Goal: Information Seeking & Learning: Find specific fact

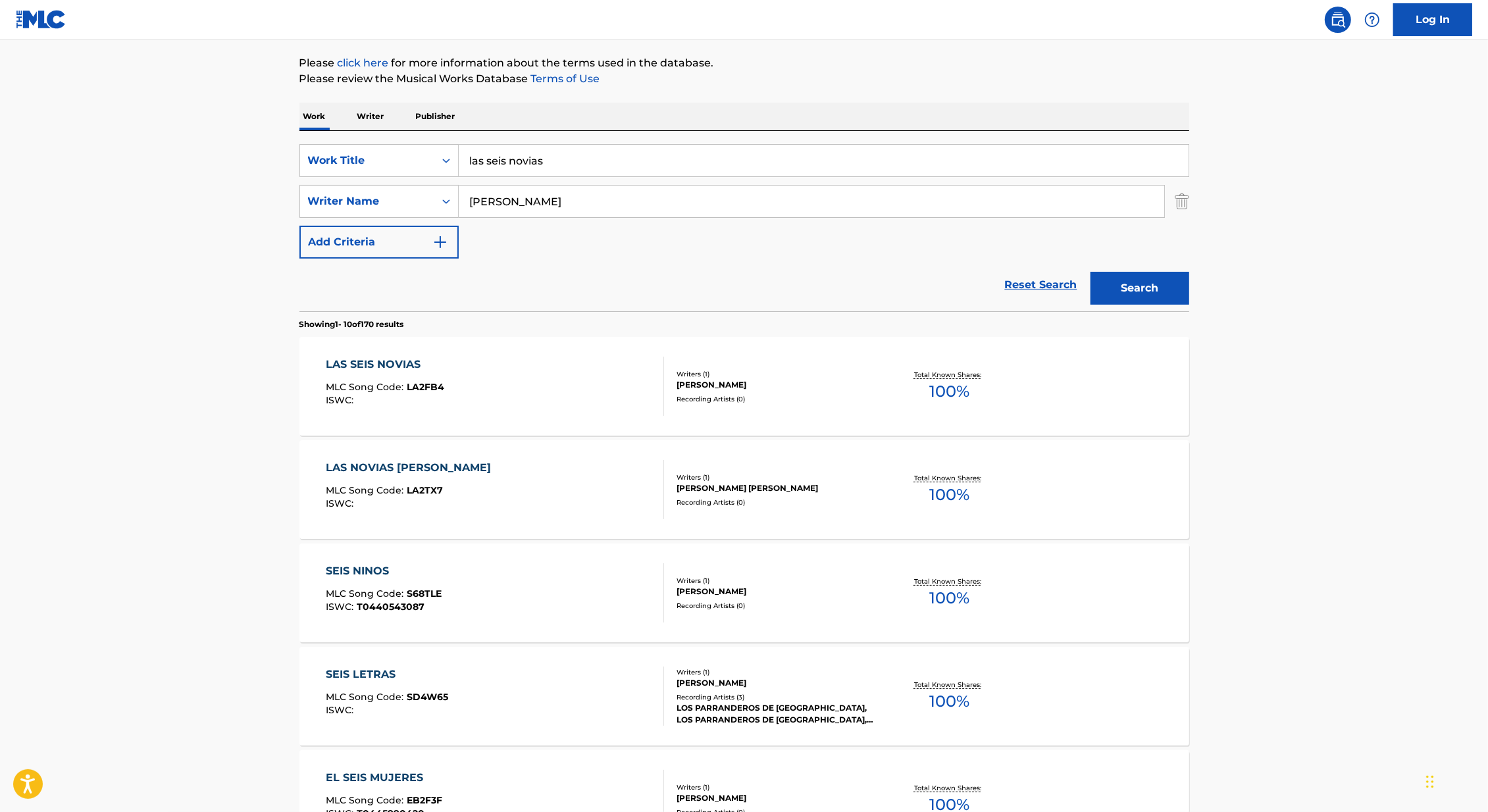
scroll to position [150, 0]
click at [596, 376] on div "LAS SEIS NOVIAS MLC Song Code : LA2FB4 ISWC :" at bounding box center [495, 385] width 339 height 59
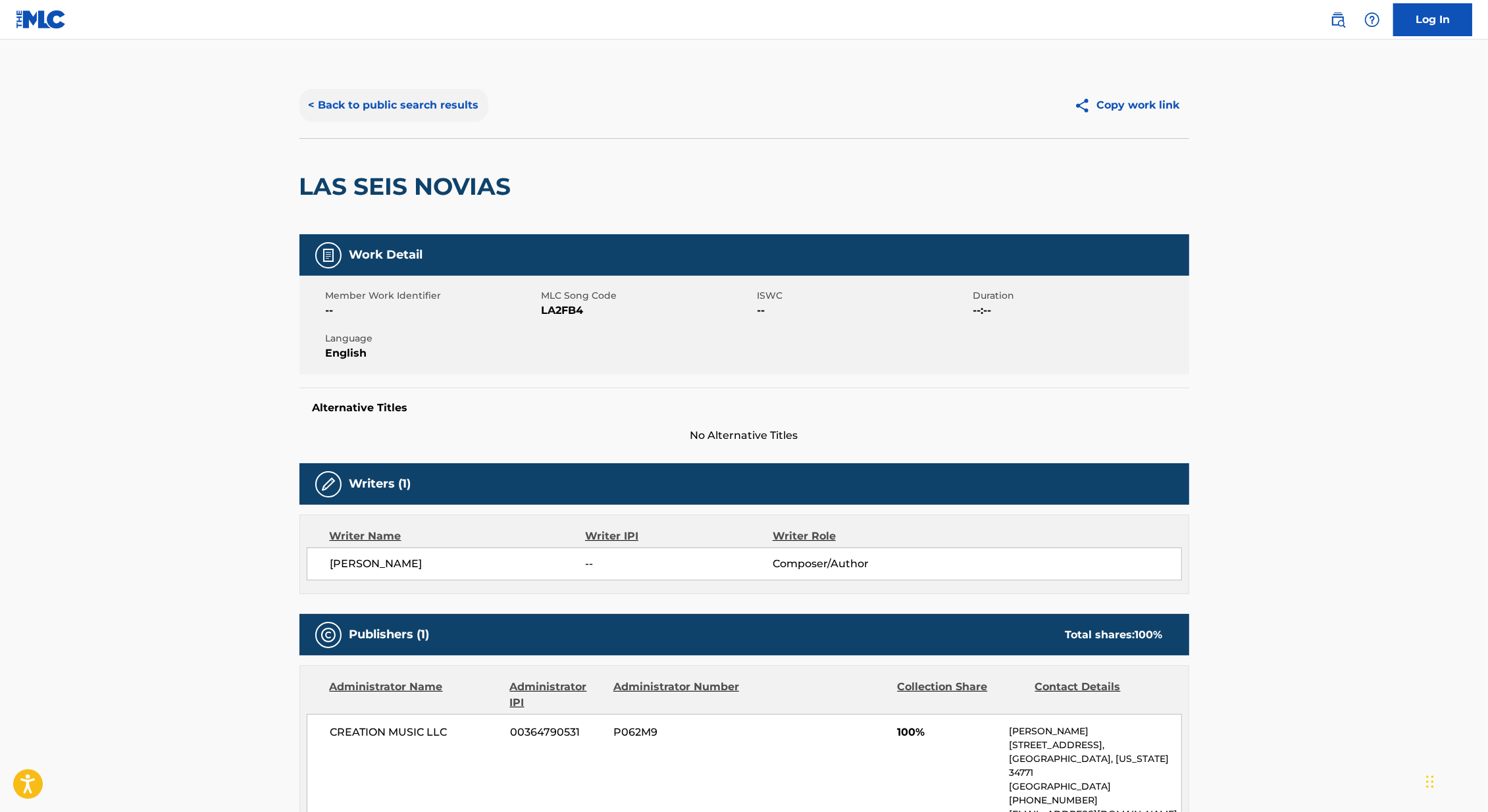
click at [412, 113] on button "< Back to public search results" at bounding box center [394, 106] width 189 height 33
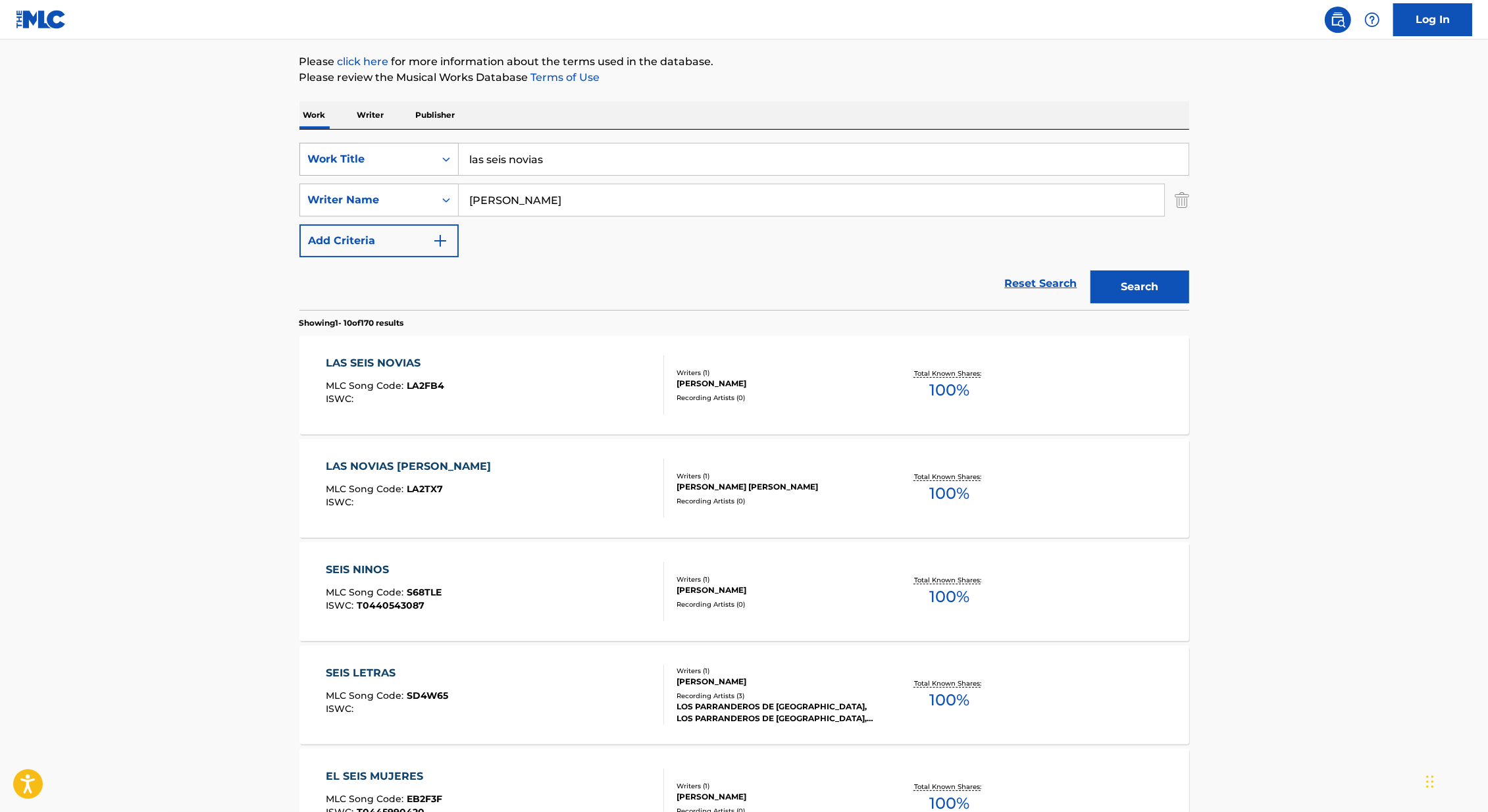
drag, startPoint x: 563, startPoint y: 163, endPoint x: 342, endPoint y: 163, distance: 221.0
click at [343, 163] on div "SearchWithCriteria179bc504-553a-4e2e-bad5-3357b0d71d13 Work Title las seis novi…" at bounding box center [744, 159] width 890 height 33
paste input "Pa’ Que [DATE]"
type input "Pa’ Que [DATE]"
click at [181, 203] on main "The MLC Public Work Search The accuracy and completeness of The MLC's data is d…" at bounding box center [744, 664] width 1488 height 1549
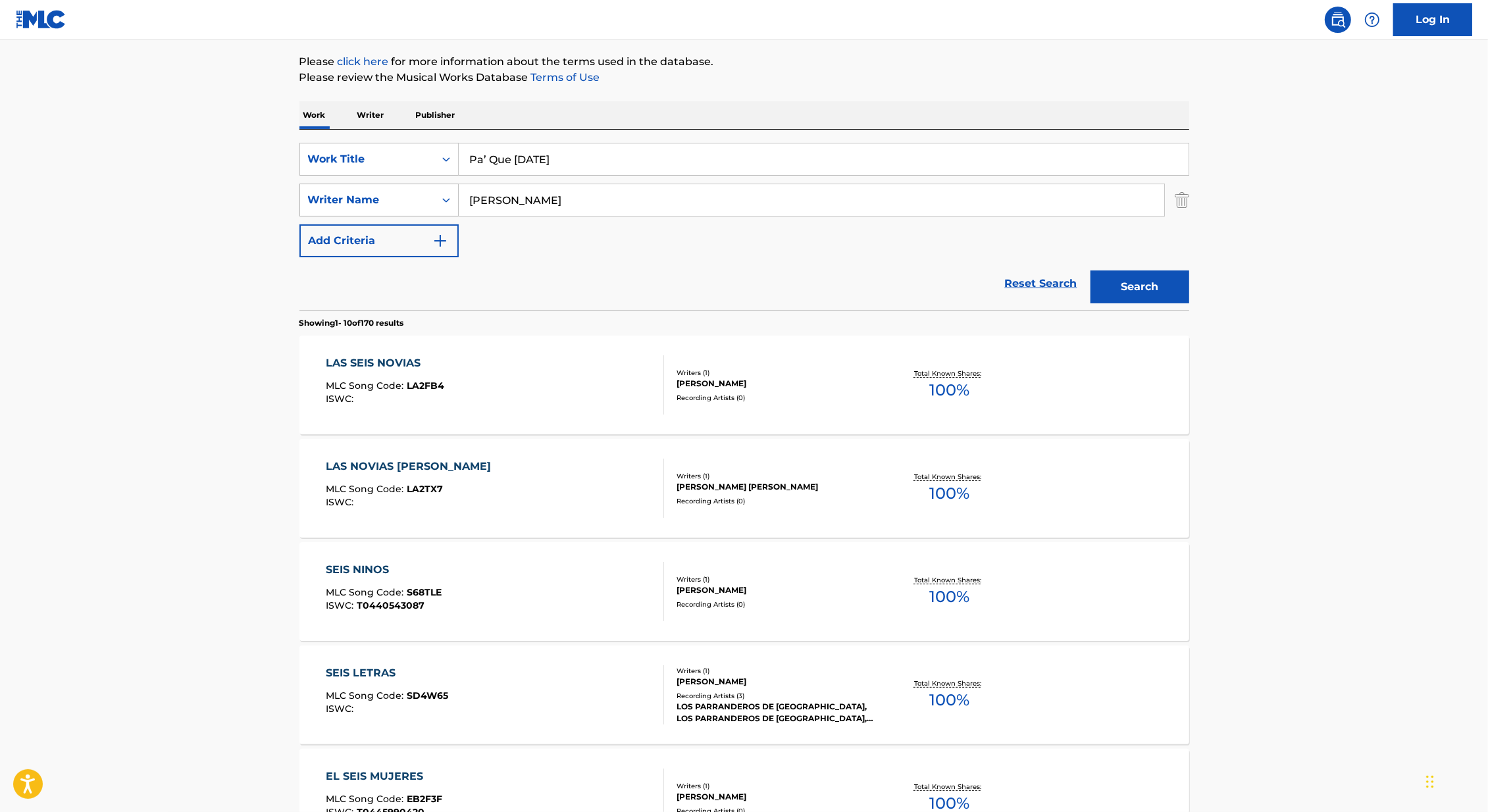
drag, startPoint x: 507, startPoint y: 200, endPoint x: 401, endPoint y: 200, distance: 106.0
click at [401, 200] on div "SearchWithCriteria418c324f-fc0e-44a5-acb5-8532e4a960c9 Writer Name [PERSON_NAME]" at bounding box center [744, 200] width 890 height 33
click at [1091, 270] on button "Search" at bounding box center [1140, 287] width 98 height 33
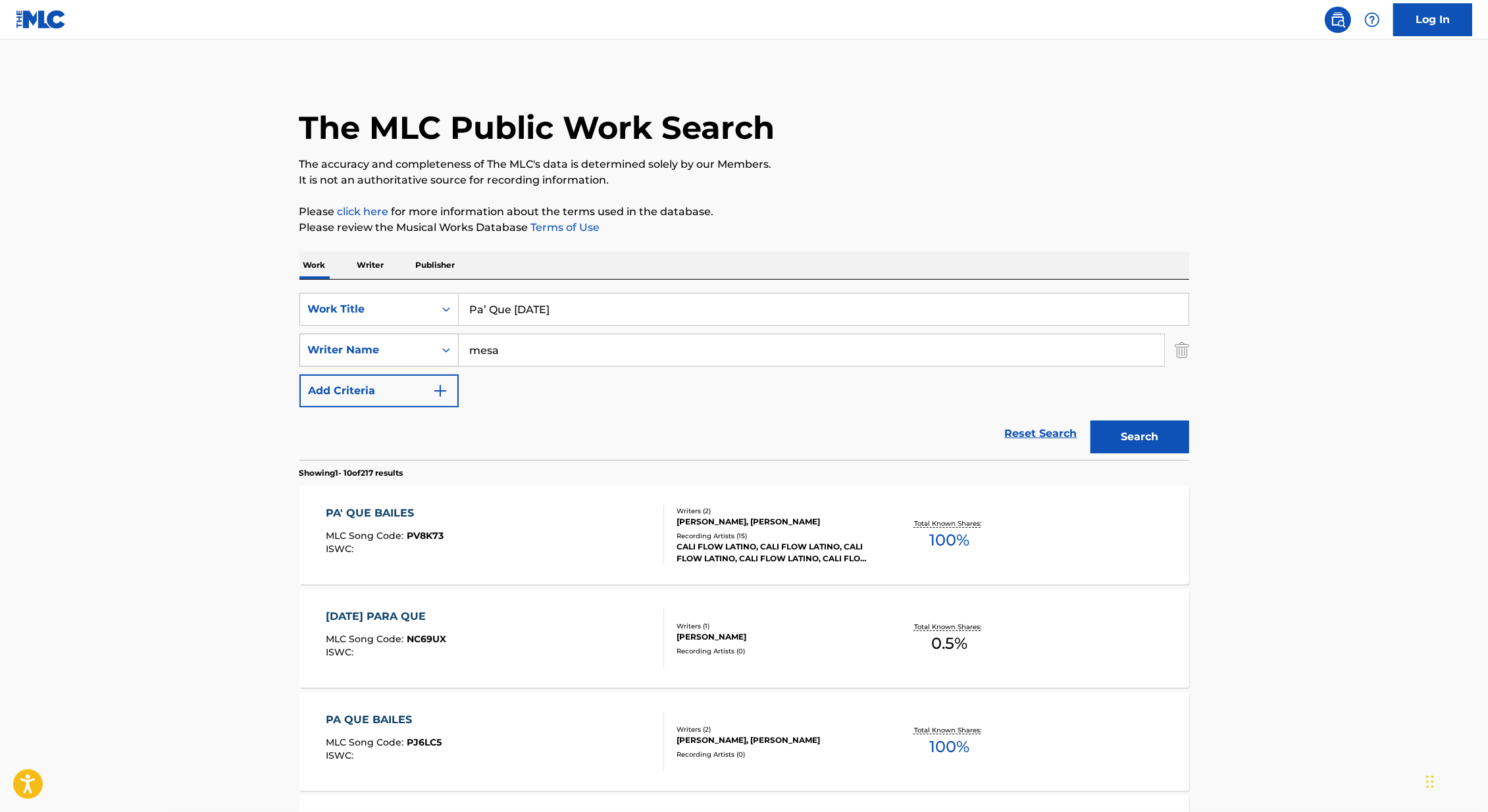
drag, startPoint x: 519, startPoint y: 351, endPoint x: 387, endPoint y: 351, distance: 132.0
click at [386, 351] on div "SearchWithCriteria418c324f-fc0e-44a5-acb5-8532e4a960c9 Writer Name mesa" at bounding box center [744, 350] width 890 height 33
click at [1091, 421] on button "Search" at bounding box center [1140, 437] width 98 height 33
drag, startPoint x: 534, startPoint y: 350, endPoint x: 347, endPoint y: 350, distance: 187.0
click at [347, 350] on div "SearchWithCriteria418c324f-fc0e-44a5-acb5-8532e4a960c9 Writer Name [PERSON_NAME]" at bounding box center [744, 350] width 890 height 33
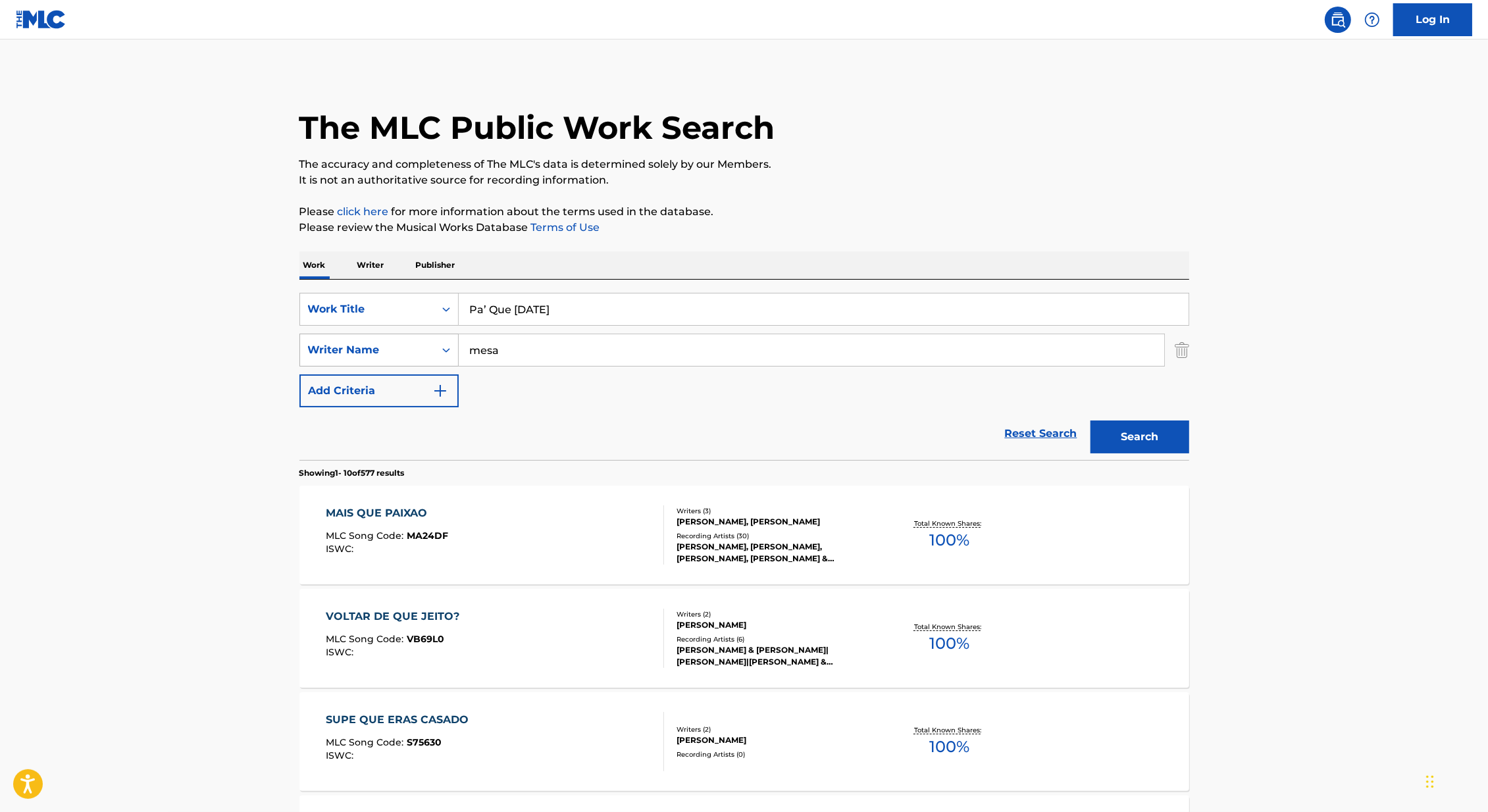
type input "mesa"
click at [1091, 421] on button "Search" at bounding box center [1140, 437] width 98 height 33
click at [426, 559] on div "PA' QUE BAILES MLC Song Code : PV8K73 ISWC :" at bounding box center [384, 535] width 118 height 59
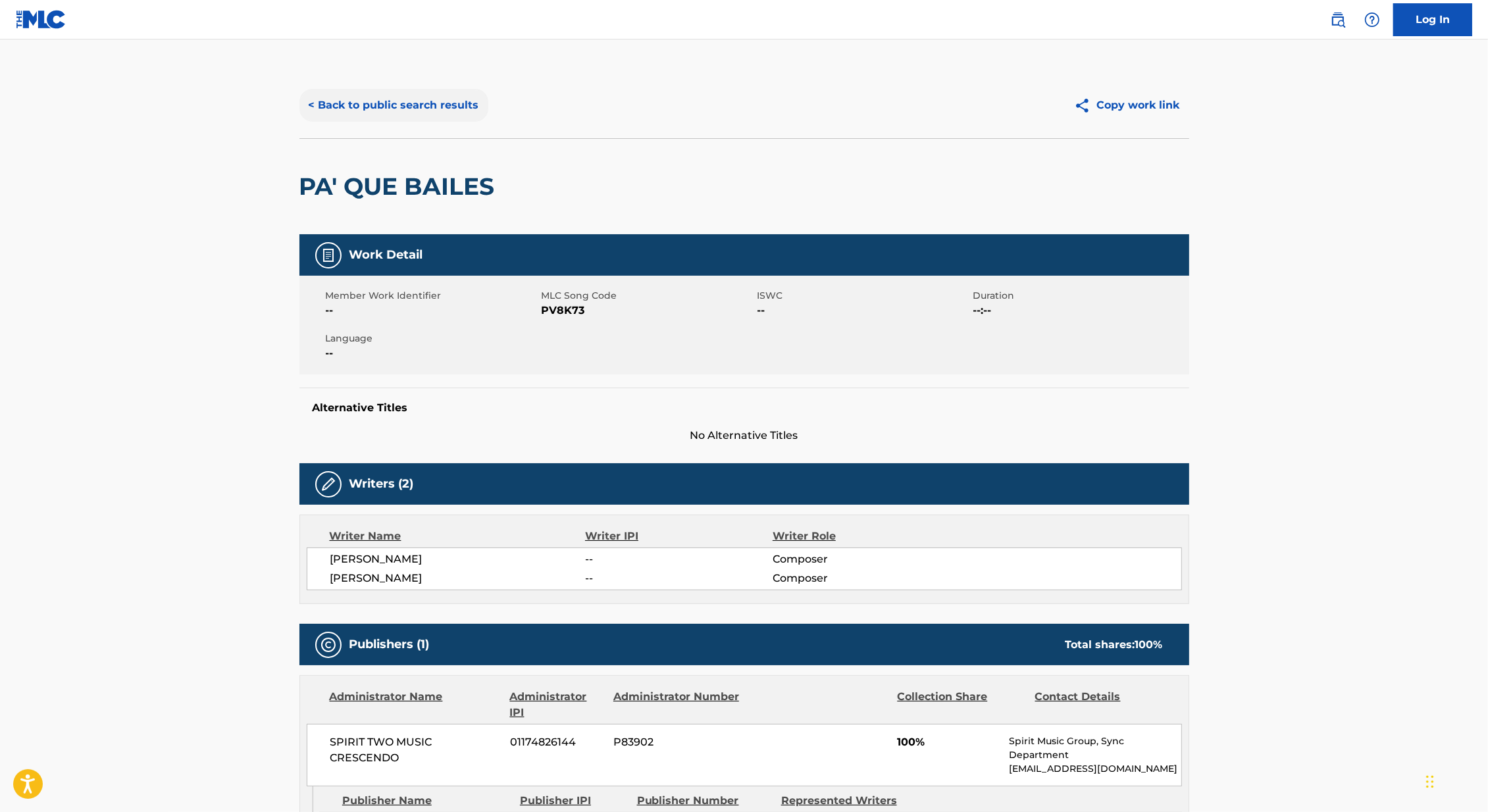
click at [404, 114] on button "< Back to public search results" at bounding box center [394, 106] width 189 height 33
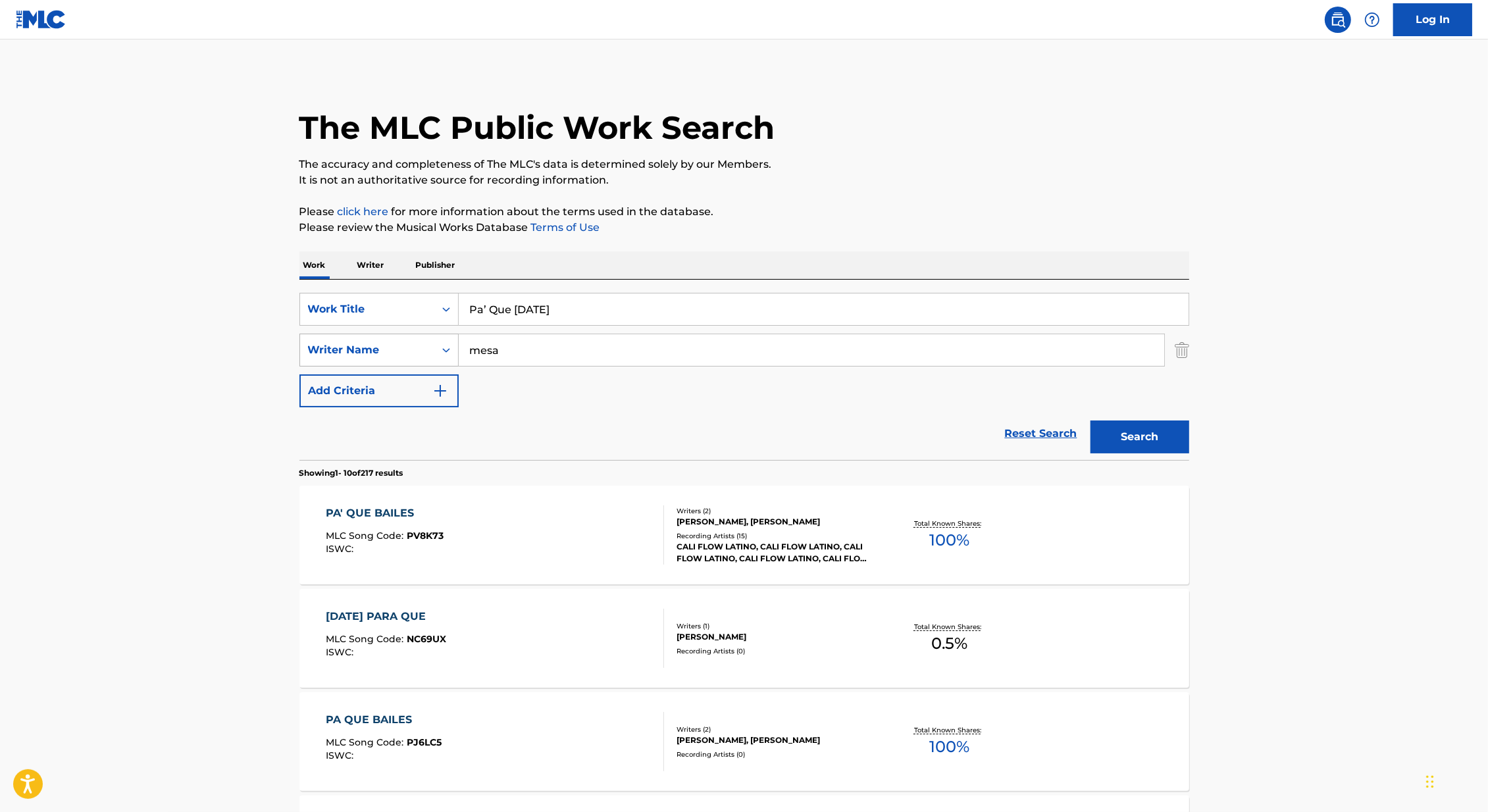
drag, startPoint x: 558, startPoint y: 361, endPoint x: 371, endPoint y: 361, distance: 187.0
click at [371, 361] on div "SearchWithCriteria418c324f-fc0e-44a5-acb5-8532e4a960c9 Writer Name mesa" at bounding box center [744, 350] width 890 height 33
click at [491, 358] on input "mesa" at bounding box center [811, 350] width 706 height 31
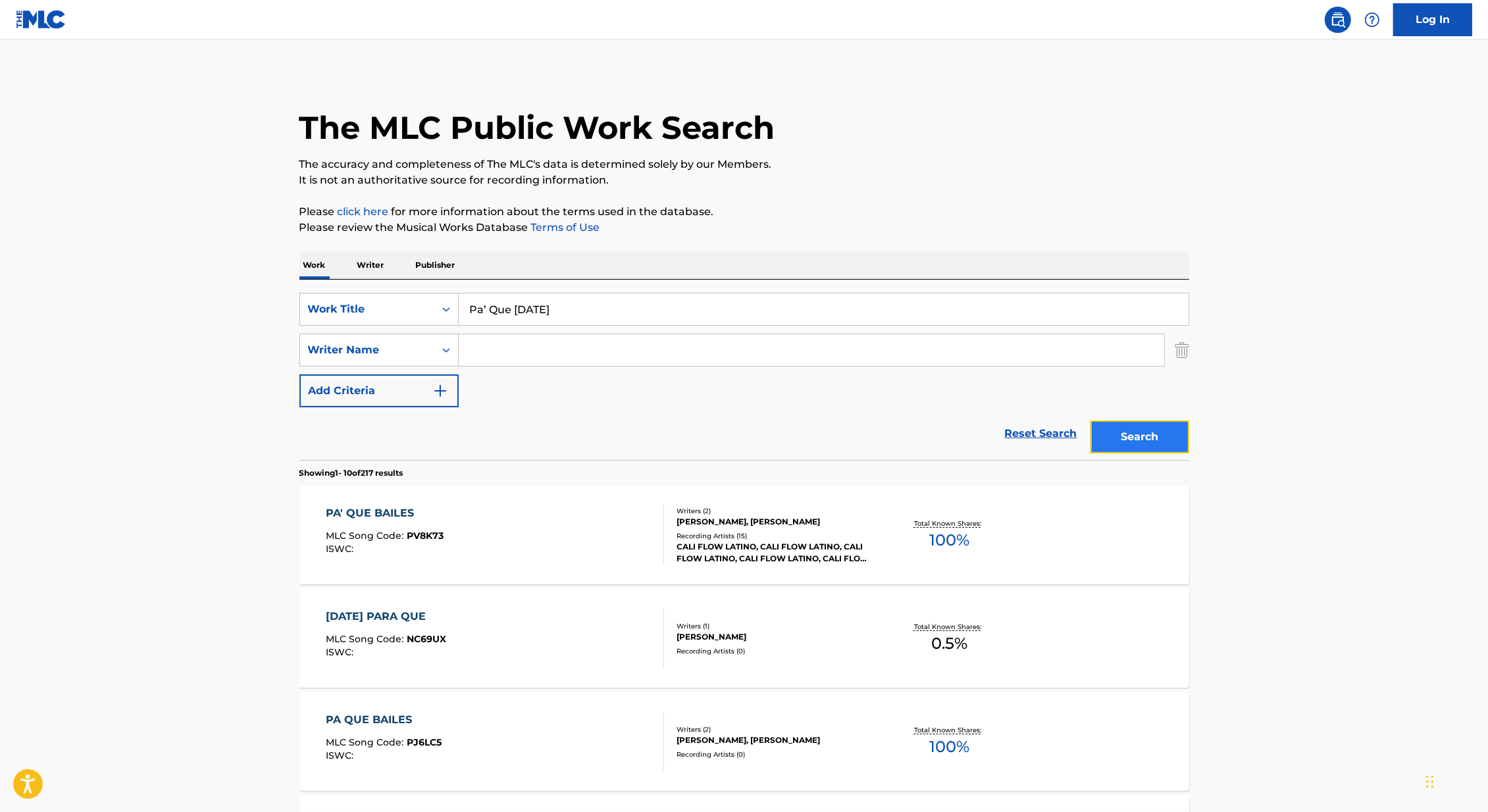
click at [1155, 439] on button "Search" at bounding box center [1140, 437] width 98 height 33
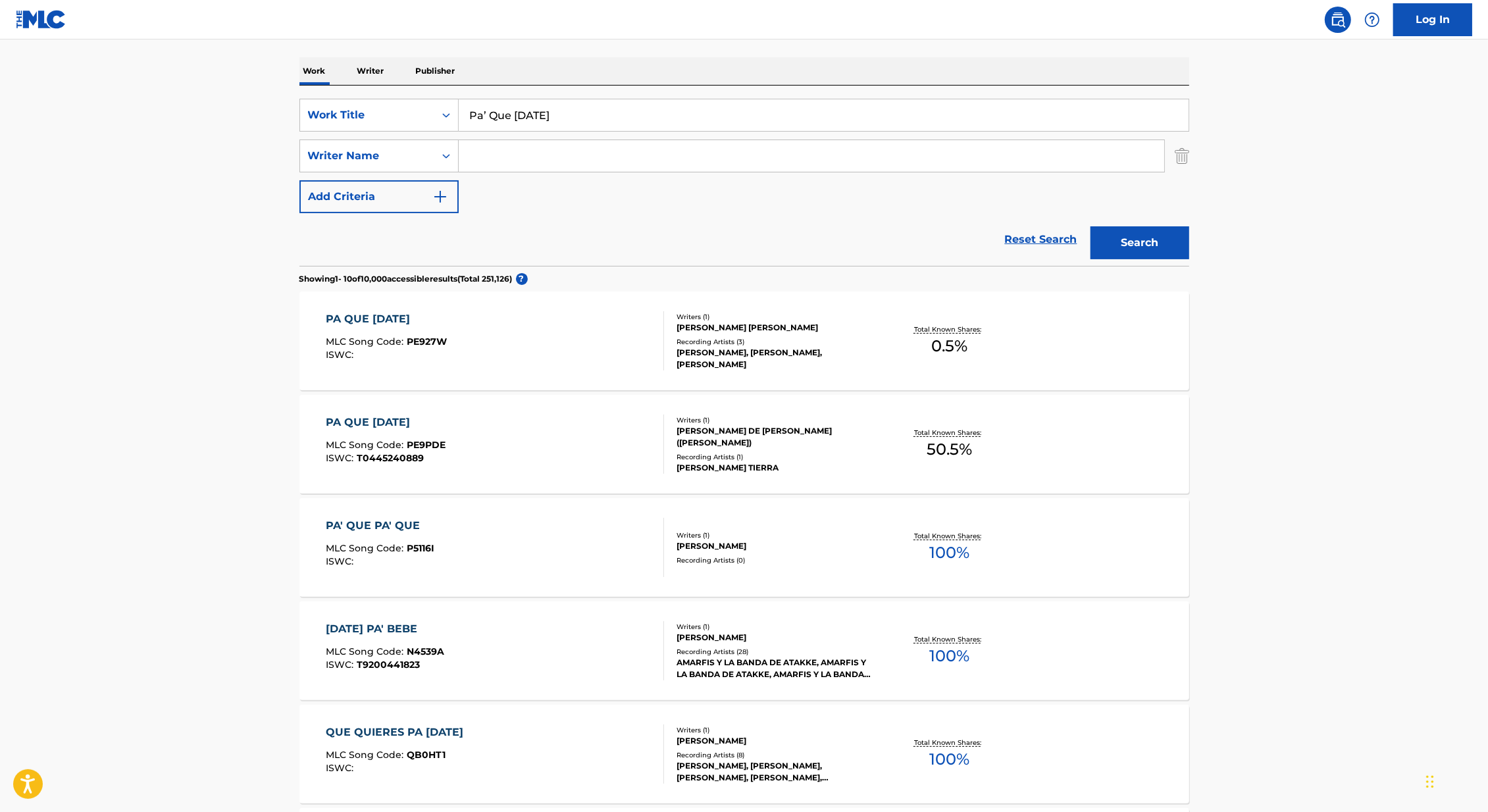
scroll to position [201, 0]
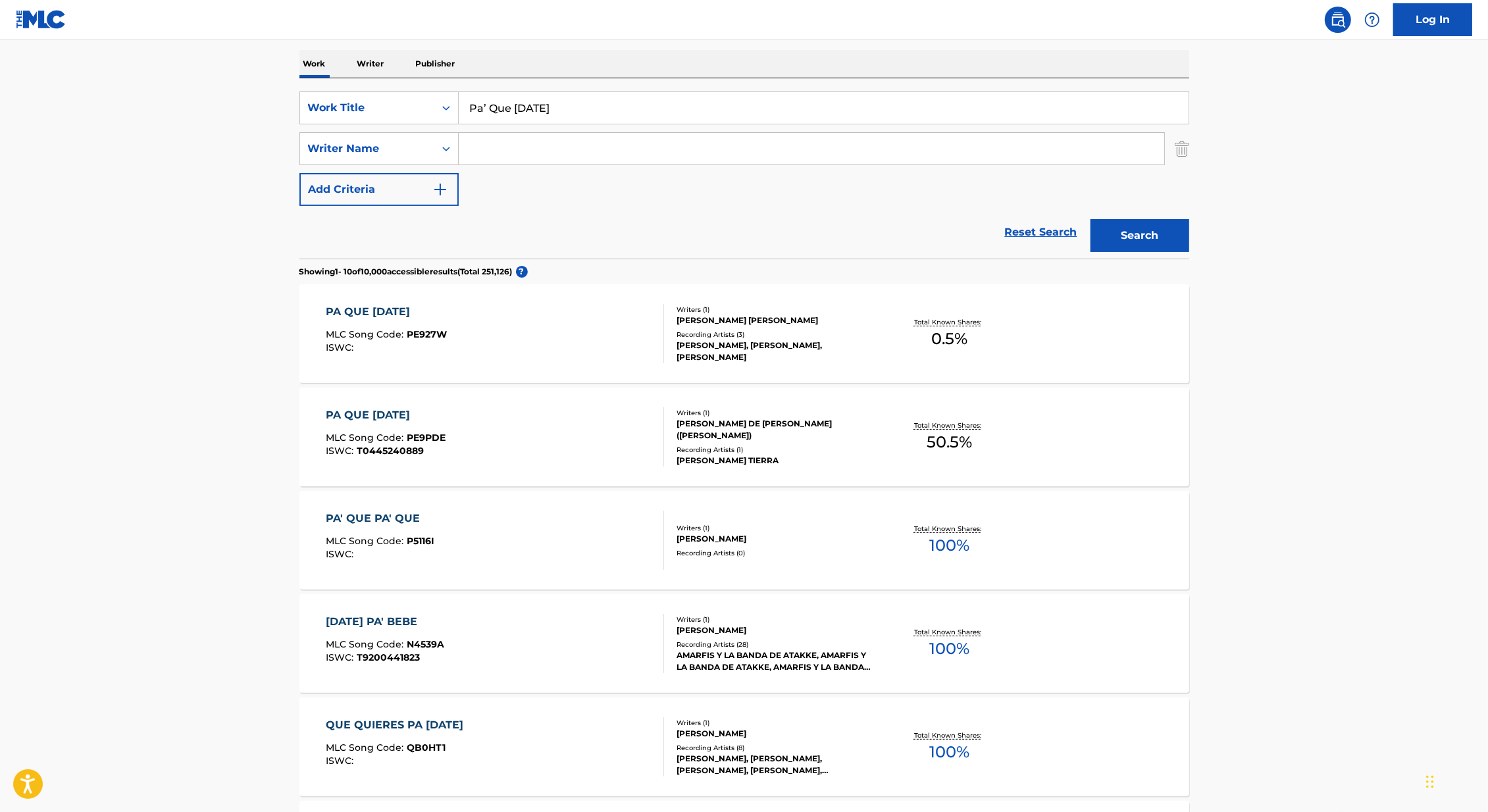
click at [715, 299] on div "PA QUE [DATE] MLC Song Code : PE927W ISWC : Writers ( 1 ) [PERSON_NAME] [PERSON…" at bounding box center [744, 334] width 890 height 98
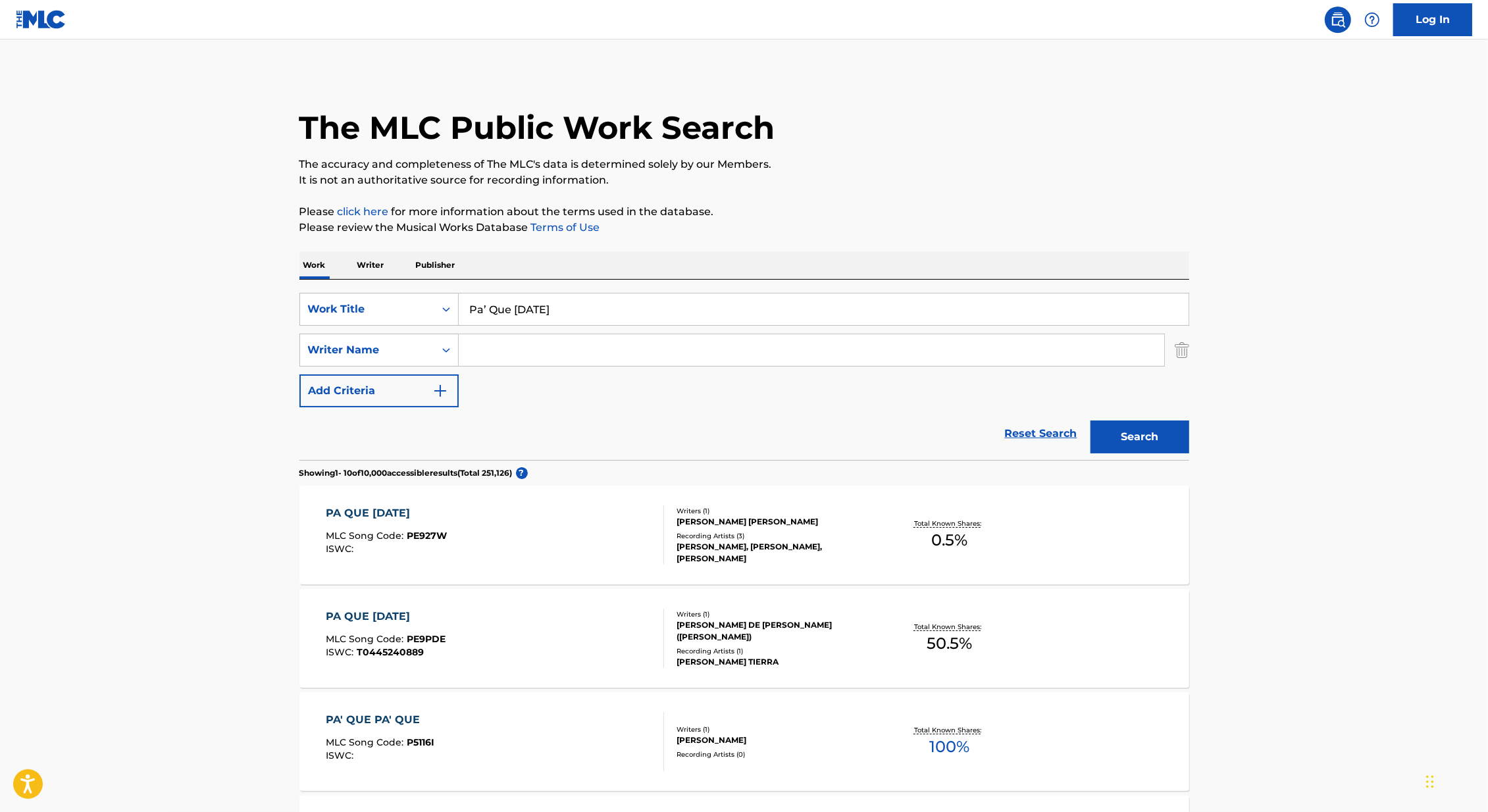
click at [516, 360] on input "Search Form" at bounding box center [811, 350] width 706 height 31
type input "[PERSON_NAME]"
click at [1091, 421] on button "Search" at bounding box center [1140, 437] width 98 height 33
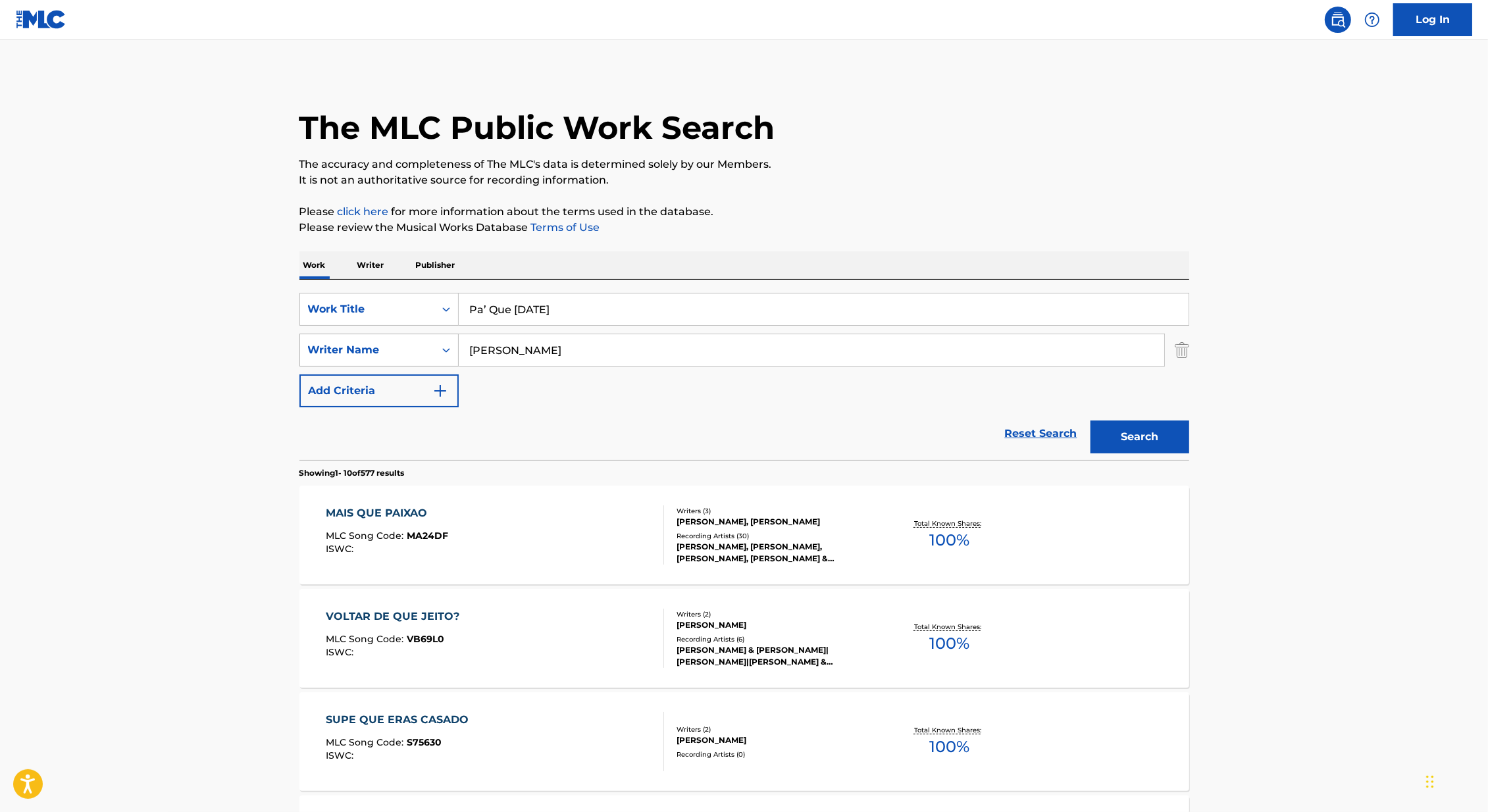
drag, startPoint x: 529, startPoint y: 354, endPoint x: 366, endPoint y: 354, distance: 163.0
click at [366, 354] on div "SearchWithCriteria418c324f-fc0e-44a5-acb5-8532e4a960c9 Writer Name [PERSON_NAME]" at bounding box center [744, 350] width 890 height 33
drag, startPoint x: 540, startPoint y: 308, endPoint x: 399, endPoint y: 306, distance: 141.0
click at [400, 306] on div "SearchWithCriteria179bc504-553a-4e2e-bad5-3357b0d71d13 Work Title Pa’ Que [DATE]" at bounding box center [744, 309] width 890 height 33
type input "[PERSON_NAME]"
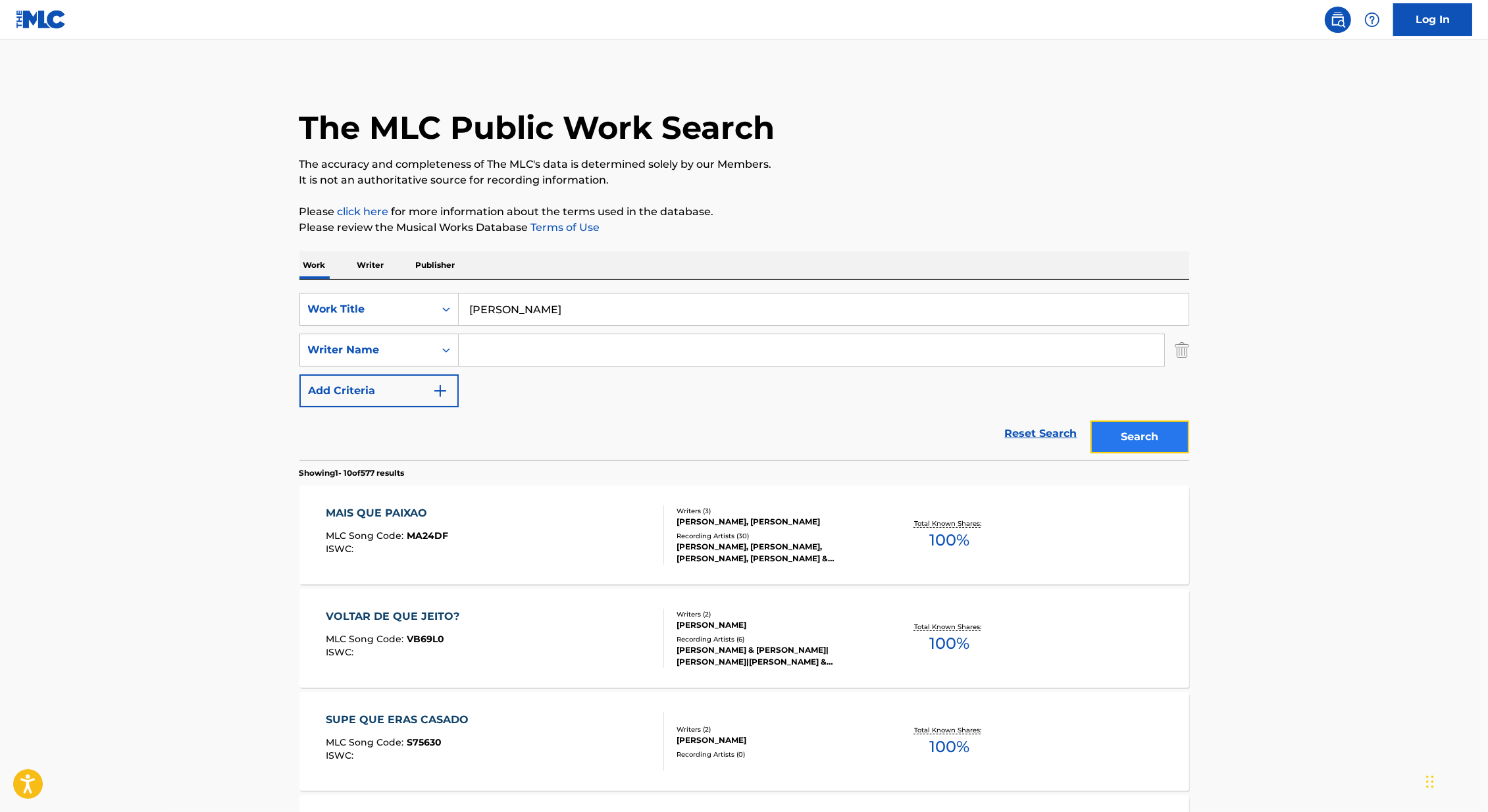
click at [1110, 438] on button "Search" at bounding box center [1140, 437] width 98 height 33
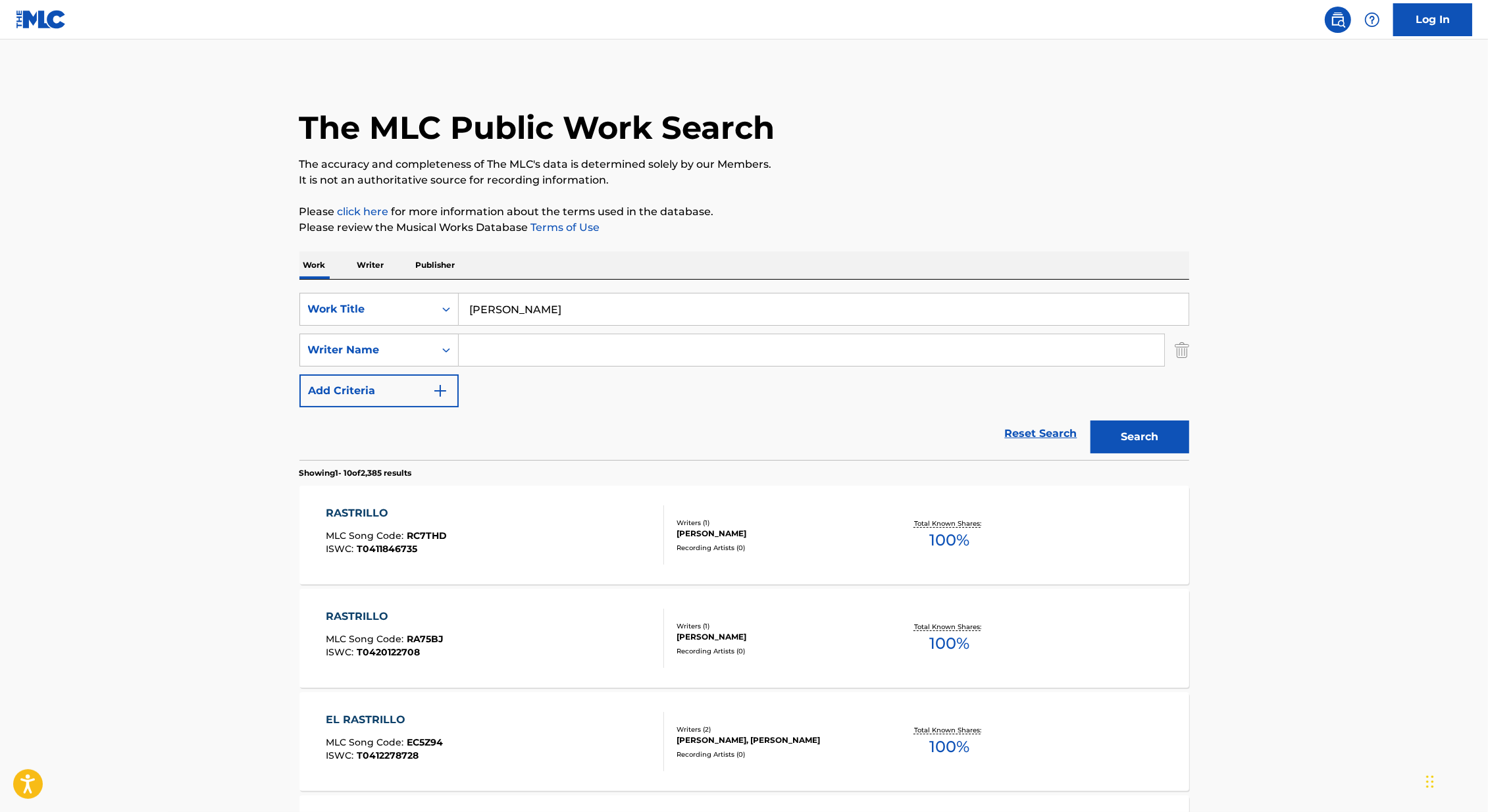
click at [546, 334] on input "Search Form" at bounding box center [811, 350] width 706 height 31
click at [1091, 421] on button "Search" at bounding box center [1140, 437] width 98 height 33
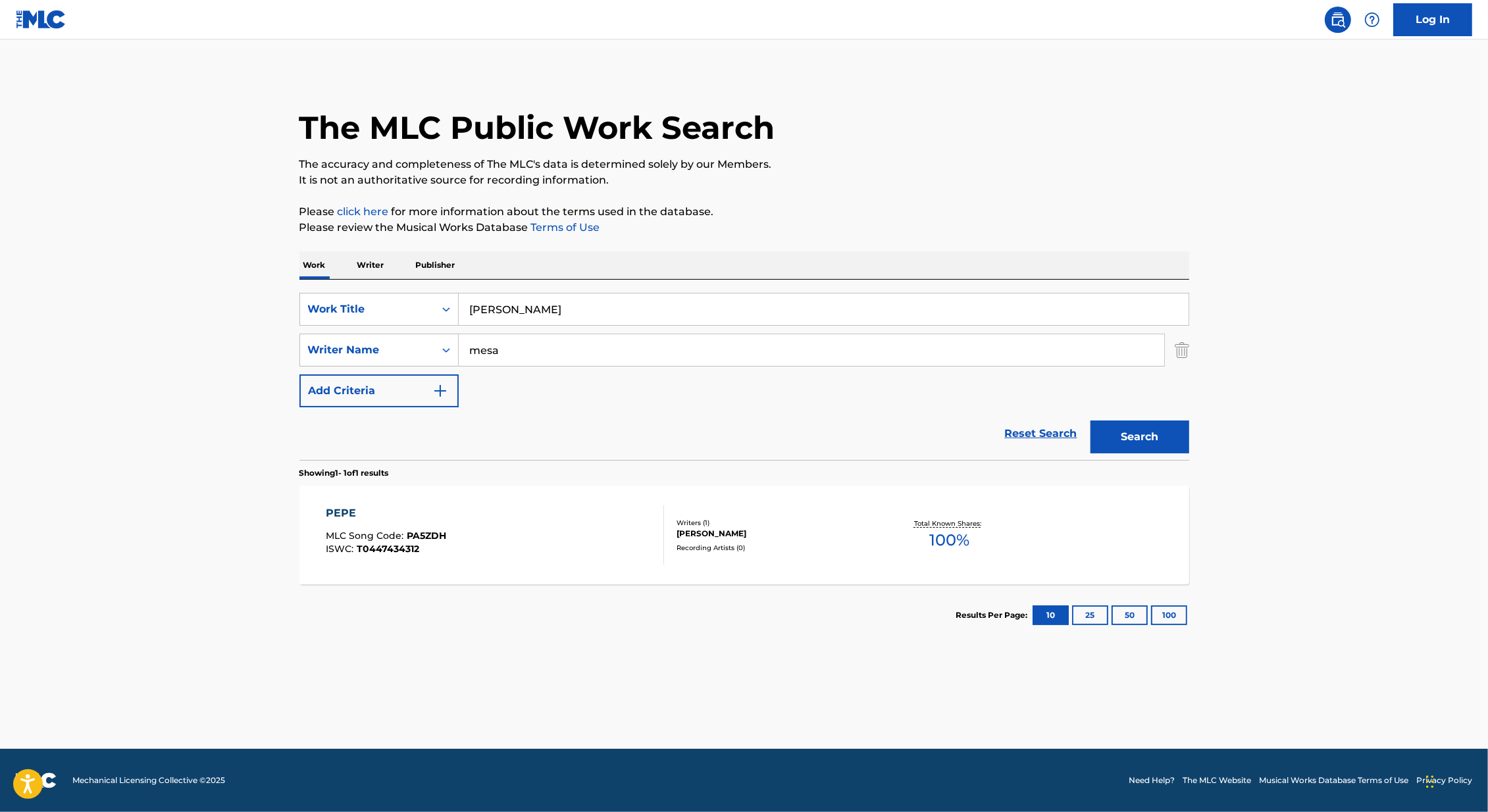
click at [1091, 421] on button "Search" at bounding box center [1140, 437] width 98 height 33
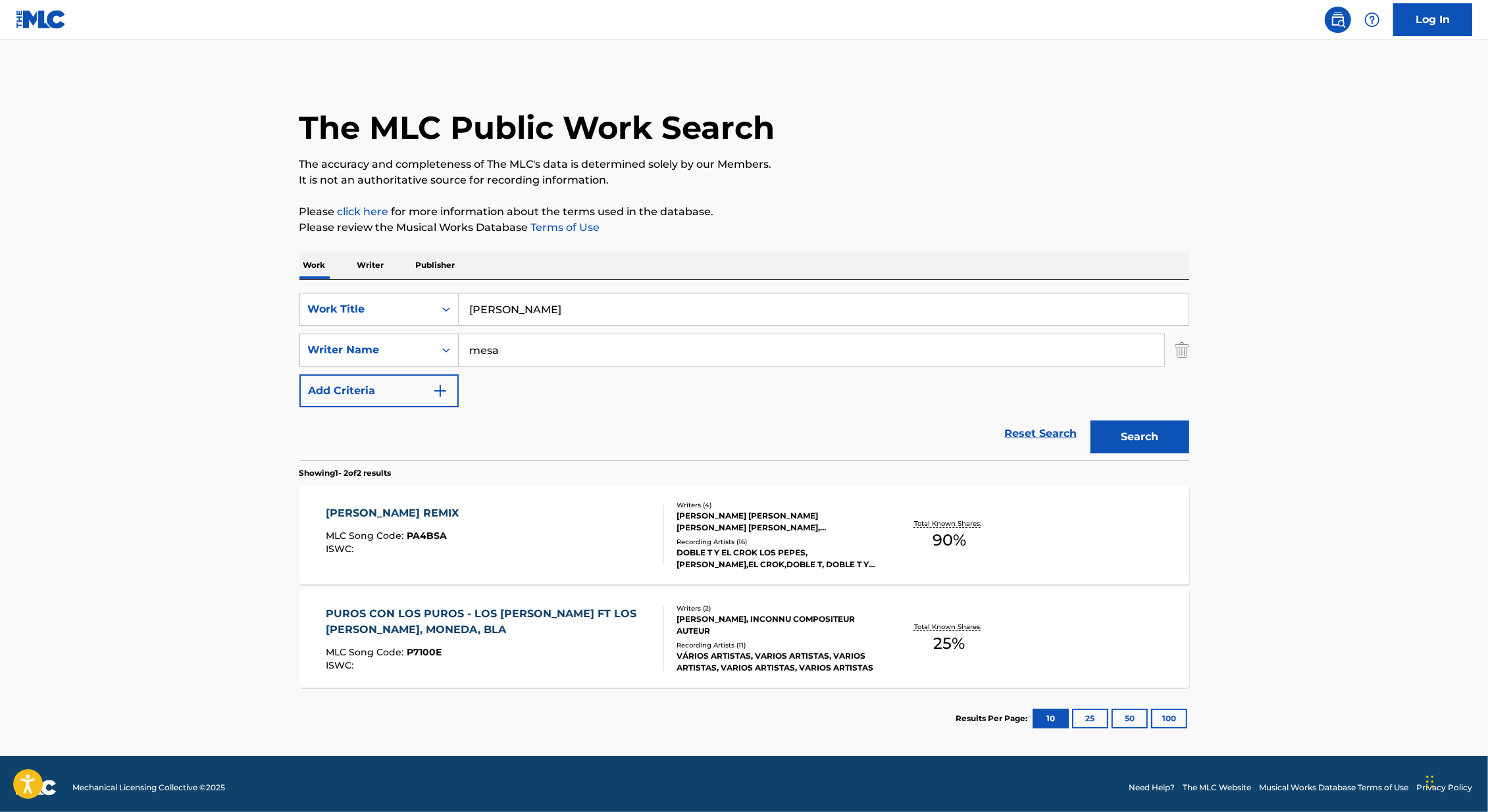
drag, startPoint x: 575, startPoint y: 354, endPoint x: 327, endPoint y: 344, distance: 248.2
click at [327, 344] on div "SearchWithCriteria418c324f-fc0e-44a5-acb5-8532e4a960c9 Writer Name mesa" at bounding box center [744, 350] width 890 height 33
click at [1091, 421] on button "Search" at bounding box center [1140, 437] width 98 height 33
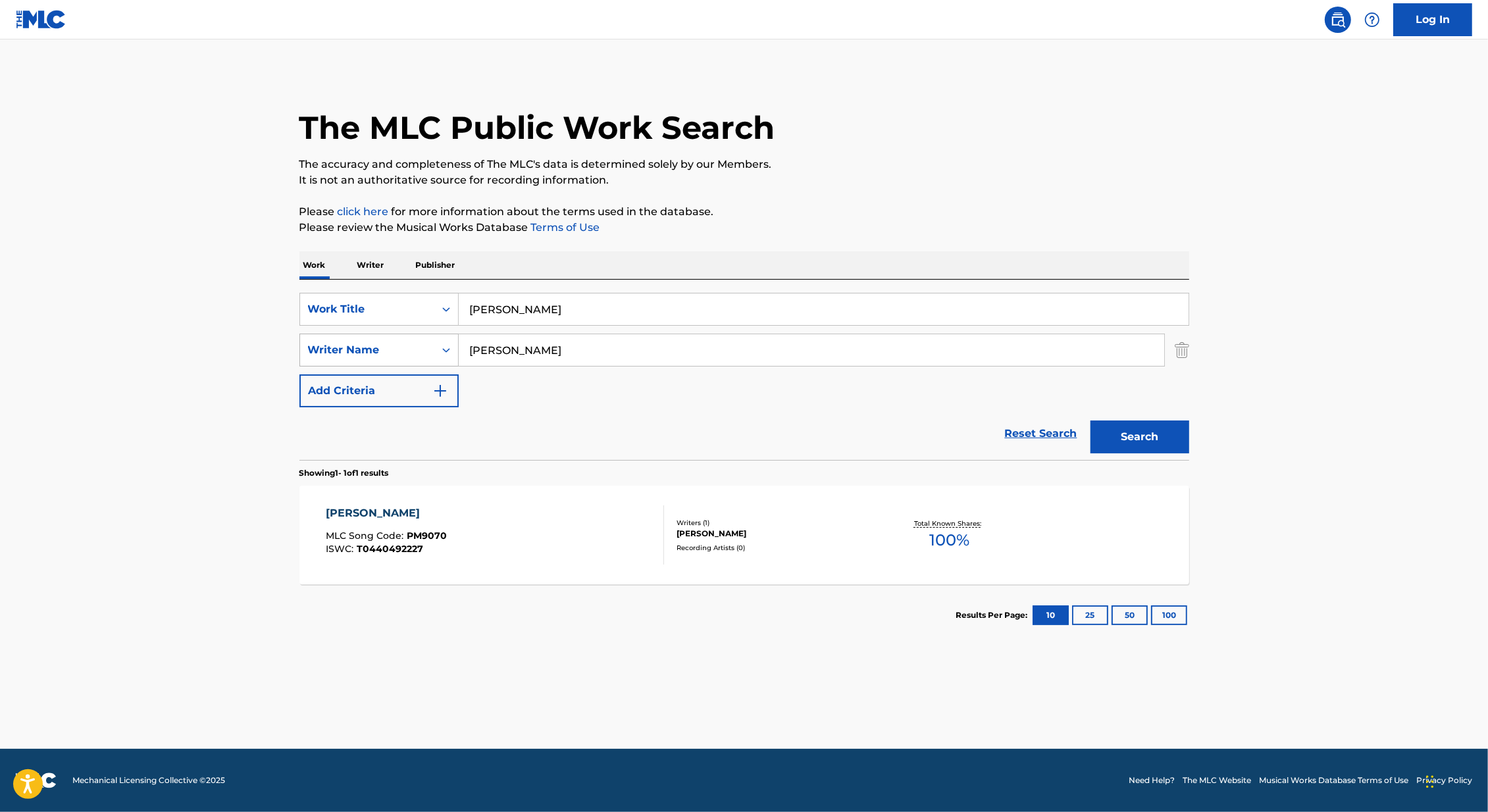
drag, startPoint x: 538, startPoint y: 354, endPoint x: 417, endPoint y: 354, distance: 121.0
click at [417, 354] on div "SearchWithCriteria418c324f-fc0e-44a5-acb5-8532e4a960c9 Writer Name [PERSON_NAME]" at bounding box center [744, 350] width 890 height 33
click at [1091, 421] on button "Search" at bounding box center [1140, 437] width 98 height 33
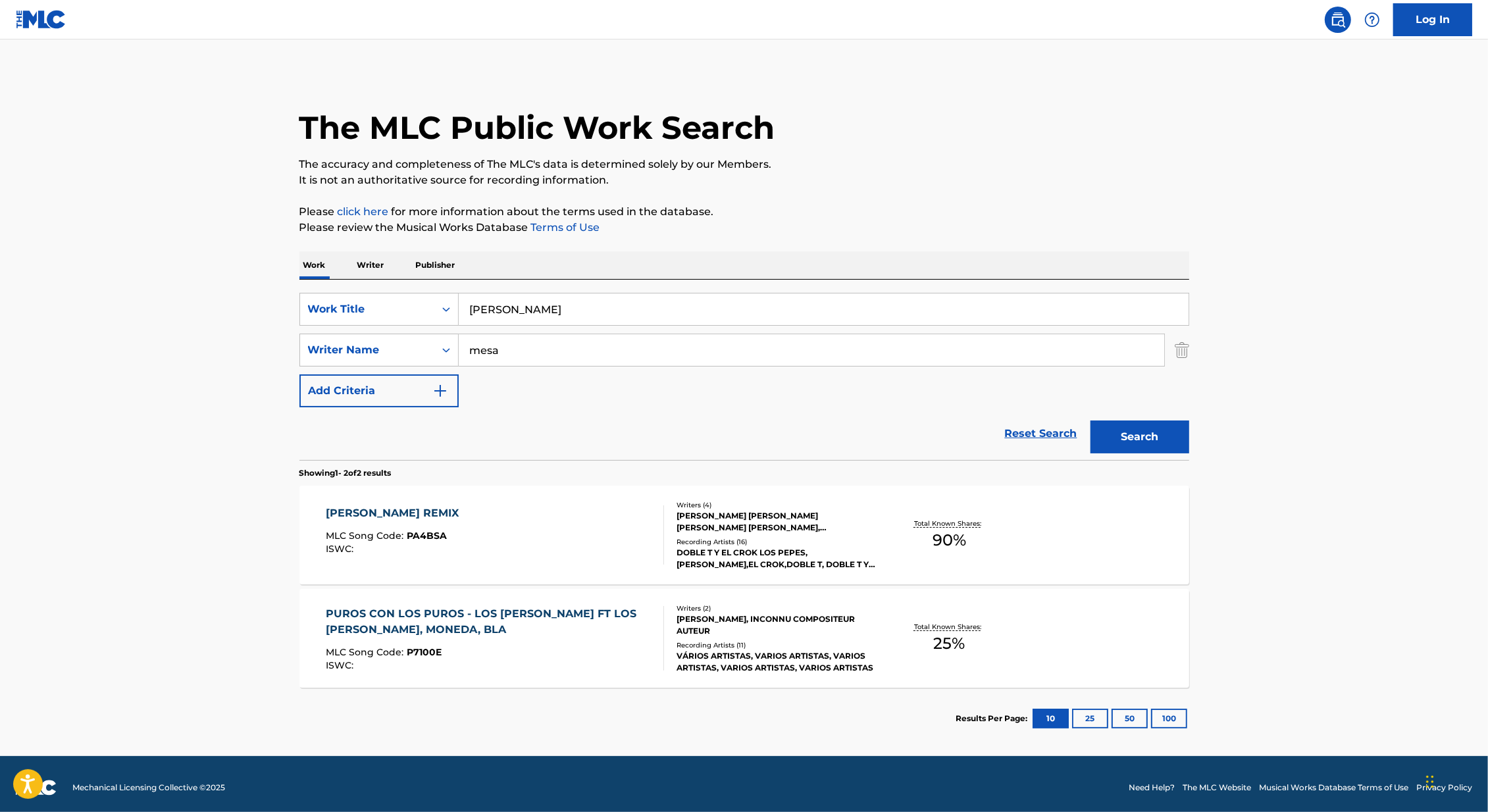
click at [523, 339] on input "mesa" at bounding box center [811, 350] width 706 height 31
click at [518, 376] on div "SearchWithCriteria179bc504-553a-4e2e-bad5-3357b0d71d13 Work Title [PERSON_NAME]…" at bounding box center [744, 350] width 890 height 115
click at [517, 364] on input "mesa" at bounding box center [811, 350] width 706 height 31
type input "[PERSON_NAME]"
click at [1091, 421] on button "Search" at bounding box center [1140, 437] width 98 height 33
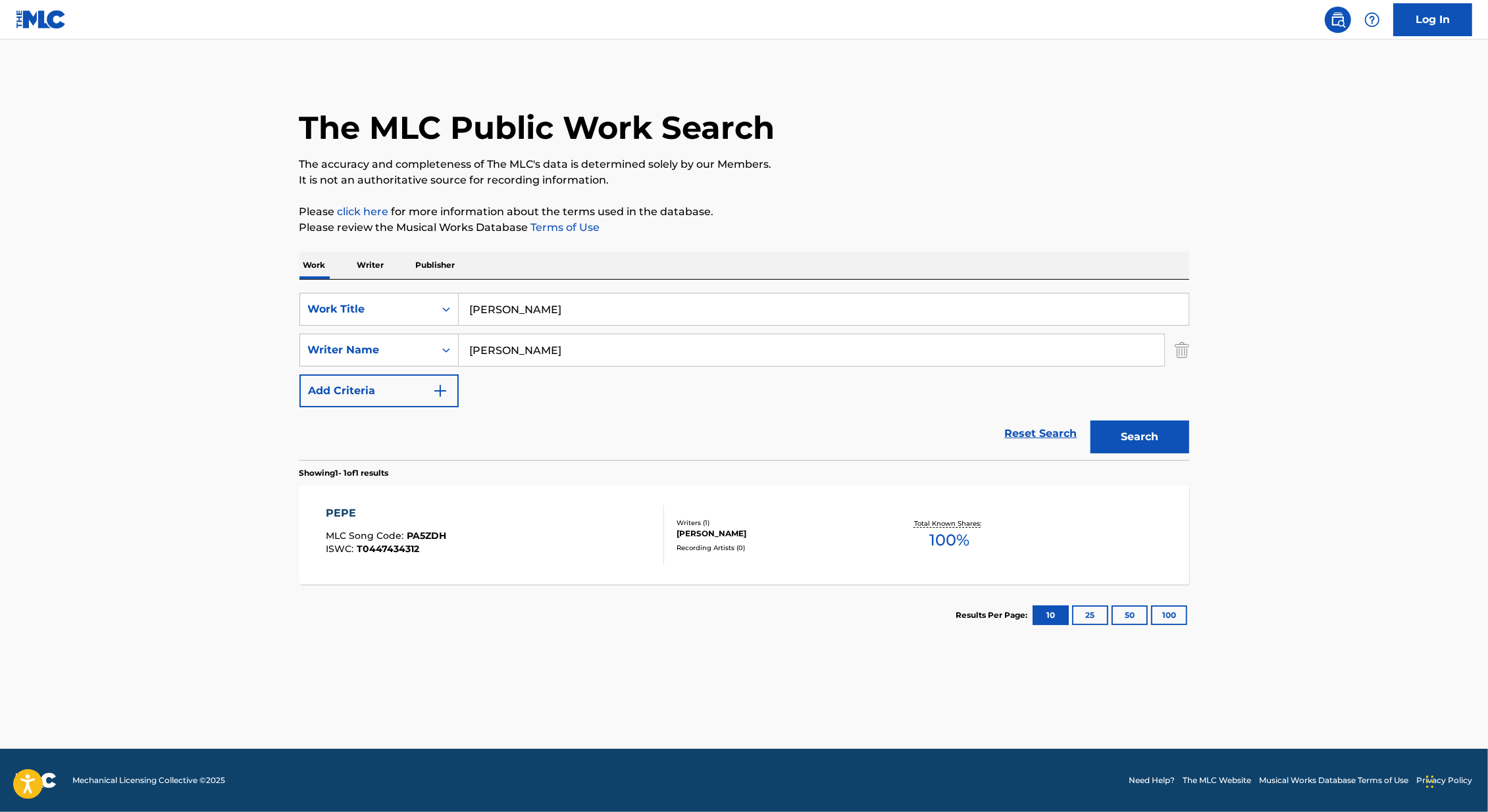
click at [657, 556] on div at bounding box center [658, 535] width 11 height 59
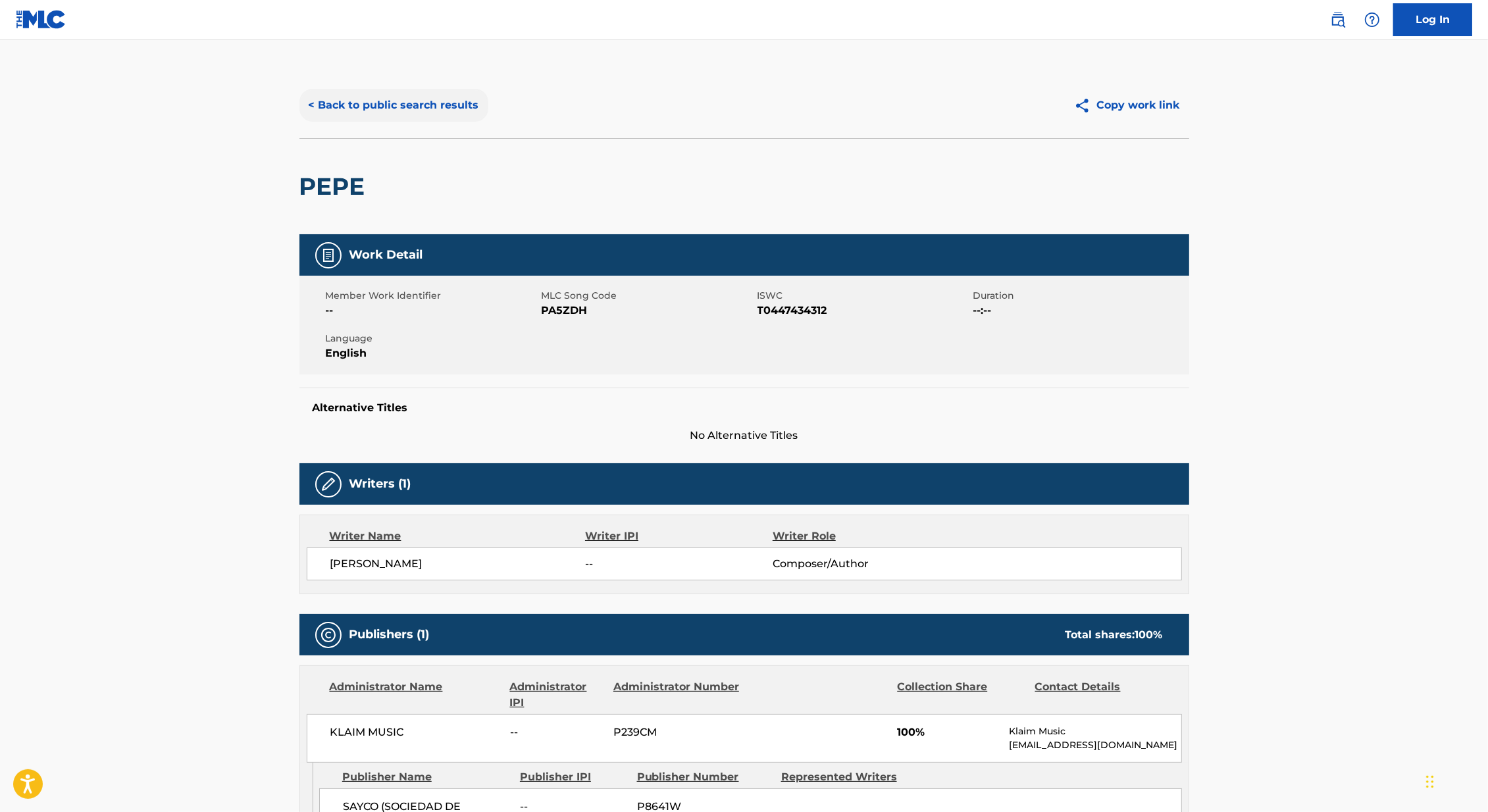
click at [402, 105] on button "< Back to public search results" at bounding box center [394, 106] width 189 height 33
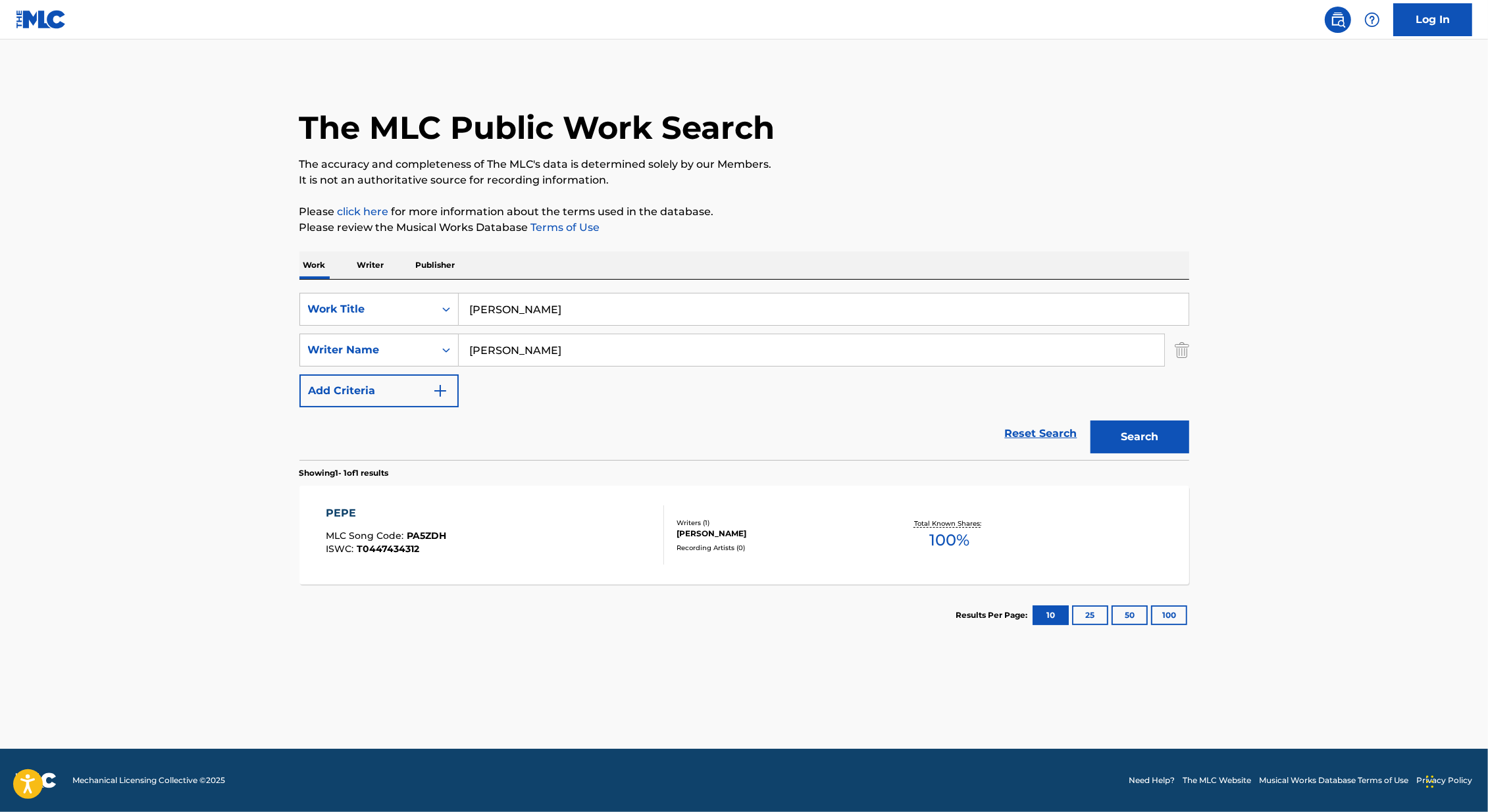
click at [577, 328] on div "SearchWithCriteria179bc504-553a-4e2e-bad5-3357b0d71d13 Work Title [PERSON_NAME]…" at bounding box center [744, 350] width 890 height 115
click at [577, 290] on div "SearchWithCriteria179bc504-553a-4e2e-bad5-3357b0d71d13 Work Title [PERSON_NAME]…" at bounding box center [744, 369] width 890 height 180
drag, startPoint x: 567, startPoint y: 305, endPoint x: 407, endPoint y: 305, distance: 160.0
click at [407, 305] on div "SearchWithCriteria179bc504-553a-4e2e-bad5-3357b0d71d13 Work Title [PERSON_NAME]" at bounding box center [744, 309] width 890 height 33
paste input "Si! No Me Diga"
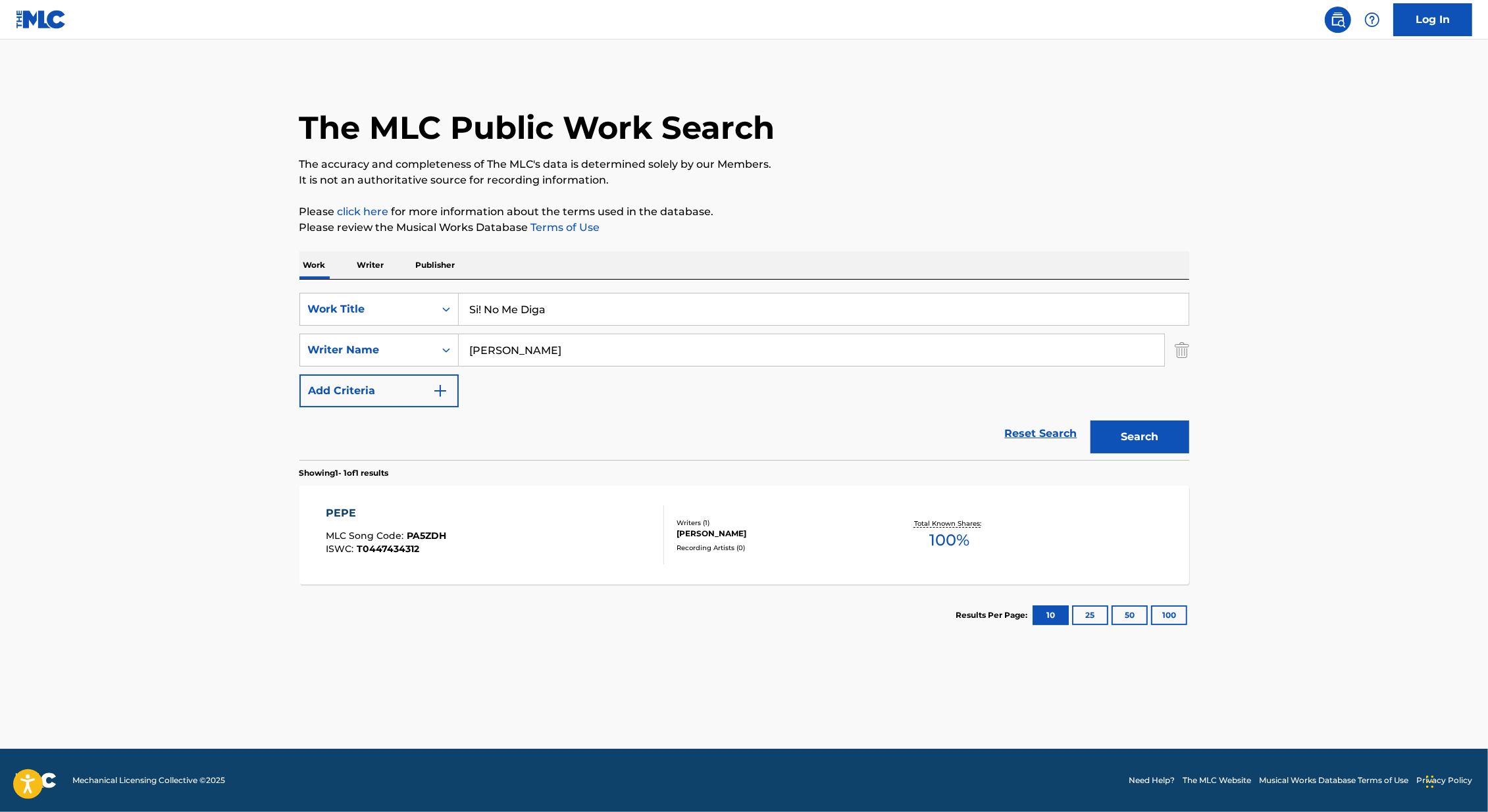
type input "Si! No Me Diga"
drag, startPoint x: 522, startPoint y: 346, endPoint x: 447, endPoint y: 346, distance: 75.0
click at [448, 346] on div "SearchWithCriteria418c324f-fc0e-44a5-acb5-8532e4a960c9 Writer Name [PERSON_NAME]" at bounding box center [744, 350] width 890 height 33
click at [1091, 421] on button "Search" at bounding box center [1140, 437] width 98 height 33
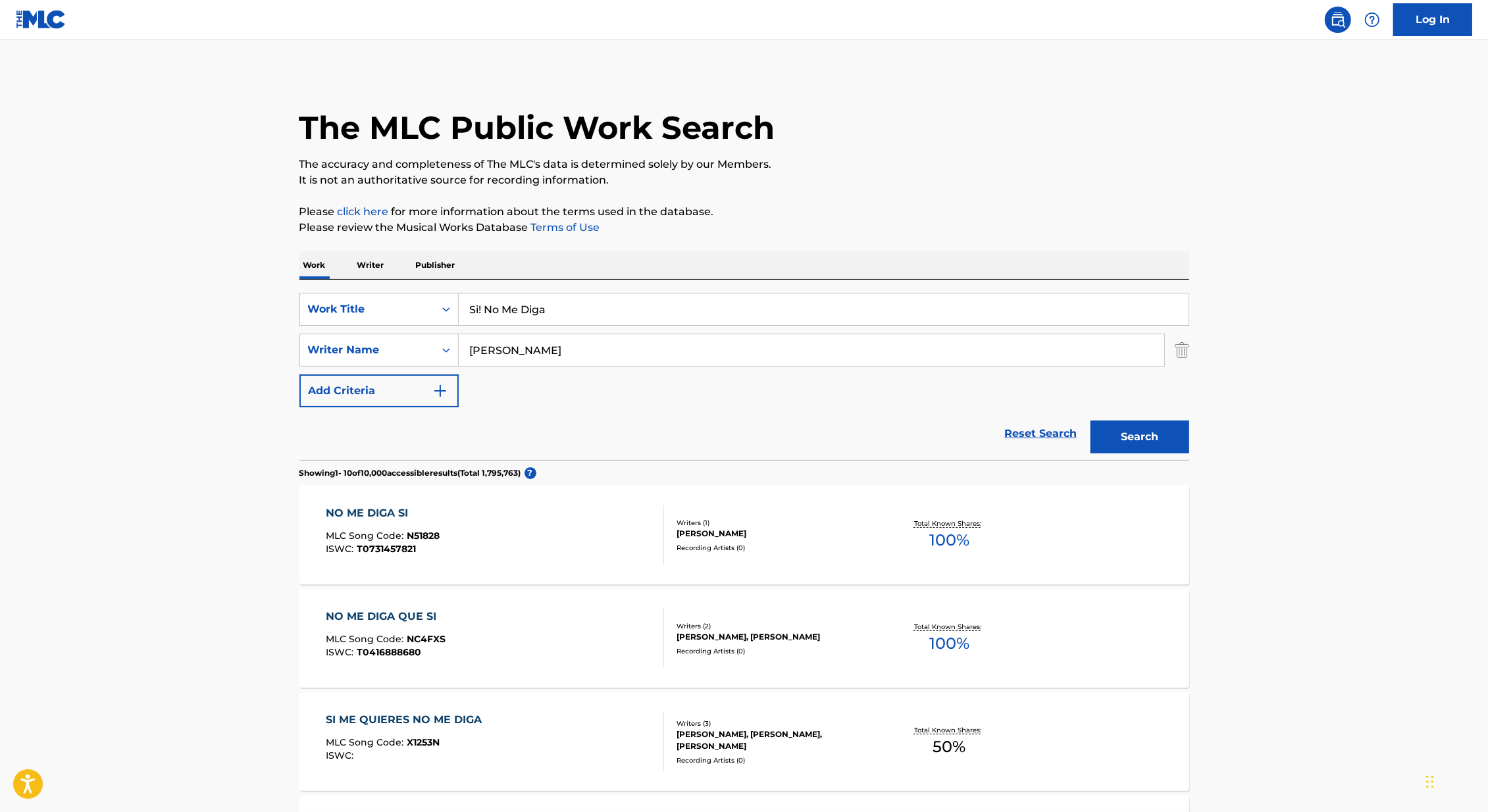
type input "[PERSON_NAME]"
click at [1091, 421] on button "Search" at bounding box center [1140, 437] width 98 height 33
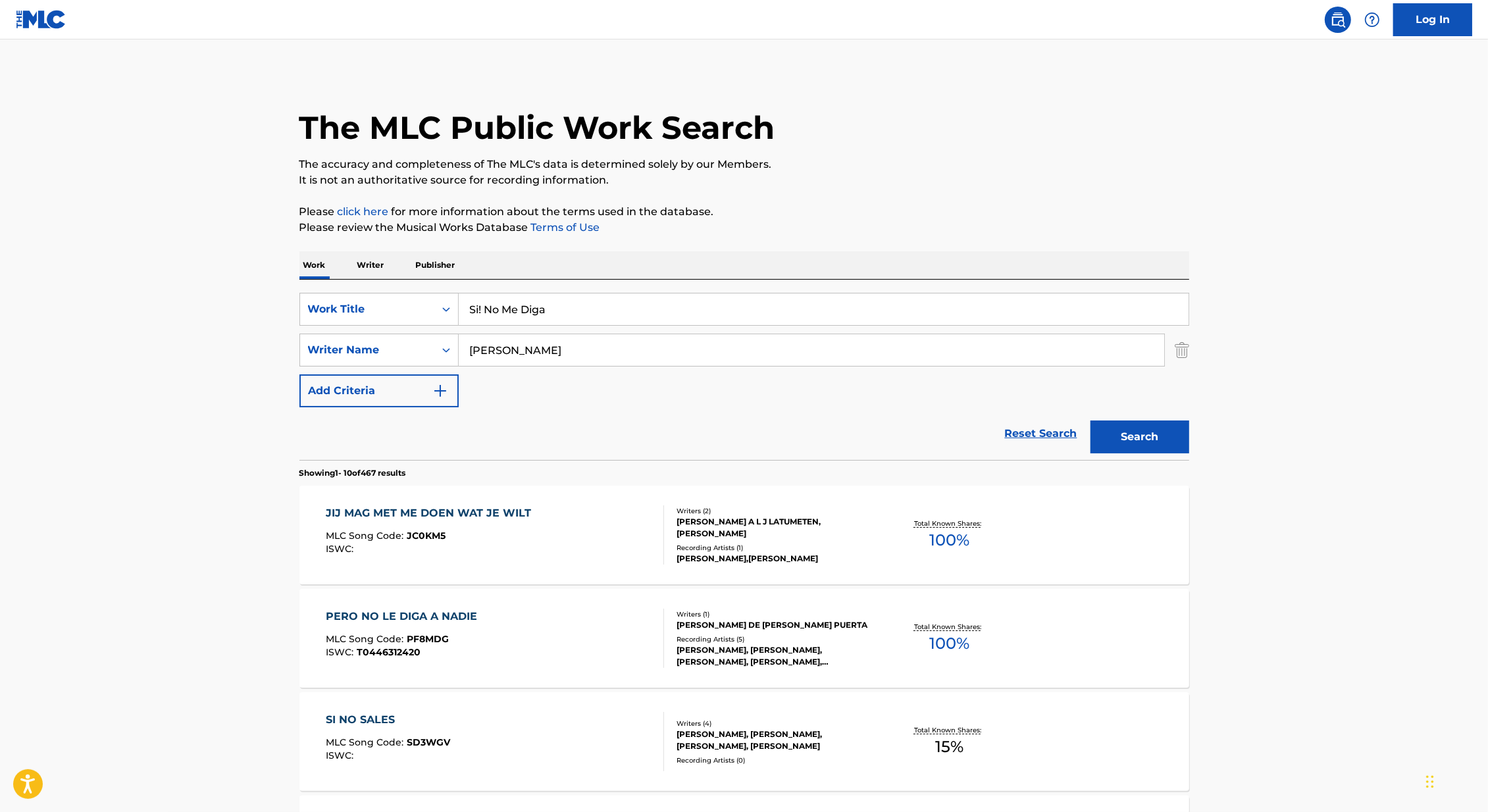
click at [481, 313] on input "Si! No Me Diga" at bounding box center [823, 309] width 730 height 31
click at [1091, 421] on button "Search" at bounding box center [1140, 437] width 98 height 33
drag, startPoint x: 558, startPoint y: 312, endPoint x: 467, endPoint y: 312, distance: 91.0
click at [467, 312] on input "Si No Me Diga" at bounding box center [823, 309] width 730 height 31
type input "no me diga"
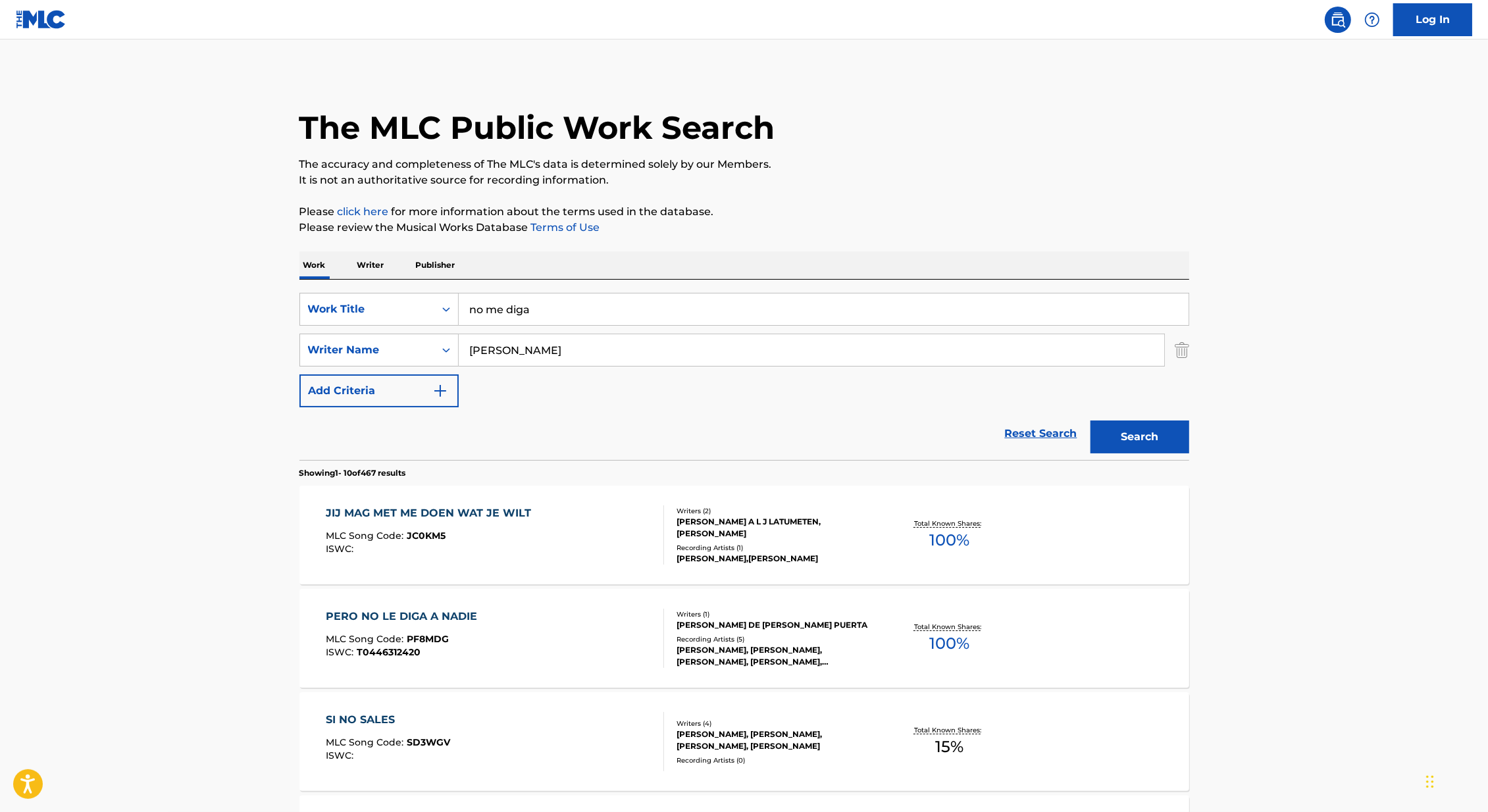
click at [1091, 421] on button "Search" at bounding box center [1140, 437] width 98 height 33
drag, startPoint x: 524, startPoint y: 354, endPoint x: 479, endPoint y: 354, distance: 45.0
click at [479, 354] on input "[PERSON_NAME]" at bounding box center [811, 350] width 706 height 31
click at [561, 313] on input "no me diga" at bounding box center [823, 309] width 730 height 31
drag, startPoint x: 580, startPoint y: 312, endPoint x: 317, endPoint y: 312, distance: 263.0
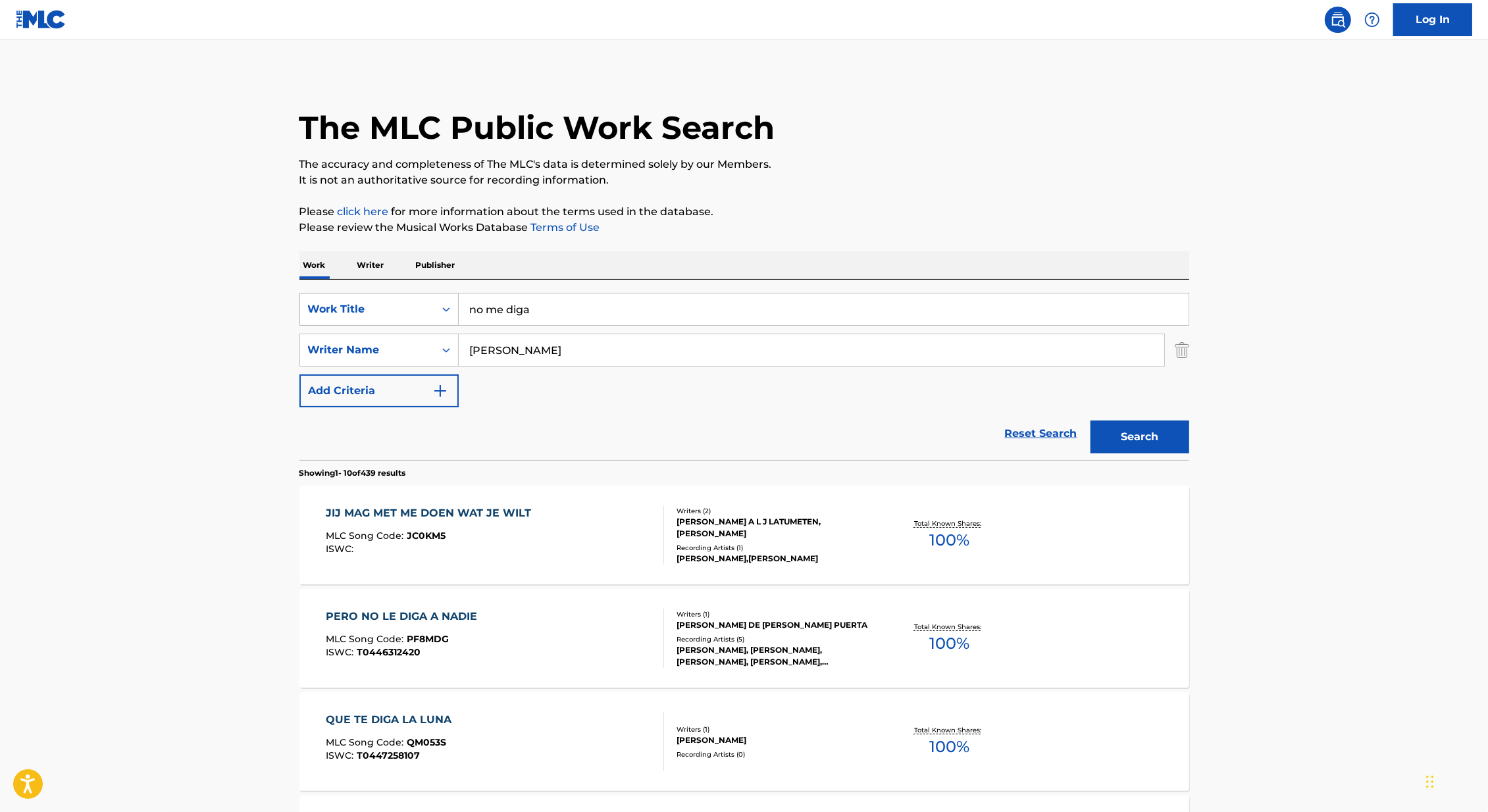
click at [317, 312] on div "SearchWithCriteria179bc504-553a-4e2e-bad5-3357b0d71d13 Work Title no me diga" at bounding box center [744, 309] width 890 height 33
click at [494, 356] on input "[PERSON_NAME]" at bounding box center [811, 350] width 706 height 31
click at [1091, 421] on button "Search" at bounding box center [1140, 437] width 98 height 33
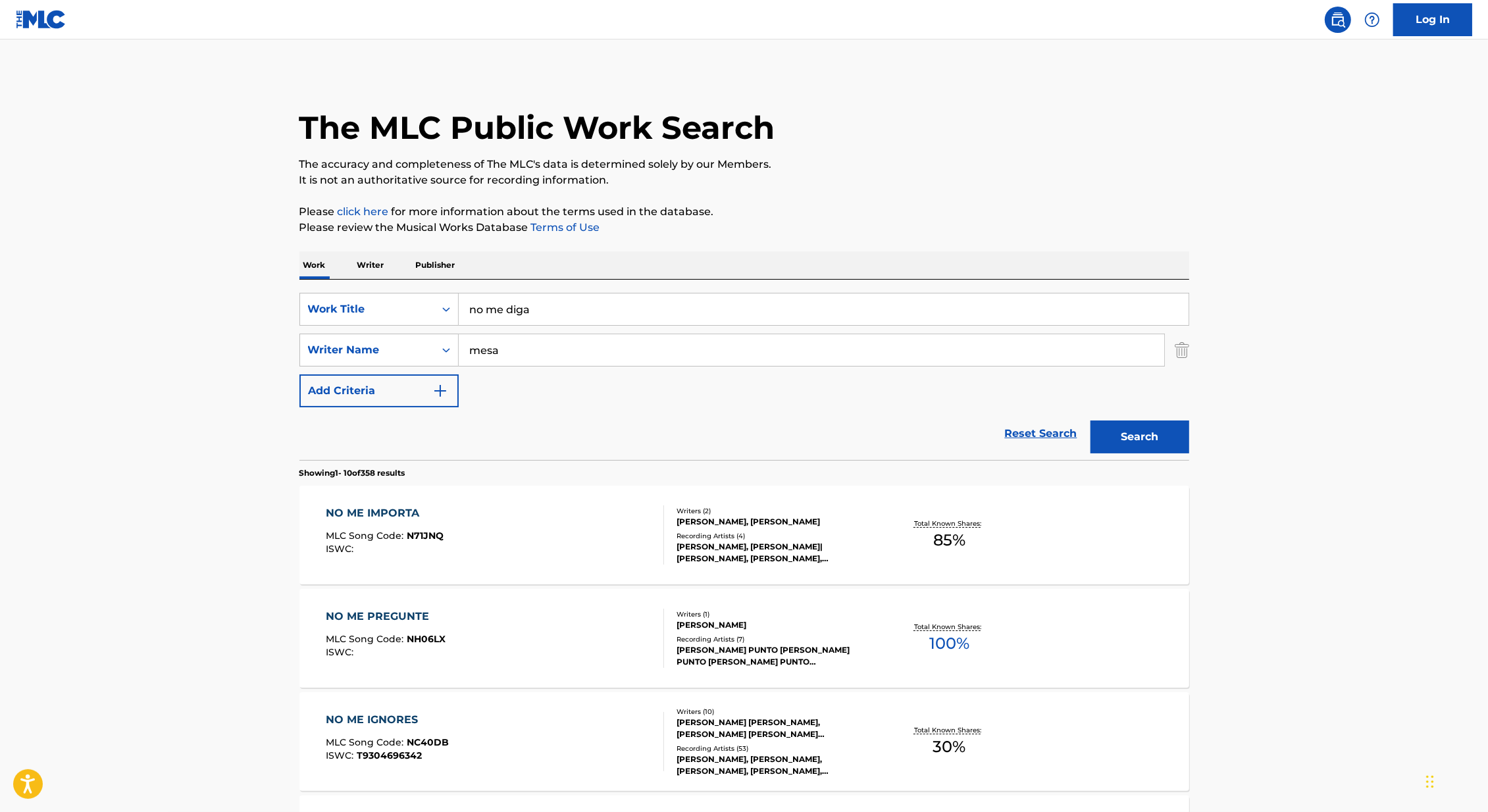
click at [496, 349] on input "mesa" at bounding box center [811, 350] width 706 height 31
click at [496, 349] on input "mesa" at bounding box center [811, 350] width 706 height 31
type input "[PERSON_NAME]"
click at [1091, 421] on button "Search" at bounding box center [1140, 437] width 98 height 33
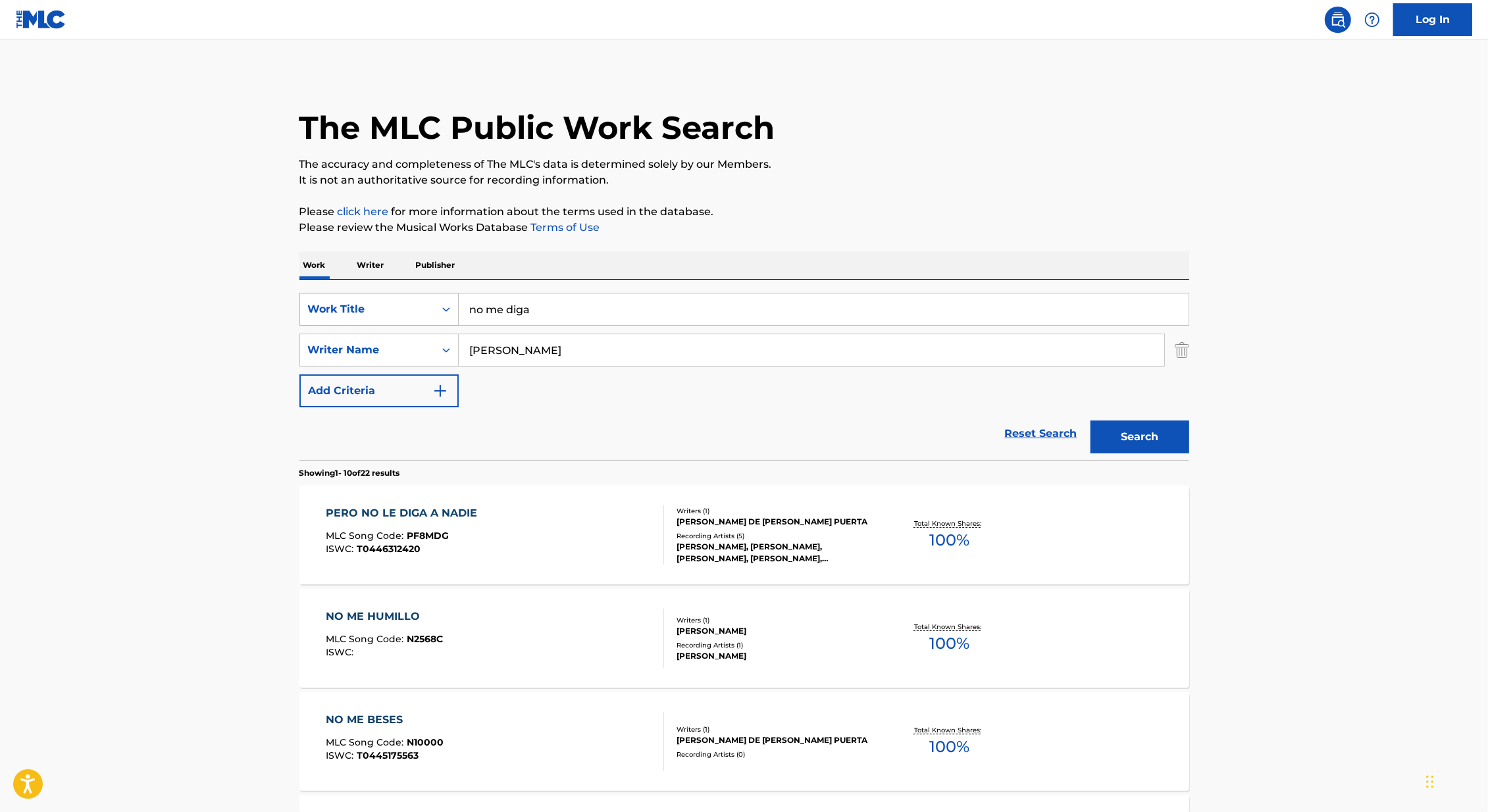
drag, startPoint x: 508, startPoint y: 312, endPoint x: 424, endPoint y: 309, distance: 84.1
click at [424, 309] on div "SearchWithCriteria179bc504-553a-4e2e-bad5-3357b0d71d13 Work Title no me diga" at bounding box center [744, 309] width 890 height 33
type input "el demalas"
drag, startPoint x: 570, startPoint y: 349, endPoint x: 410, endPoint y: 349, distance: 160.0
click at [410, 349] on div "SearchWithCriteria418c324f-fc0e-44a5-acb5-8532e4a960c9 Writer Name [PERSON_NAME]" at bounding box center [744, 350] width 890 height 33
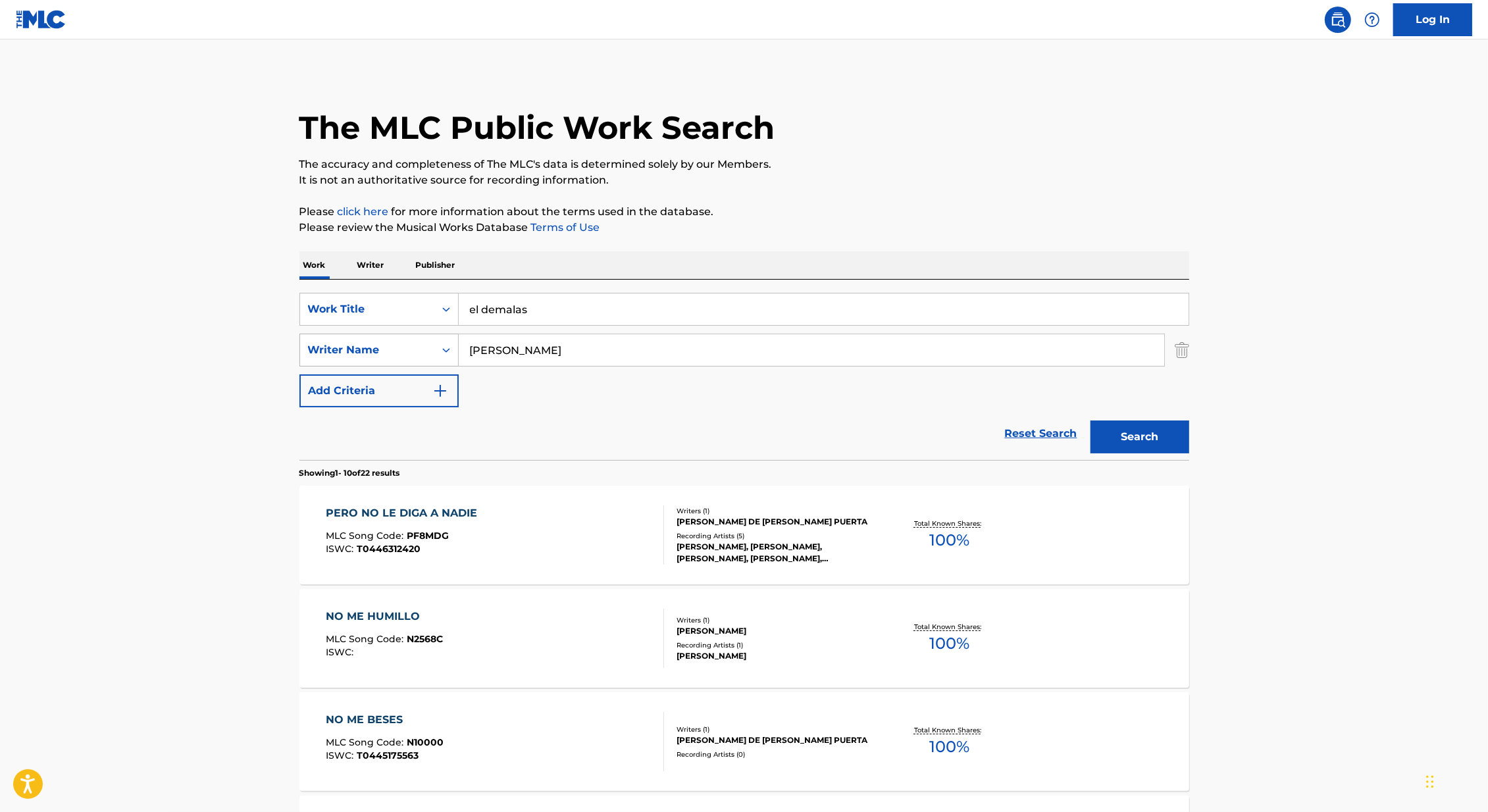
click at [1091, 421] on button "Search" at bounding box center [1140, 437] width 98 height 33
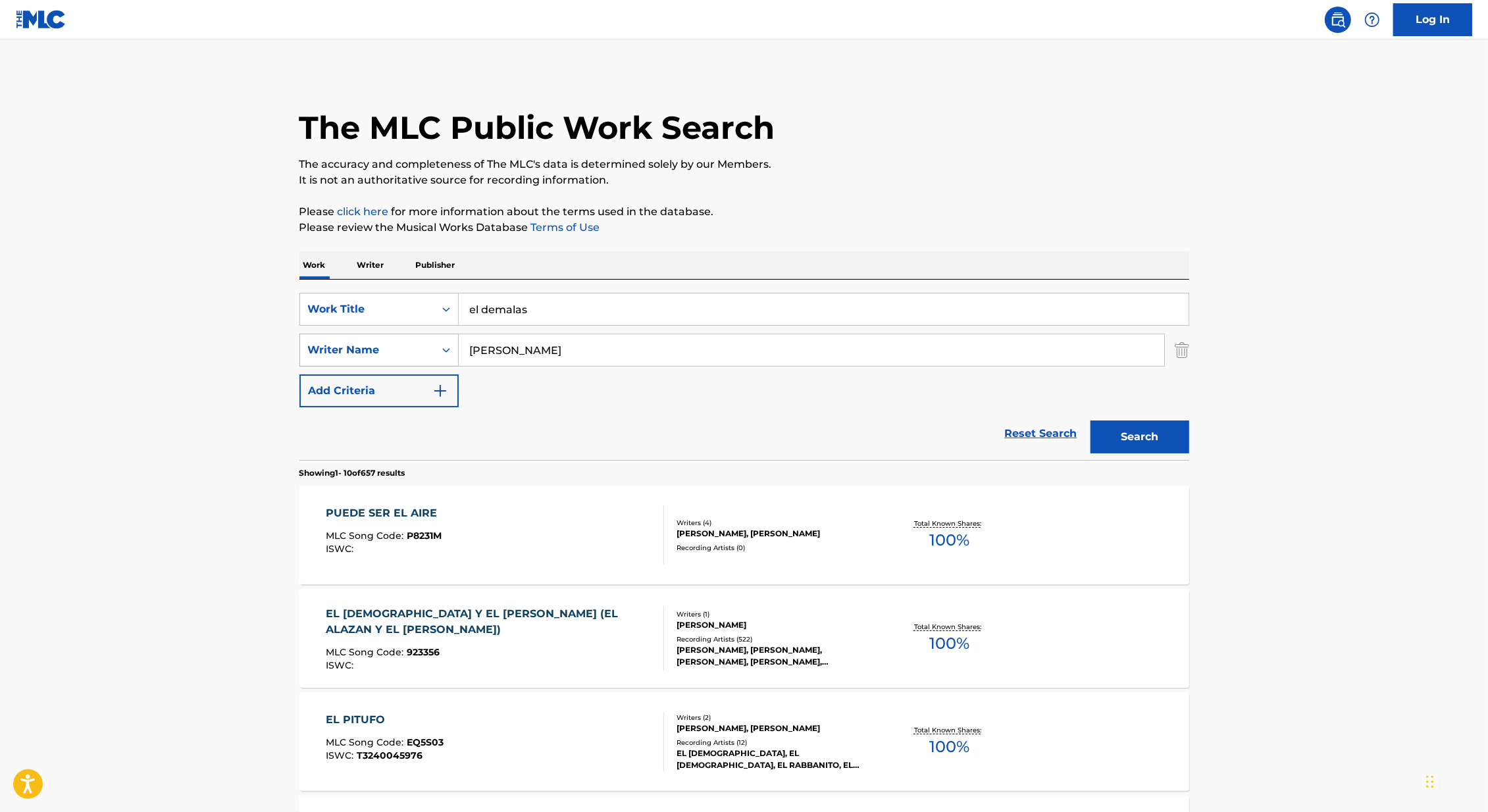
drag, startPoint x: 522, startPoint y: 354, endPoint x: 379, endPoint y: 354, distance: 143.0
click at [379, 354] on div "SearchWithCriteria418c324f-fc0e-44a5-acb5-8532e4a960c9 Writer Name [PERSON_NAME]" at bounding box center [744, 350] width 890 height 33
type input "mesa"
click at [1091, 421] on button "Search" at bounding box center [1140, 437] width 98 height 33
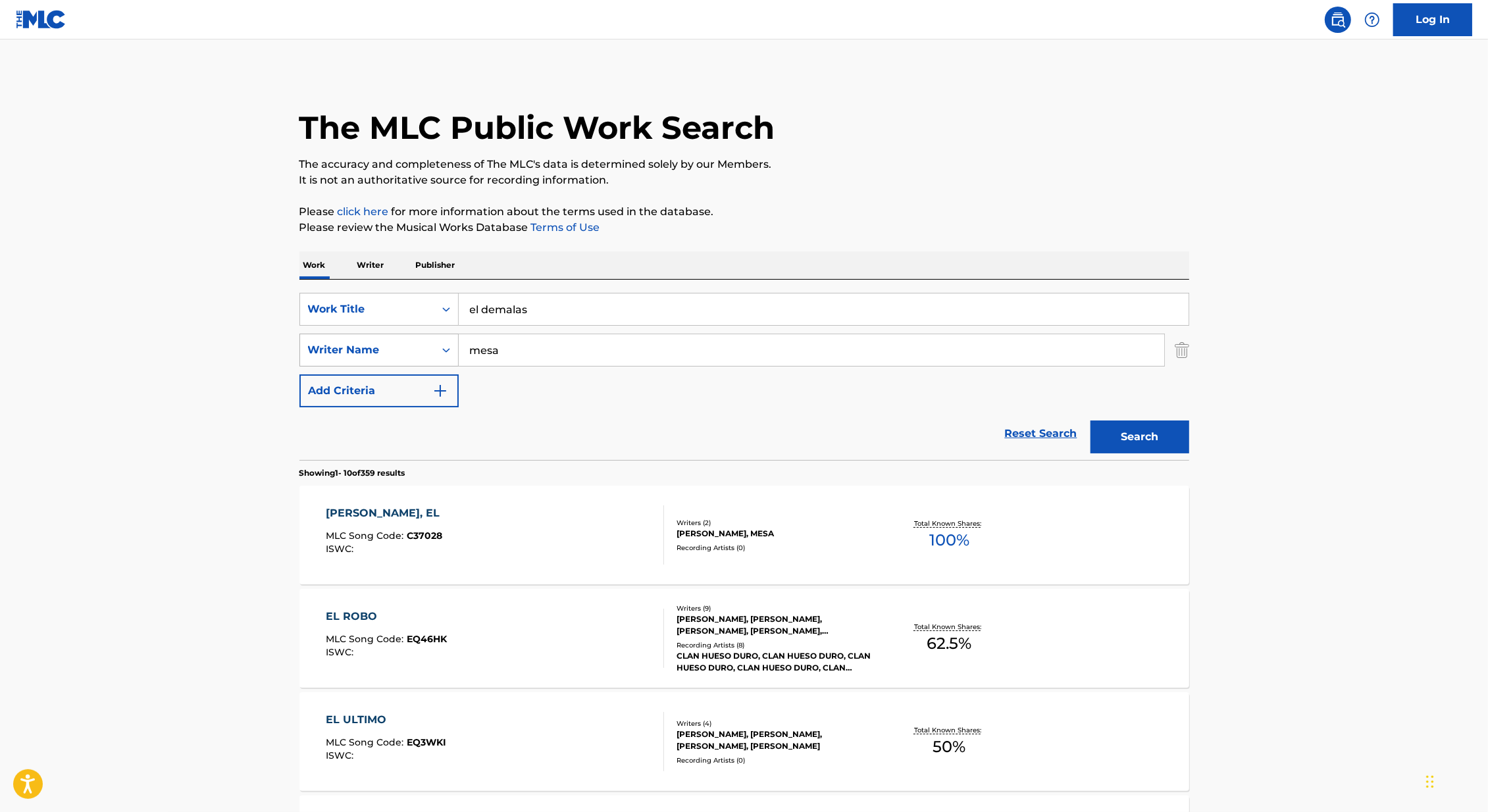
drag, startPoint x: 530, startPoint y: 351, endPoint x: 411, endPoint y: 351, distance: 119.0
click at [410, 351] on div "SearchWithCriteria418c324f-fc0e-44a5-acb5-8532e4a960c9 Writer Name mesa" at bounding box center [744, 350] width 890 height 33
click at [1091, 421] on button "Search" at bounding box center [1140, 437] width 98 height 33
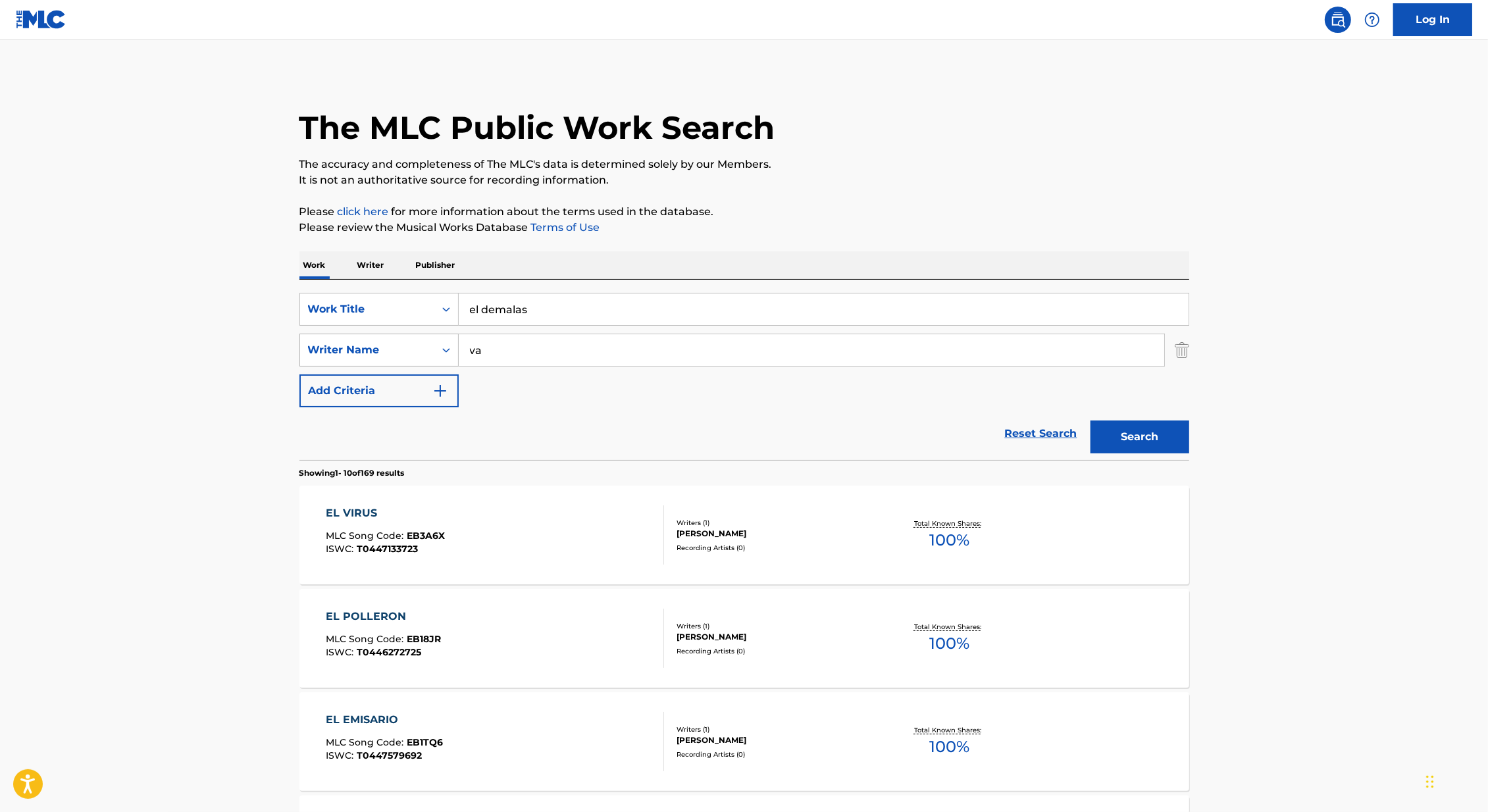
type input "v"
type input "[PERSON_NAME]"
click at [1091, 421] on button "Search" at bounding box center [1140, 437] width 98 height 33
click at [501, 441] on div "Reset Search Search" at bounding box center [744, 433] width 890 height 53
click at [547, 538] on div "EL DEMALAS MLC Song Code : E987H9 ISWC : T3111525334" at bounding box center [495, 535] width 339 height 59
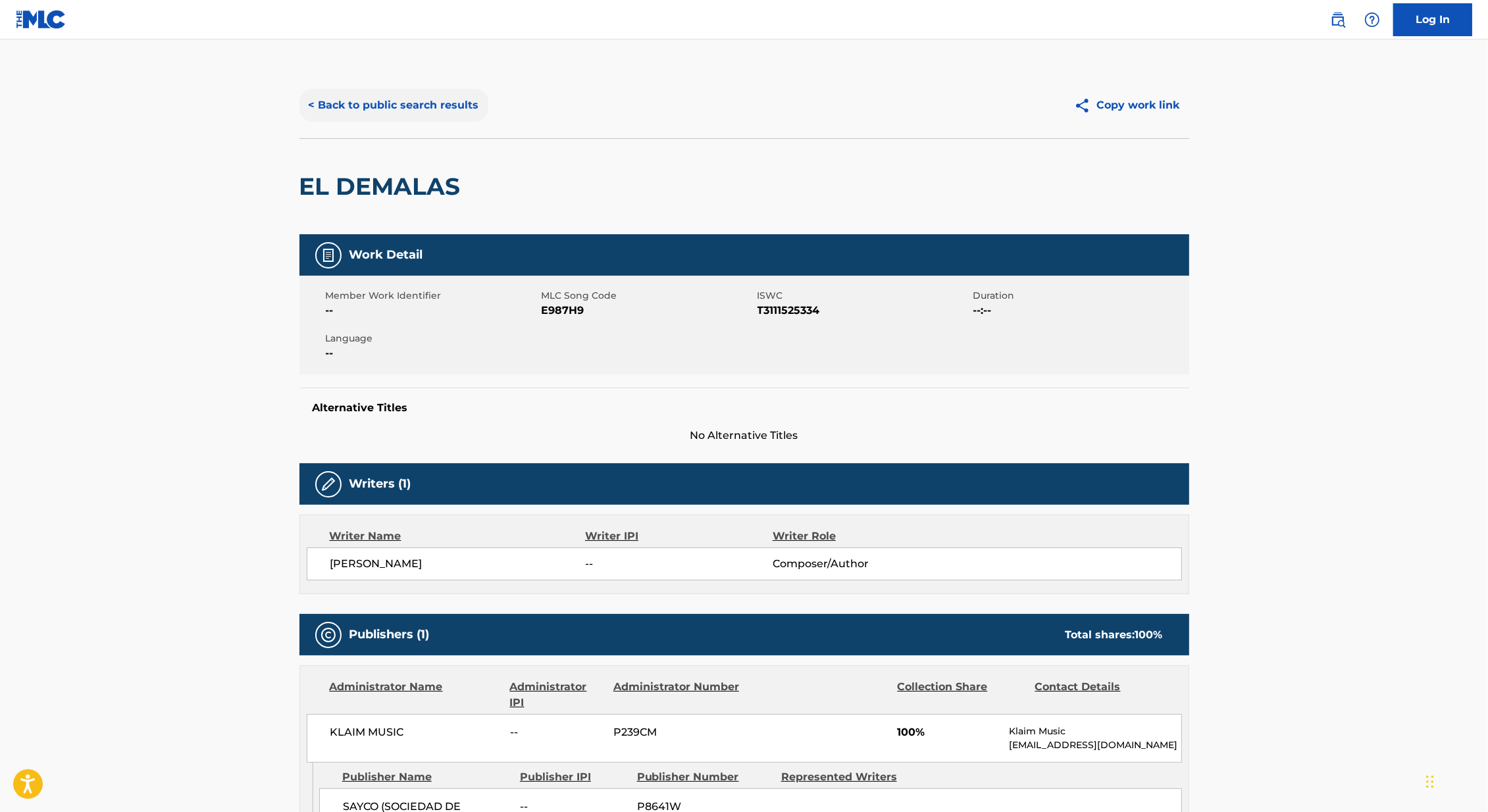
click at [404, 111] on button "< Back to public search results" at bounding box center [394, 106] width 189 height 33
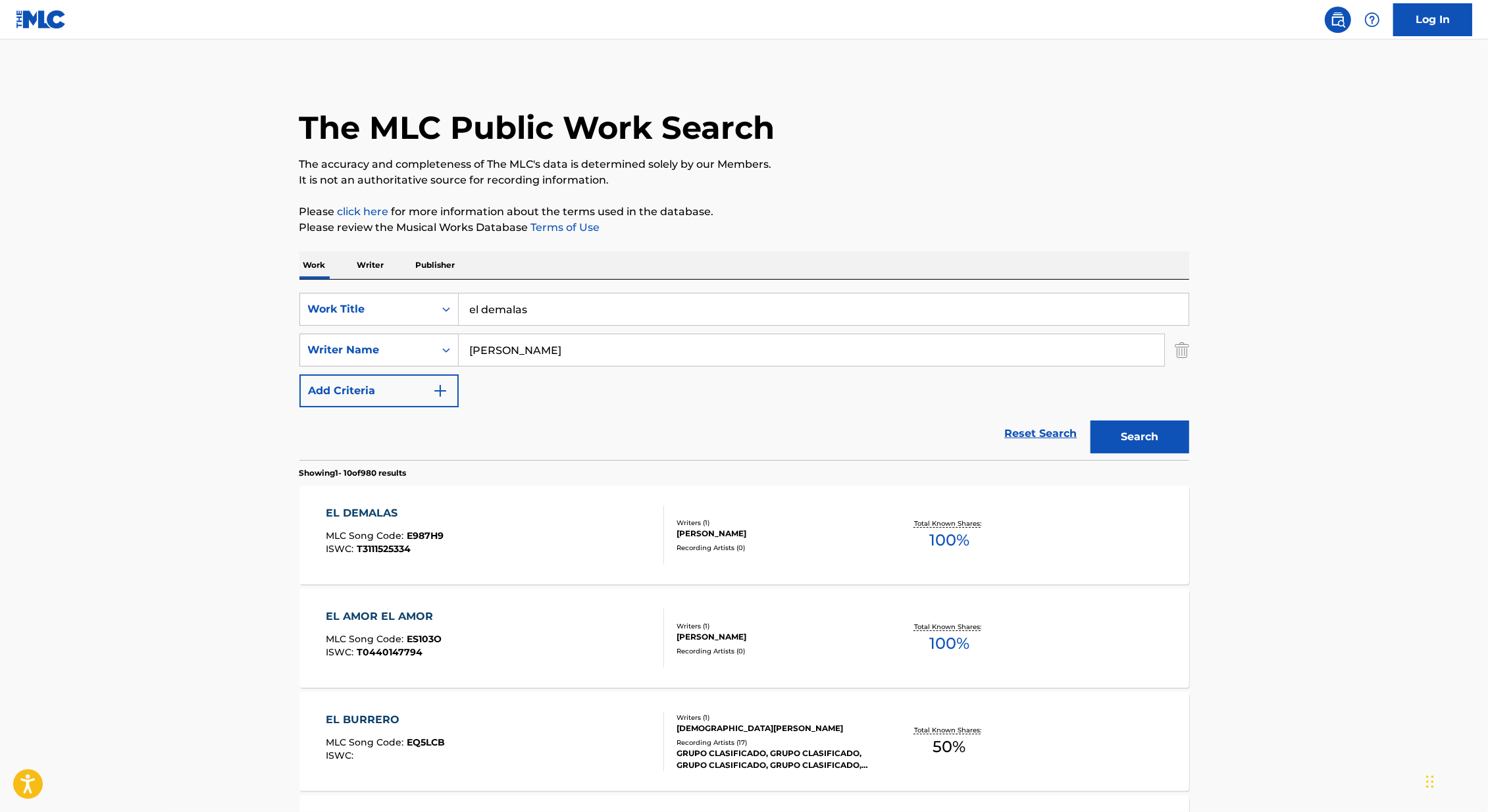
drag, startPoint x: 548, startPoint y: 315, endPoint x: 167, endPoint y: 315, distance: 381.0
click at [167, 315] on main "The MLC Public Work Search The accuracy and completeness of The MLC's data is d…" at bounding box center [744, 813] width 1488 height 1549
paste input "El Sin Cinco"
drag, startPoint x: 597, startPoint y: 313, endPoint x: 339, endPoint y: 313, distance: 258.0
click at [338, 313] on div "SearchWithCriteria179bc504-553a-4e2e-bad5-3357b0d71d13 Work Title el demalasEl …" at bounding box center [744, 309] width 890 height 33
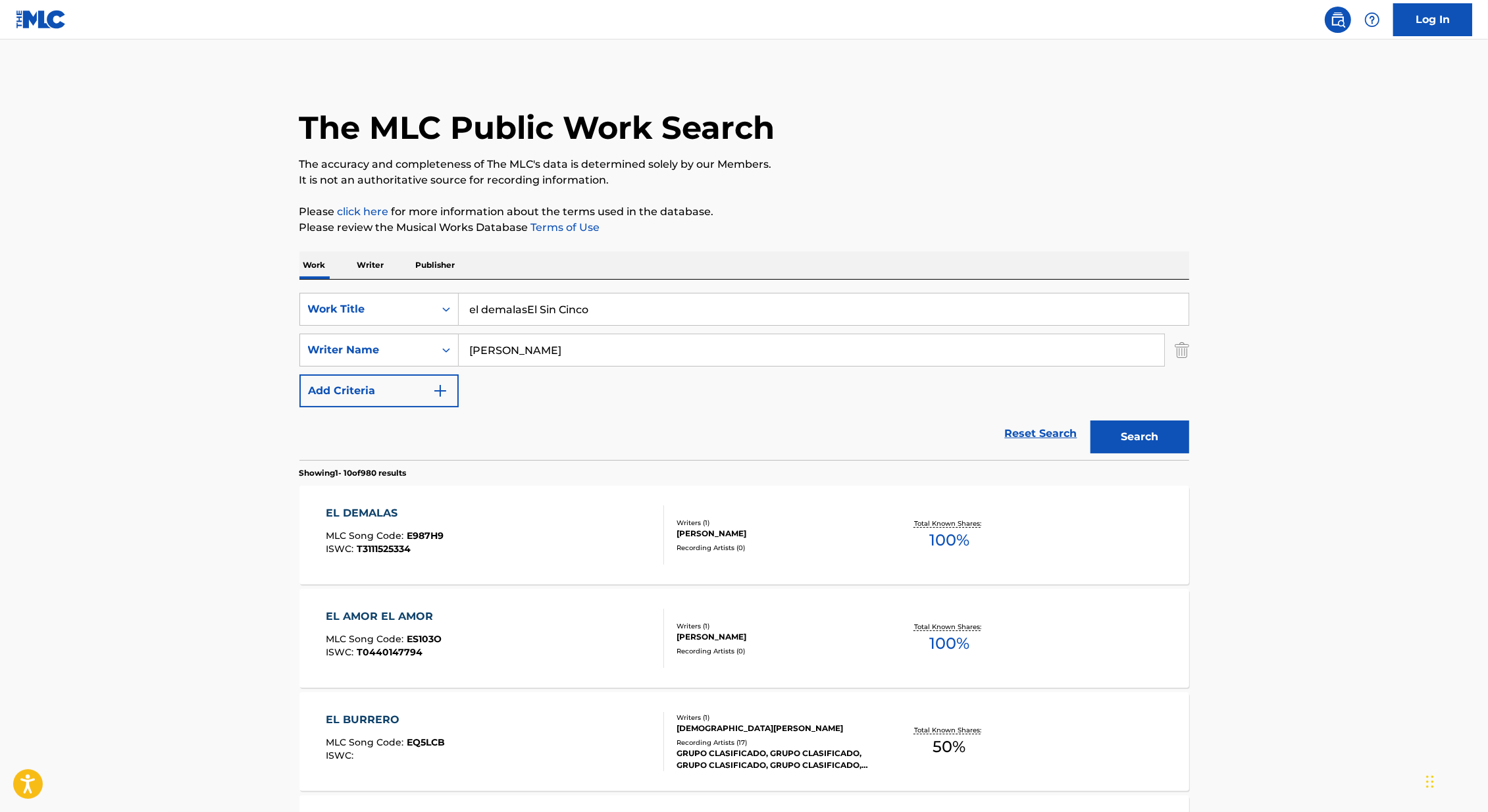
paste input "Search Form"
type input "El Sin Cinco"
click at [197, 329] on main "The MLC Public Work Search The accuracy and completeness of The MLC's data is d…" at bounding box center [744, 813] width 1488 height 1549
drag, startPoint x: 524, startPoint y: 341, endPoint x: 399, endPoint y: 341, distance: 125.0
click at [399, 341] on div "SearchWithCriteria418c324f-fc0e-44a5-acb5-8532e4a960c9 Writer Name [PERSON_NAME]" at bounding box center [744, 350] width 890 height 33
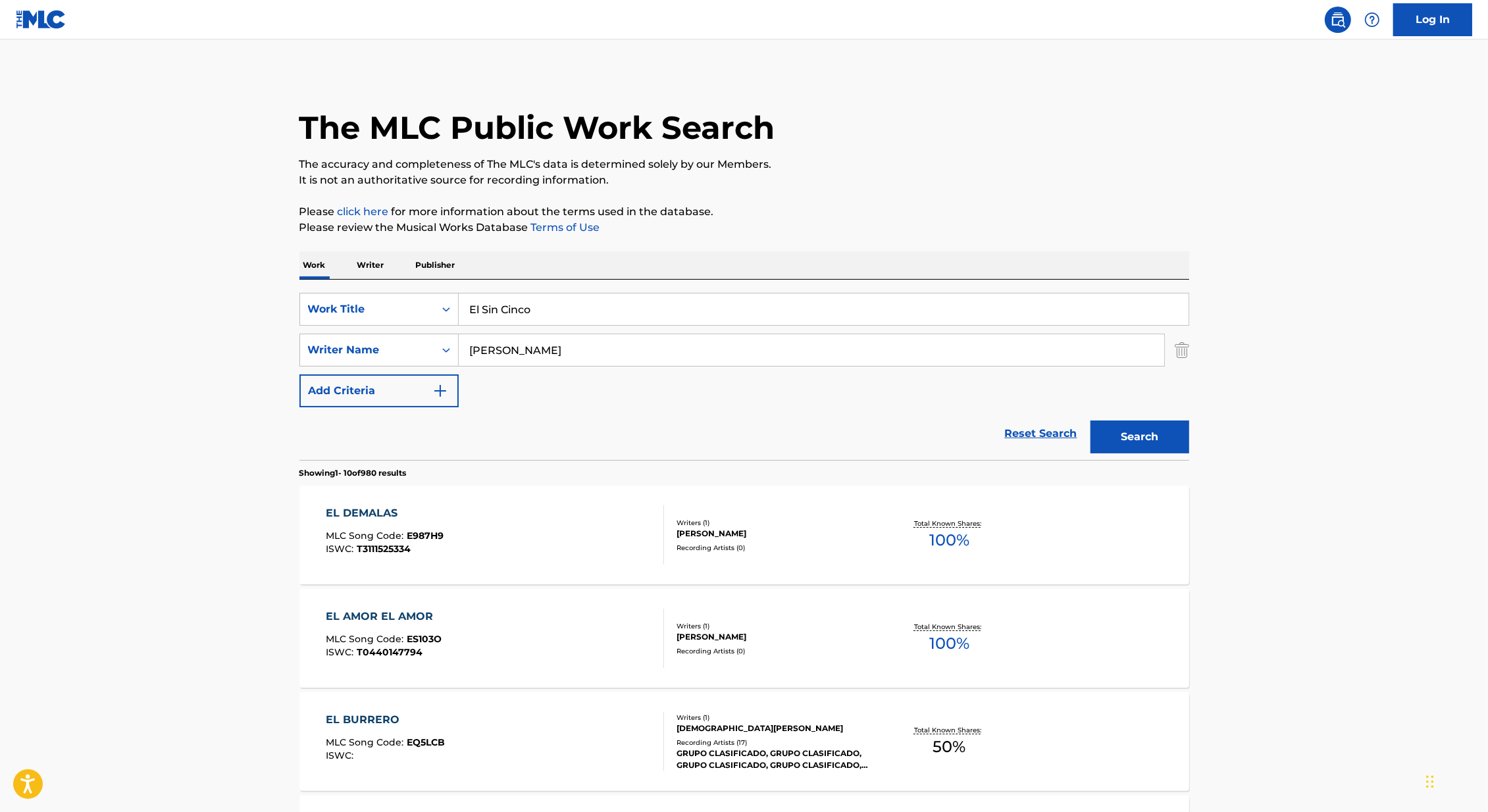
click at [476, 348] on input "[PERSON_NAME]" at bounding box center [811, 350] width 706 height 31
click at [1091, 421] on button "Search" at bounding box center [1140, 437] width 98 height 33
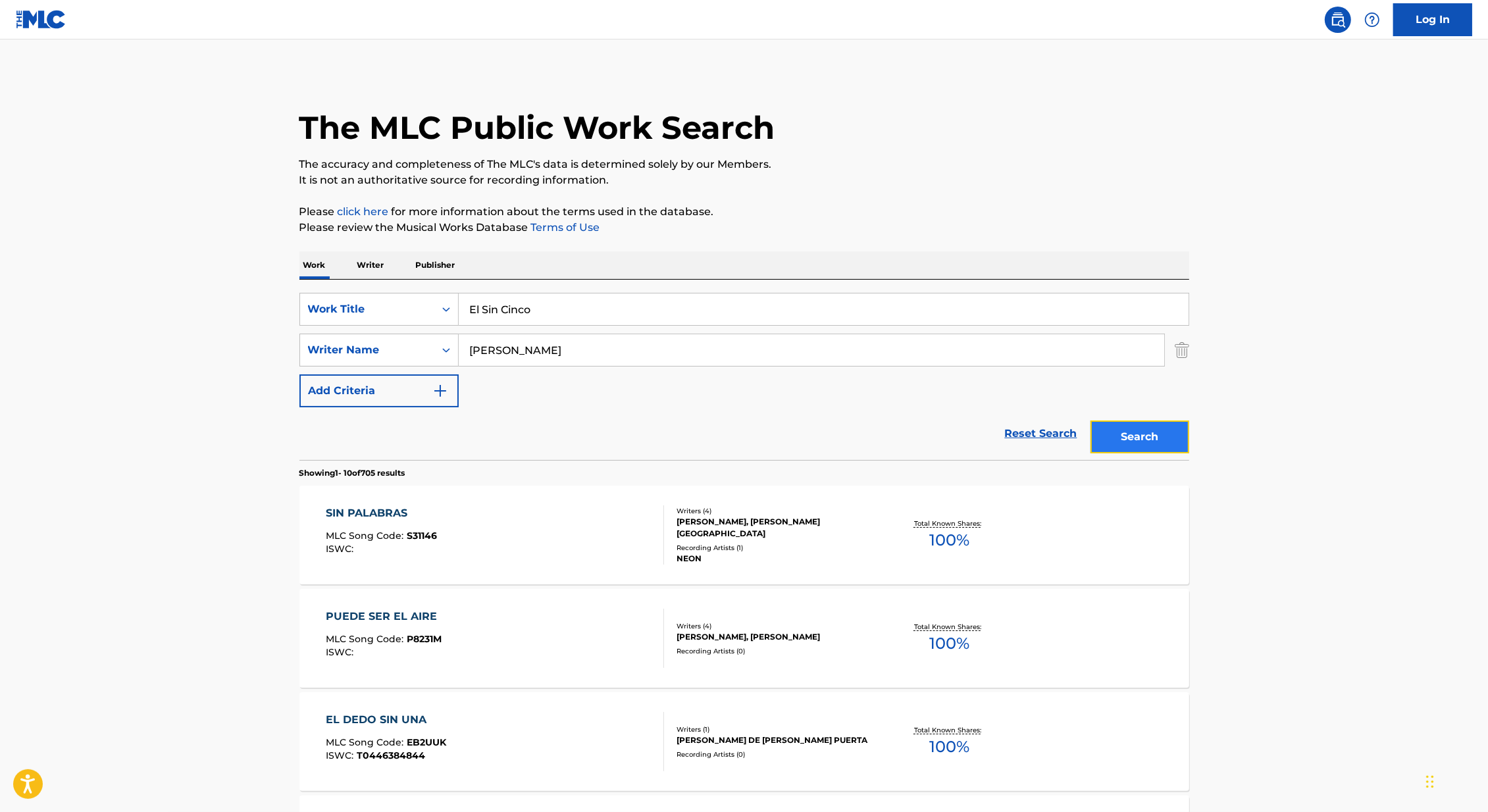
click at [1179, 443] on button "Search" at bounding box center [1140, 437] width 98 height 33
drag, startPoint x: 518, startPoint y: 359, endPoint x: 486, endPoint y: 351, distance: 33.0
click at [486, 351] on input "[PERSON_NAME]" at bounding box center [811, 350] width 706 height 31
click at [1091, 421] on button "Search" at bounding box center [1140, 437] width 98 height 33
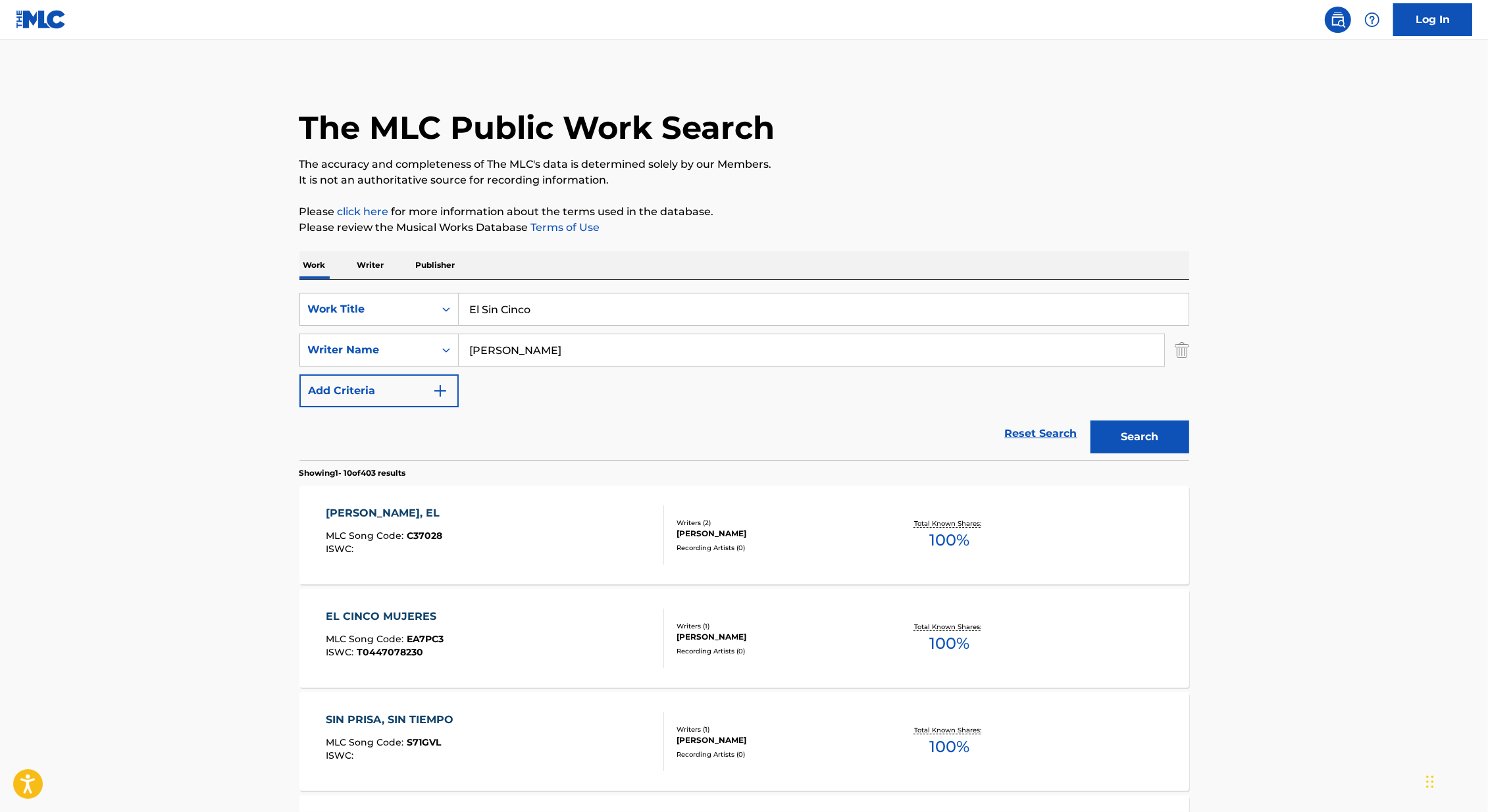
type input "[PERSON_NAME]"
click at [1091, 421] on button "Search" at bounding box center [1140, 437] width 98 height 33
drag, startPoint x: 525, startPoint y: 364, endPoint x: 482, endPoint y: 364, distance: 43.0
click at [483, 364] on input "[PERSON_NAME]" at bounding box center [811, 350] width 706 height 31
drag, startPoint x: 504, startPoint y: 357, endPoint x: 443, endPoint y: 338, distance: 63.9
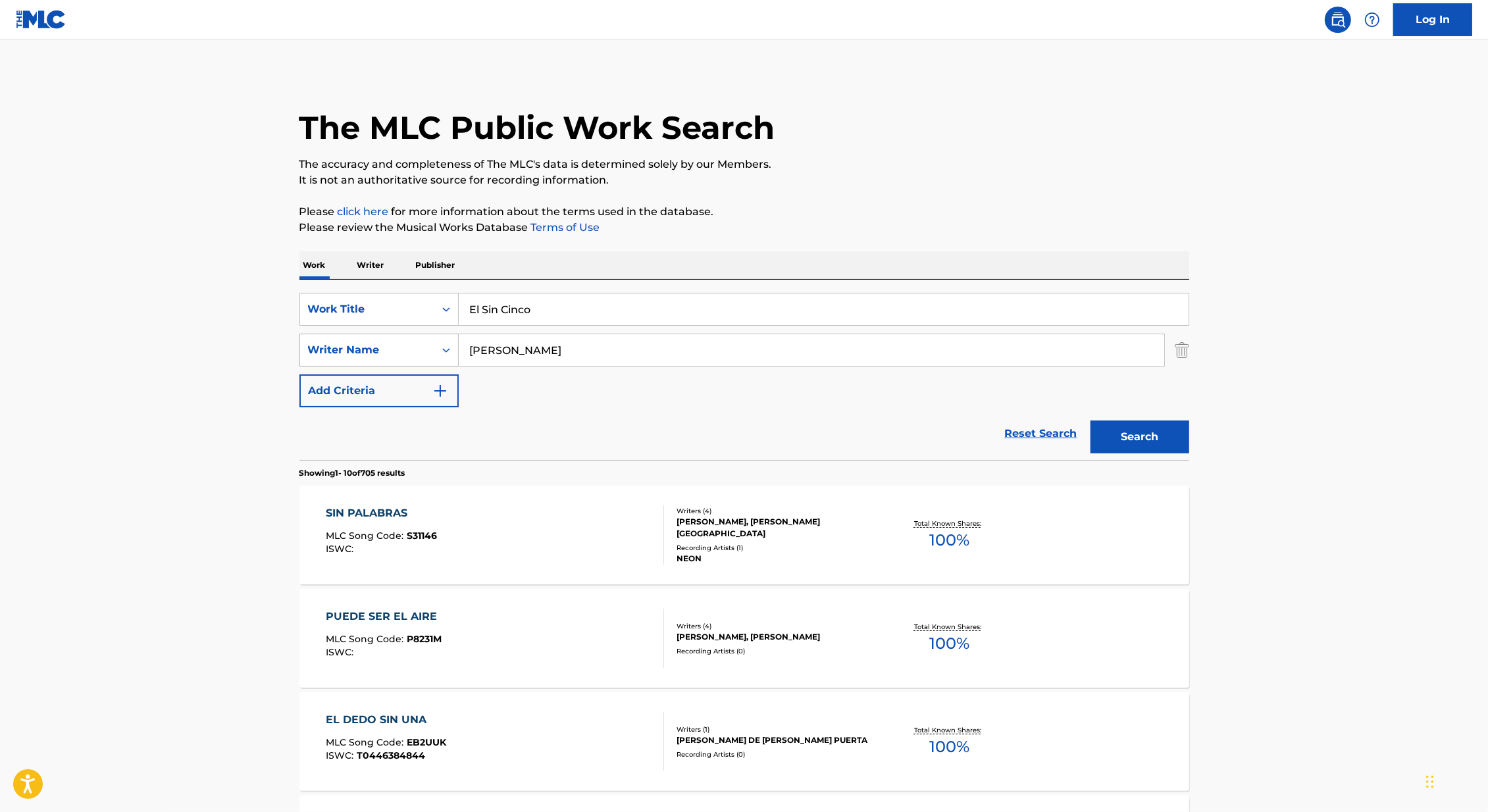
click at [443, 338] on div "SearchWithCriteria418c324f-fc0e-44a5-acb5-8532e4a960c9 Writer Name [PERSON_NAME]" at bounding box center [744, 350] width 890 height 33
click at [1091, 421] on button "Search" at bounding box center [1140, 437] width 98 height 33
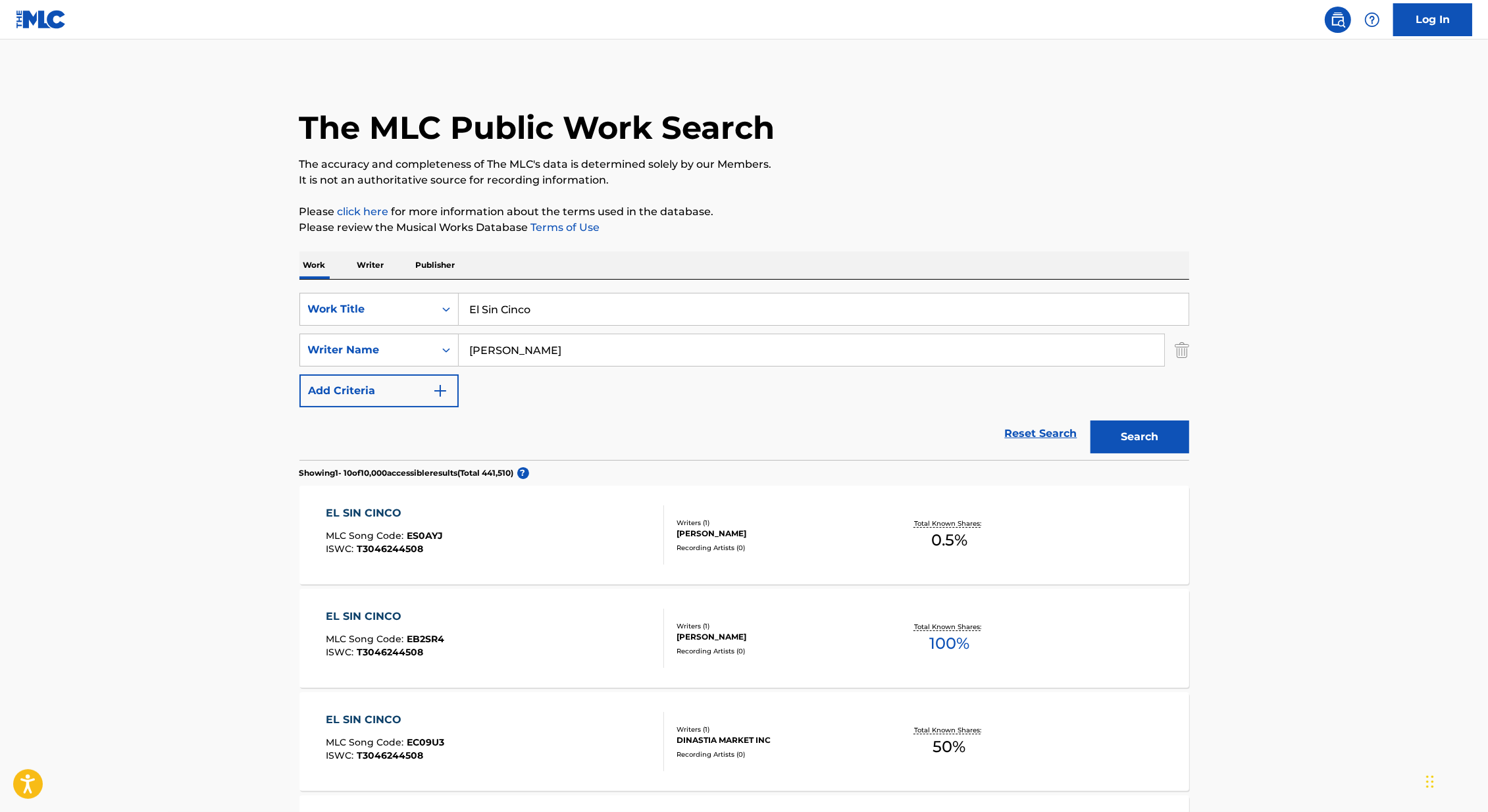
click at [1091, 421] on button "Search" at bounding box center [1140, 437] width 98 height 33
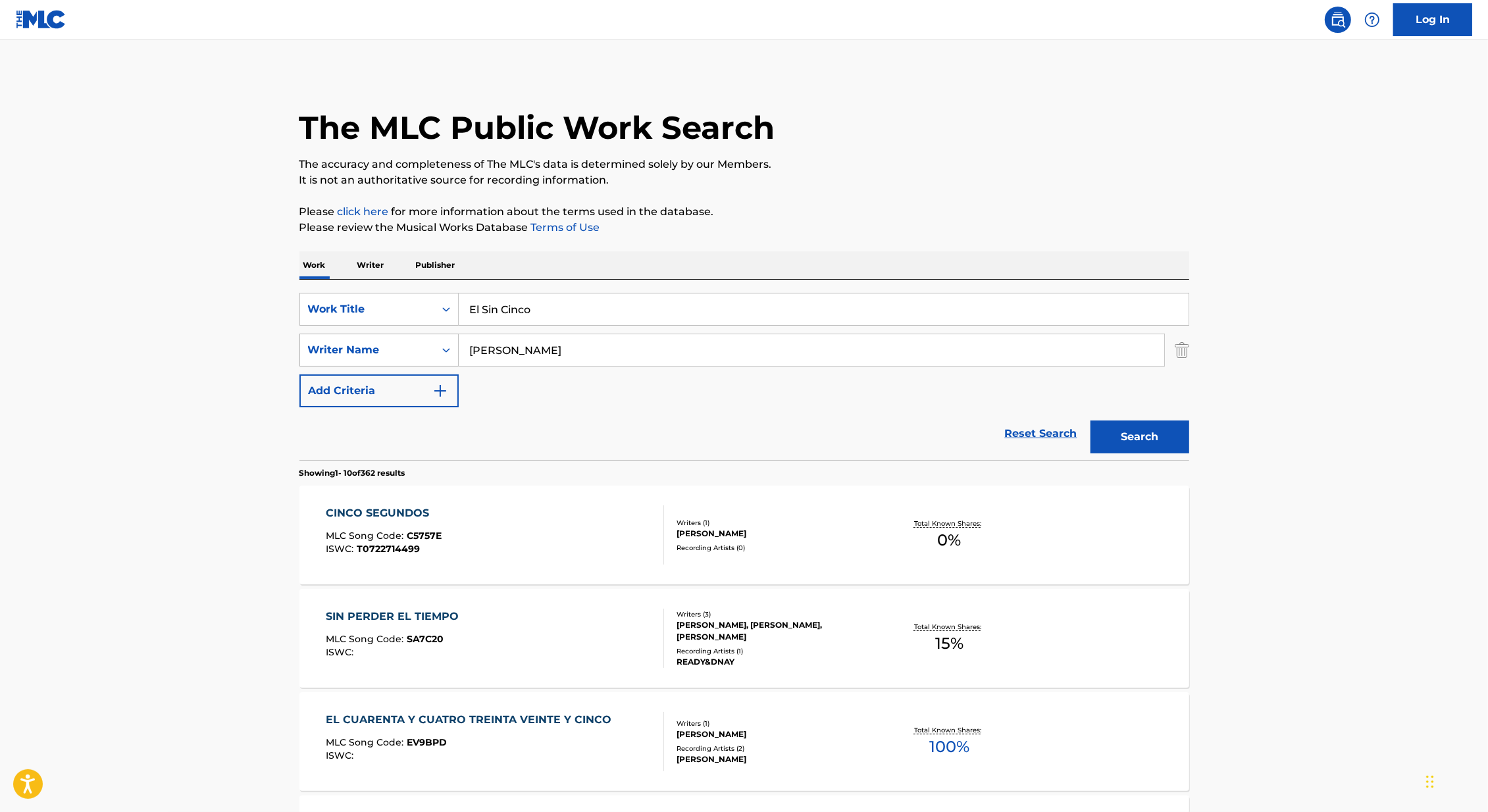
drag, startPoint x: 536, startPoint y: 344, endPoint x: 412, endPoint y: 339, distance: 124.1
click at [416, 341] on div "SearchWithCriteria418c324f-fc0e-44a5-acb5-8532e4a960c9 Writer Name [PERSON_NAME]" at bounding box center [744, 350] width 890 height 33
click at [533, 336] on input "[PERSON_NAME]" at bounding box center [811, 350] width 706 height 31
click at [527, 354] on input "[PERSON_NAME]" at bounding box center [811, 350] width 706 height 31
type input "g"
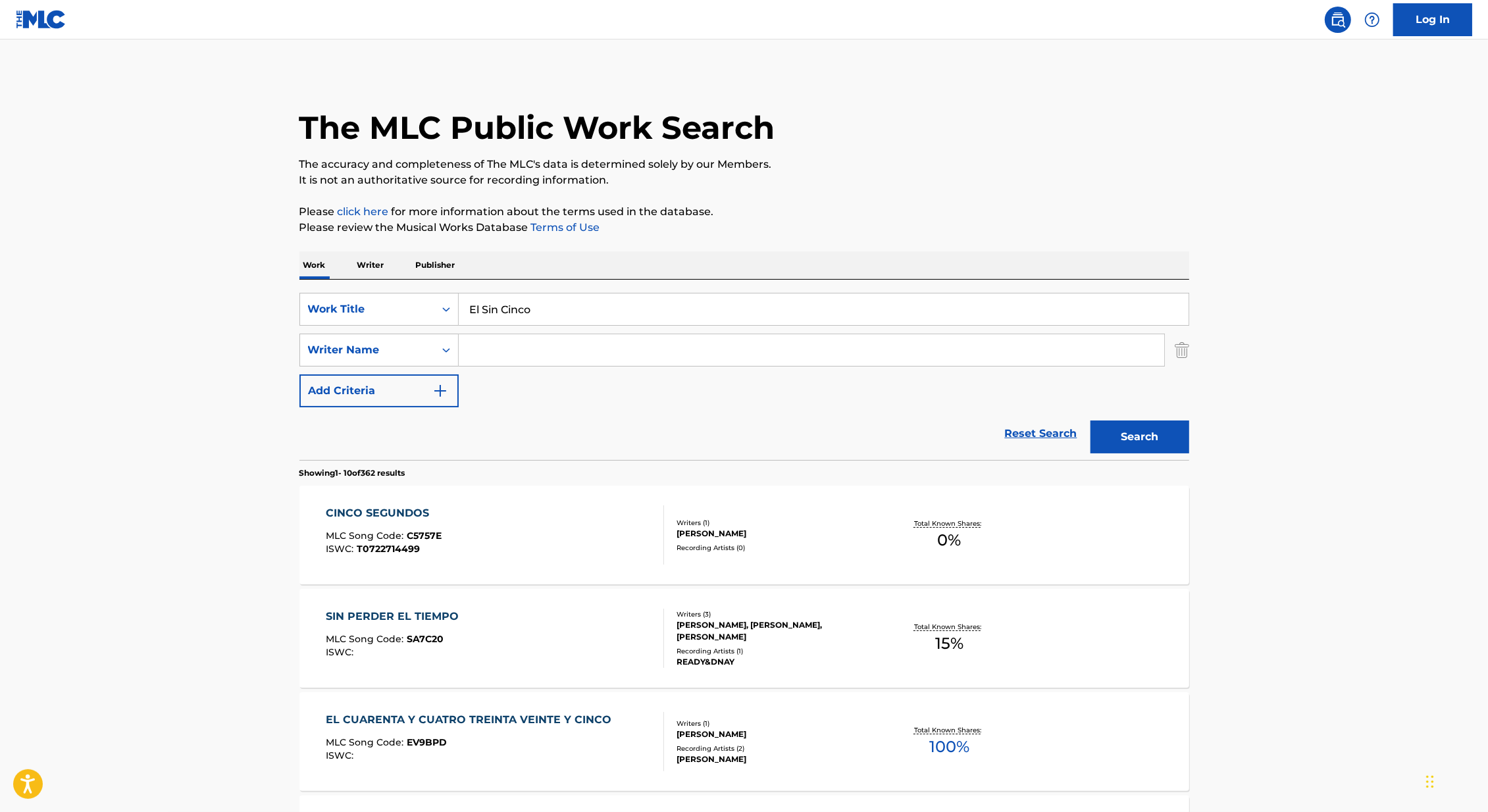
drag, startPoint x: 544, startPoint y: 322, endPoint x: 383, endPoint y: 279, distance: 166.6
click at [383, 279] on div "SearchWithCriteria179bc504-553a-4e2e-bad5-3357b0d71d13 Work Title El Sin Cinco …" at bounding box center [744, 369] width 890 height 180
type input "hasta luego [PERSON_NAME]"
click at [1091, 421] on button "Search" at bounding box center [1140, 437] width 98 height 33
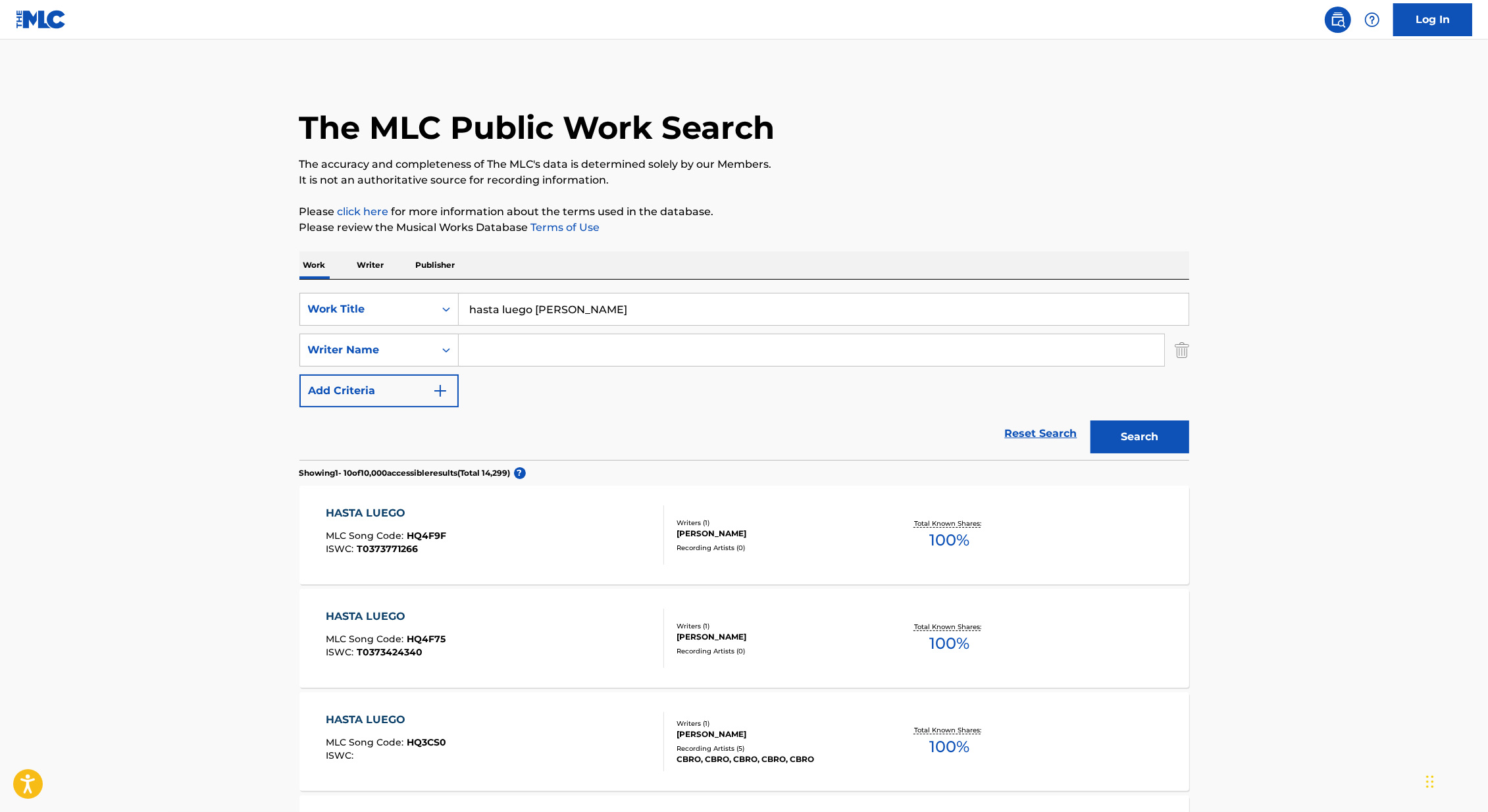
click at [510, 337] on input "Search Form" at bounding box center [811, 350] width 706 height 31
click at [1091, 421] on button "Search" at bounding box center [1140, 437] width 98 height 33
drag, startPoint x: 533, startPoint y: 347, endPoint x: 447, endPoint y: 340, distance: 86.3
click at [446, 342] on div "SearchWithCriteria418c324f-fc0e-44a5-acb5-8532e4a960c9 Writer Name [PERSON_NAME]" at bounding box center [744, 350] width 890 height 33
click at [1091, 421] on button "Search" at bounding box center [1140, 437] width 98 height 33
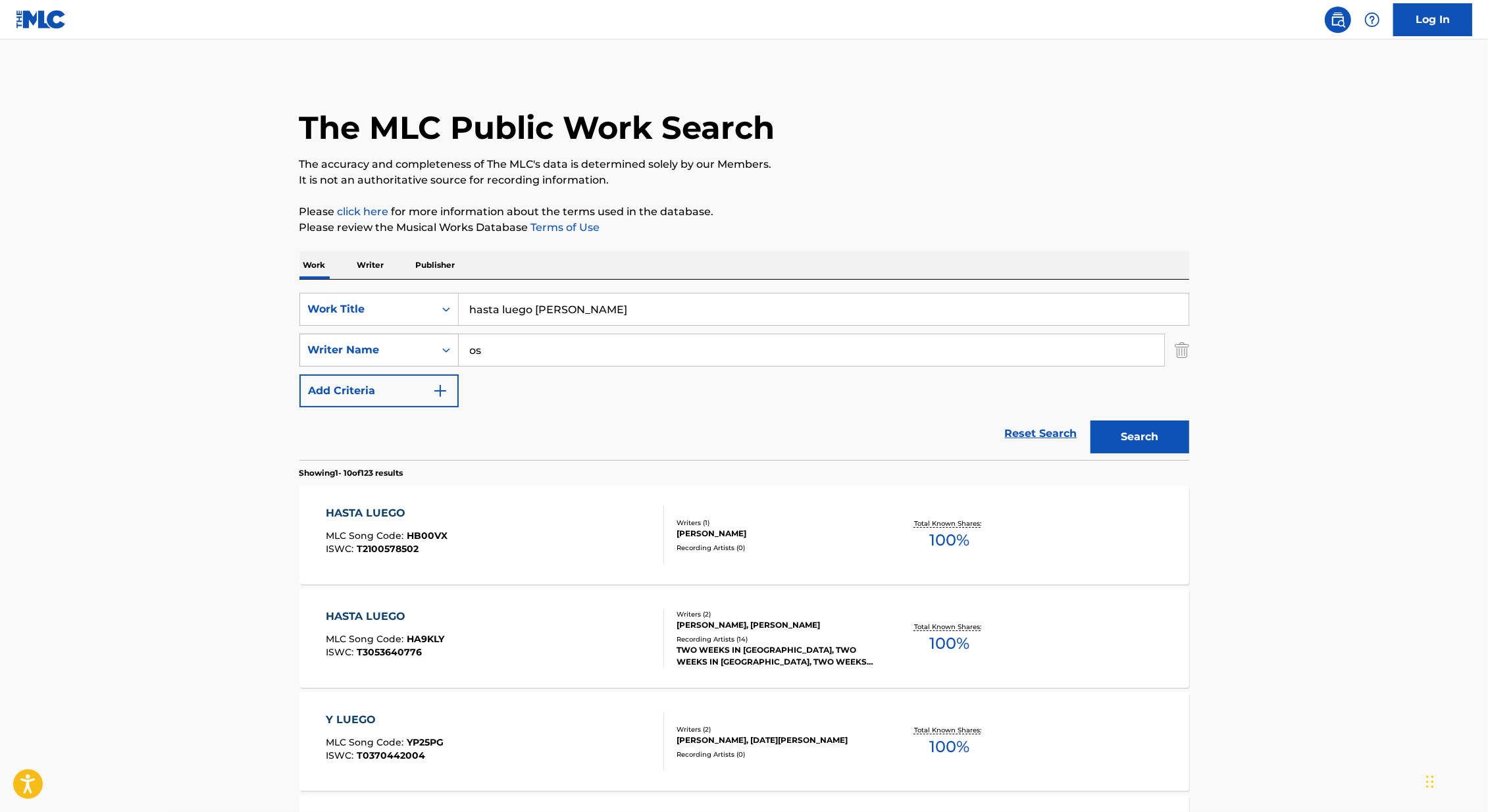
type input "o"
click at [573, 312] on input "hasta luego [PERSON_NAME]" at bounding box center [823, 309] width 730 height 31
click at [1091, 421] on button "Search" at bounding box center [1140, 437] width 98 height 33
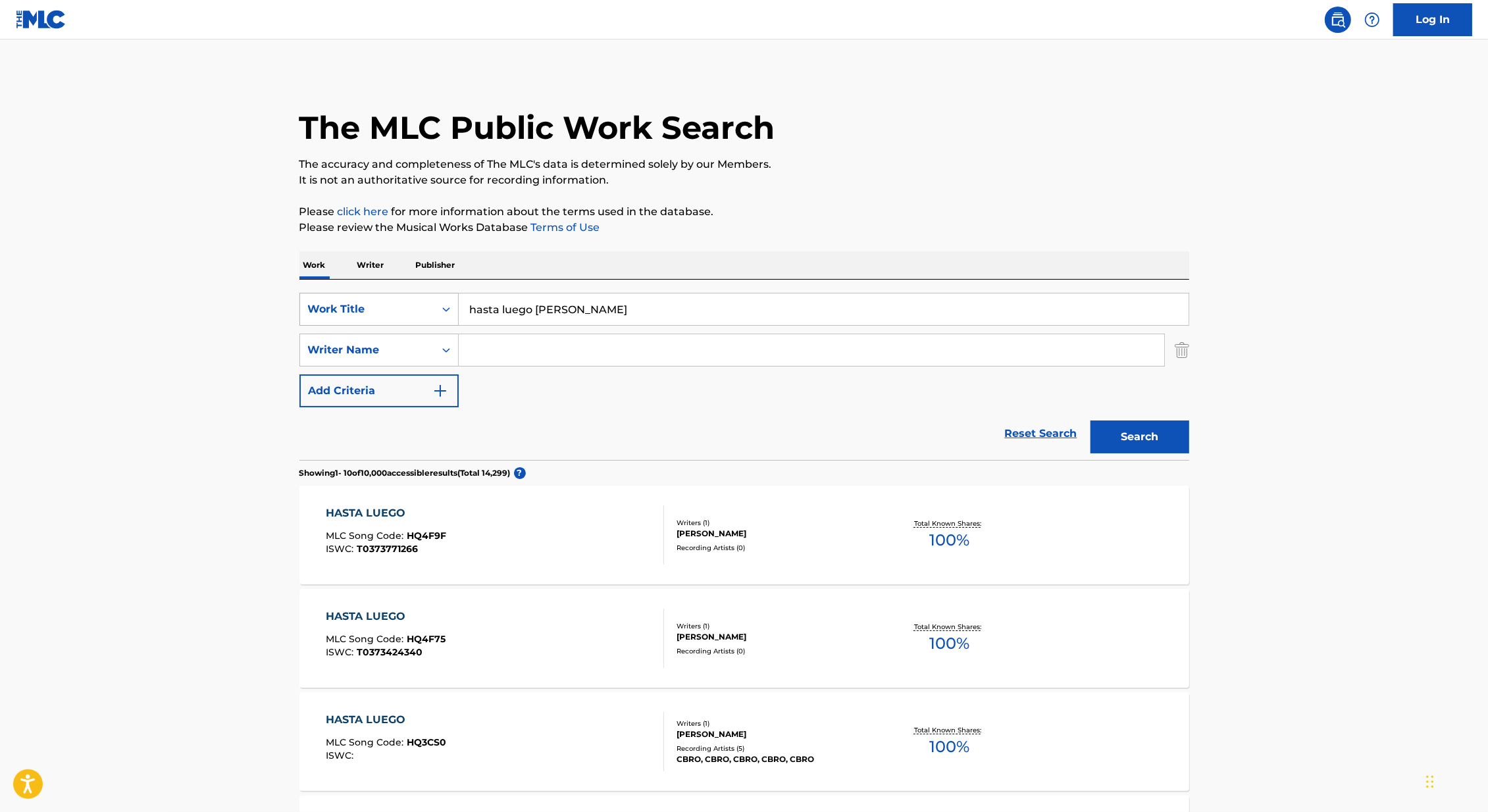
drag, startPoint x: 575, startPoint y: 304, endPoint x: 356, endPoint y: 312, distance: 219.1
click at [356, 312] on div "SearchWithCriteria179bc504-553a-4e2e-bad5-3357b0d71d13 Work Title hasta luego […" at bounding box center [744, 309] width 890 height 33
type input "el enchufe"
click at [1091, 421] on button "Search" at bounding box center [1140, 437] width 98 height 33
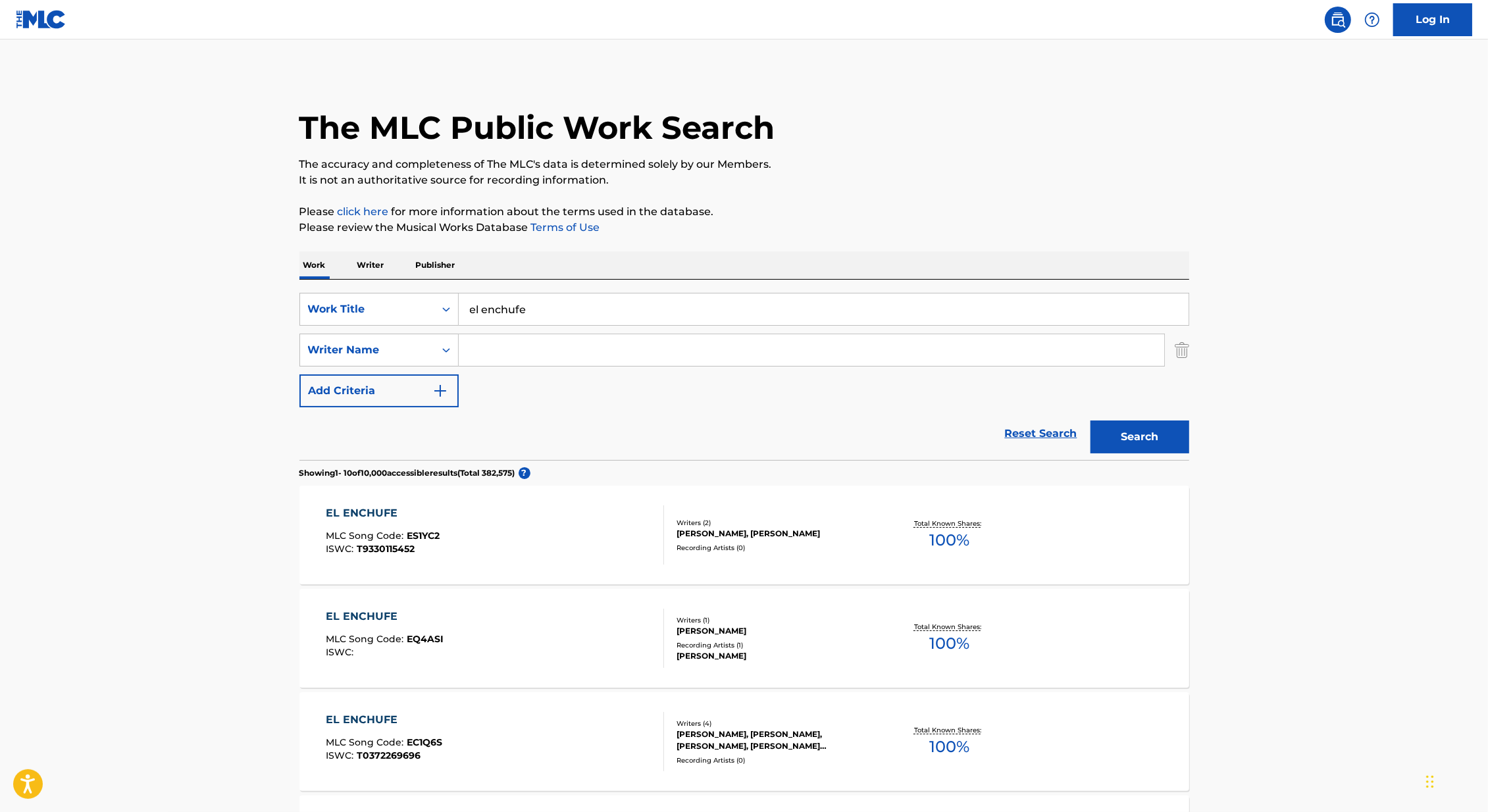
click at [502, 347] on input "Search Form" at bounding box center [811, 350] width 706 height 31
click at [1091, 421] on button "Search" at bounding box center [1140, 437] width 98 height 33
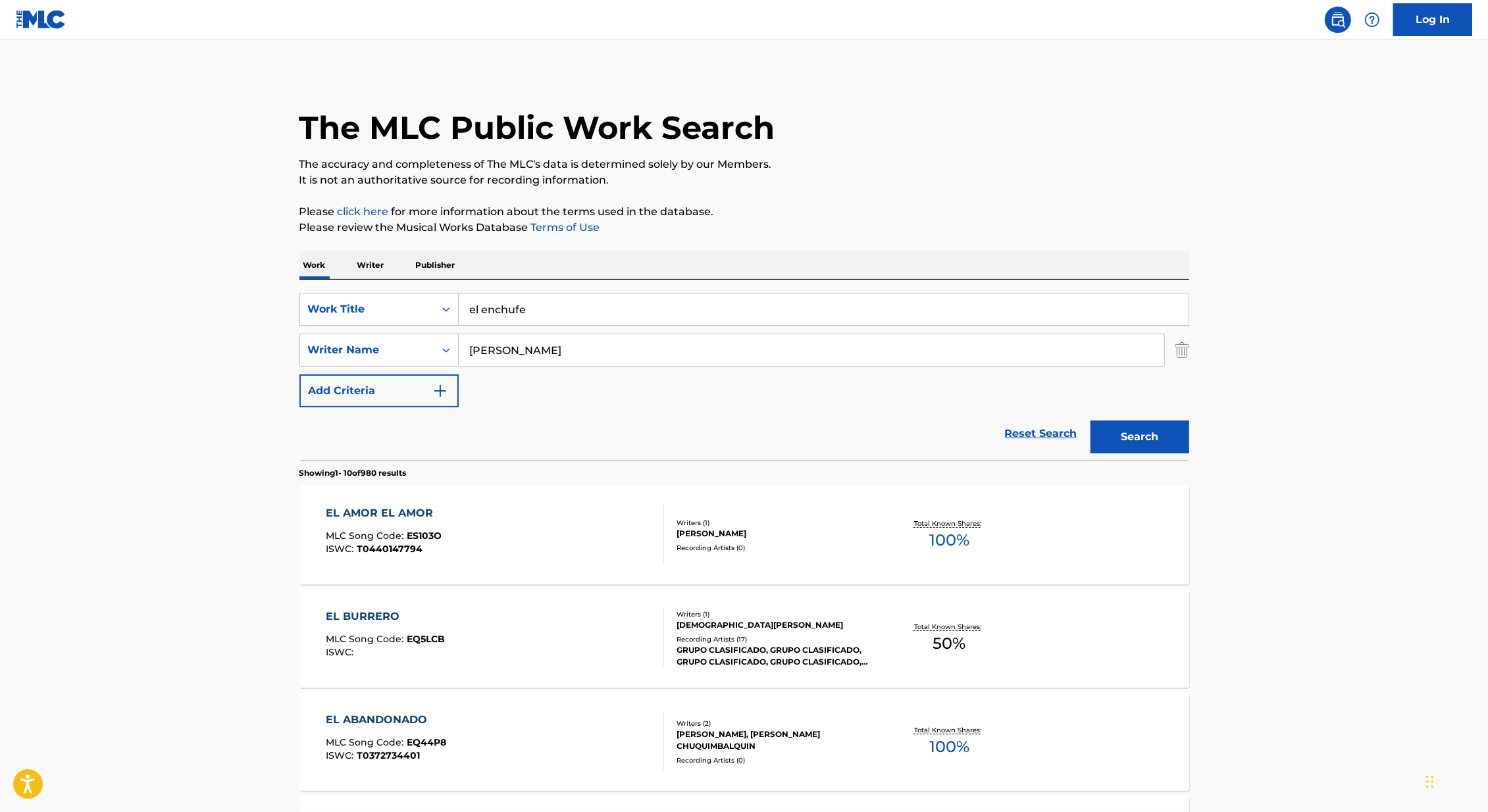
click at [508, 353] on input "[PERSON_NAME]" at bounding box center [811, 350] width 706 height 31
click at [531, 353] on input "[PERSON_NAME]" at bounding box center [811, 350] width 706 height 31
drag, startPoint x: 543, startPoint y: 353, endPoint x: 370, endPoint y: 353, distance: 173.0
click at [370, 353] on div "SearchWithCriteria418c324f-fc0e-44a5-acb5-8532e4a960c9 Writer Name [PERSON_NAME]" at bounding box center [744, 350] width 890 height 33
click at [1091, 421] on button "Search" at bounding box center [1140, 437] width 98 height 33
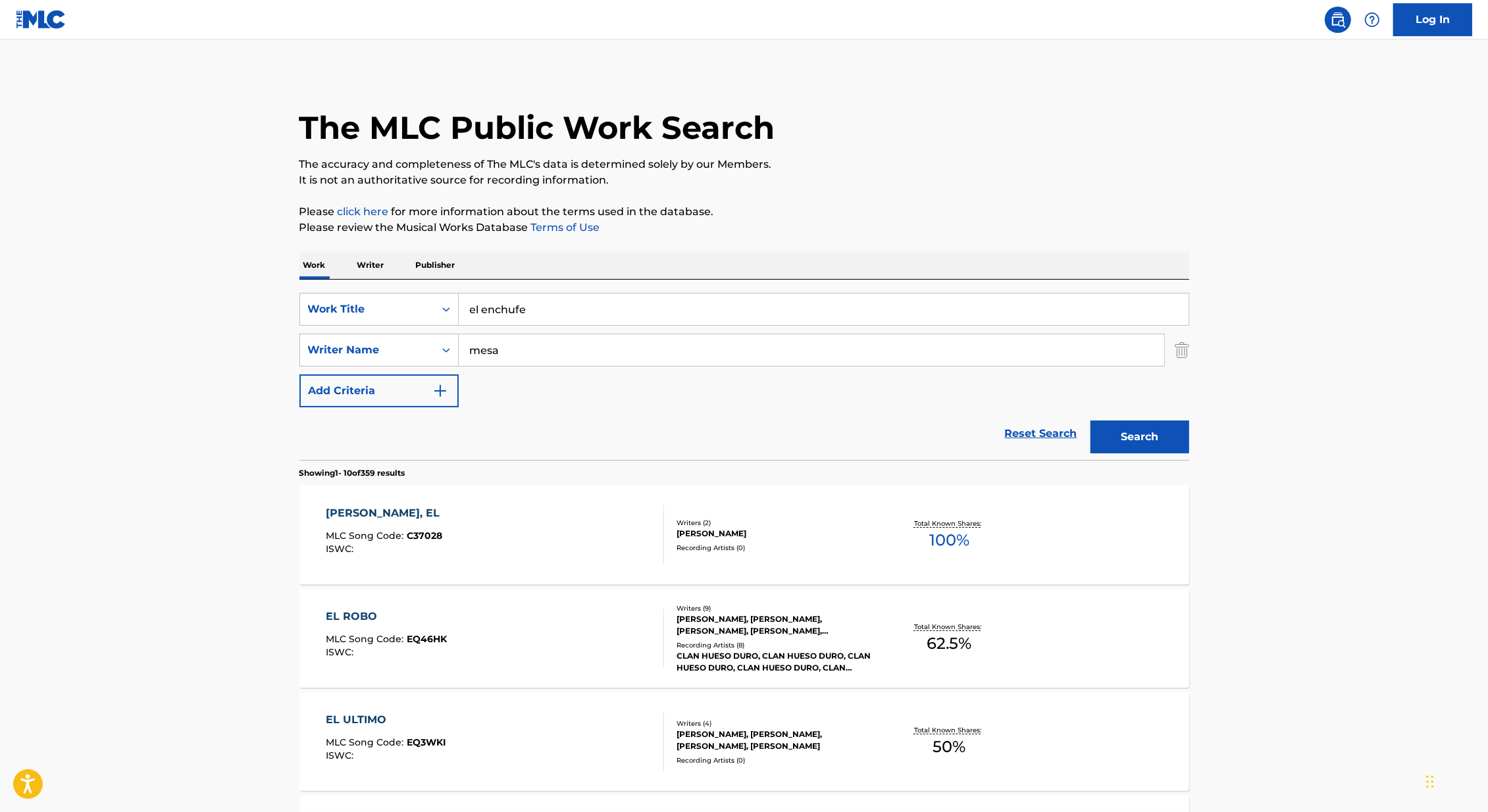
click at [563, 359] on input "mesa" at bounding box center [811, 350] width 706 height 31
click at [1091, 421] on button "Search" at bounding box center [1140, 437] width 98 height 33
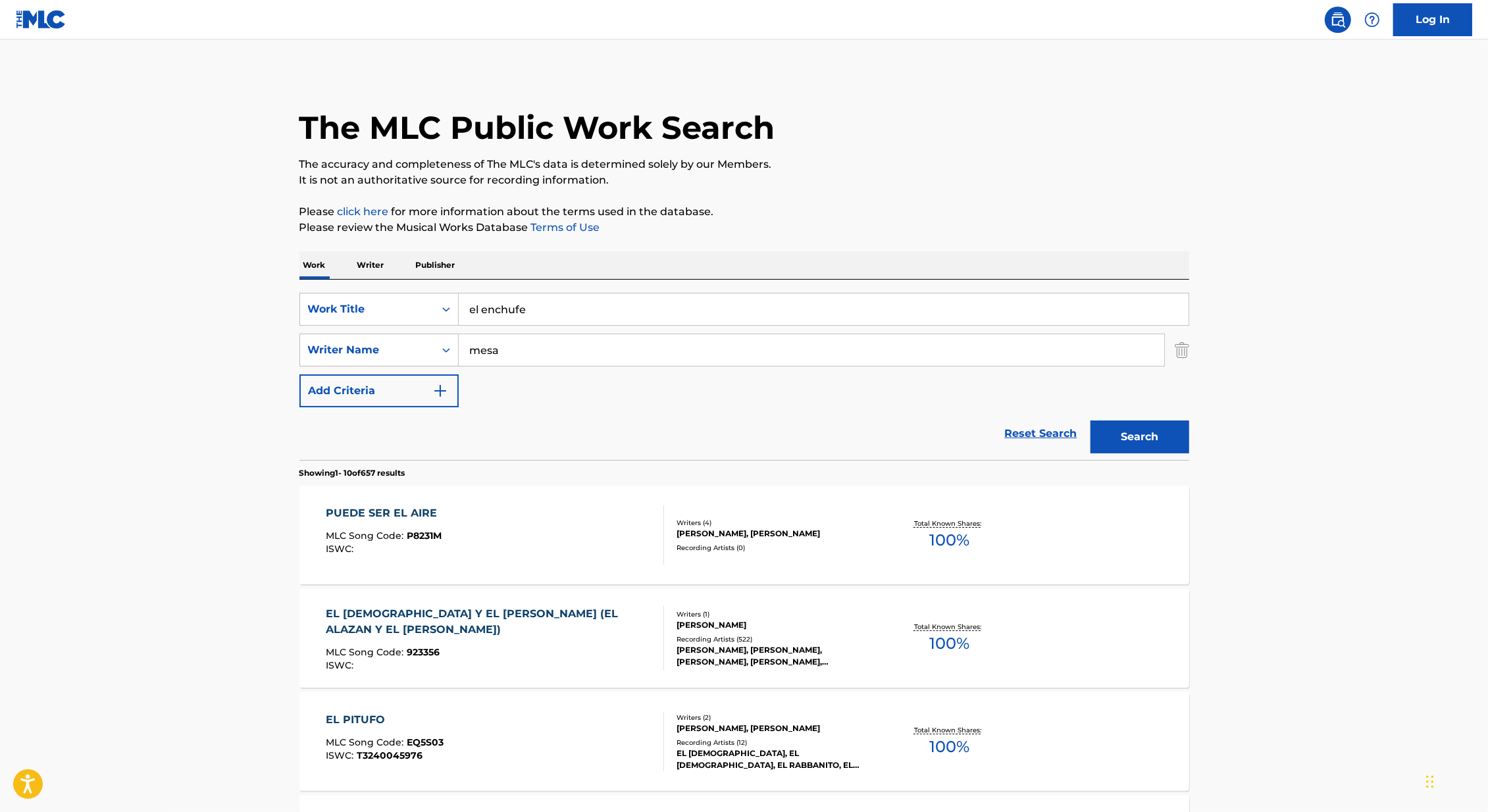
type input "mesa"
click at [1091, 421] on button "Search" at bounding box center [1140, 437] width 98 height 33
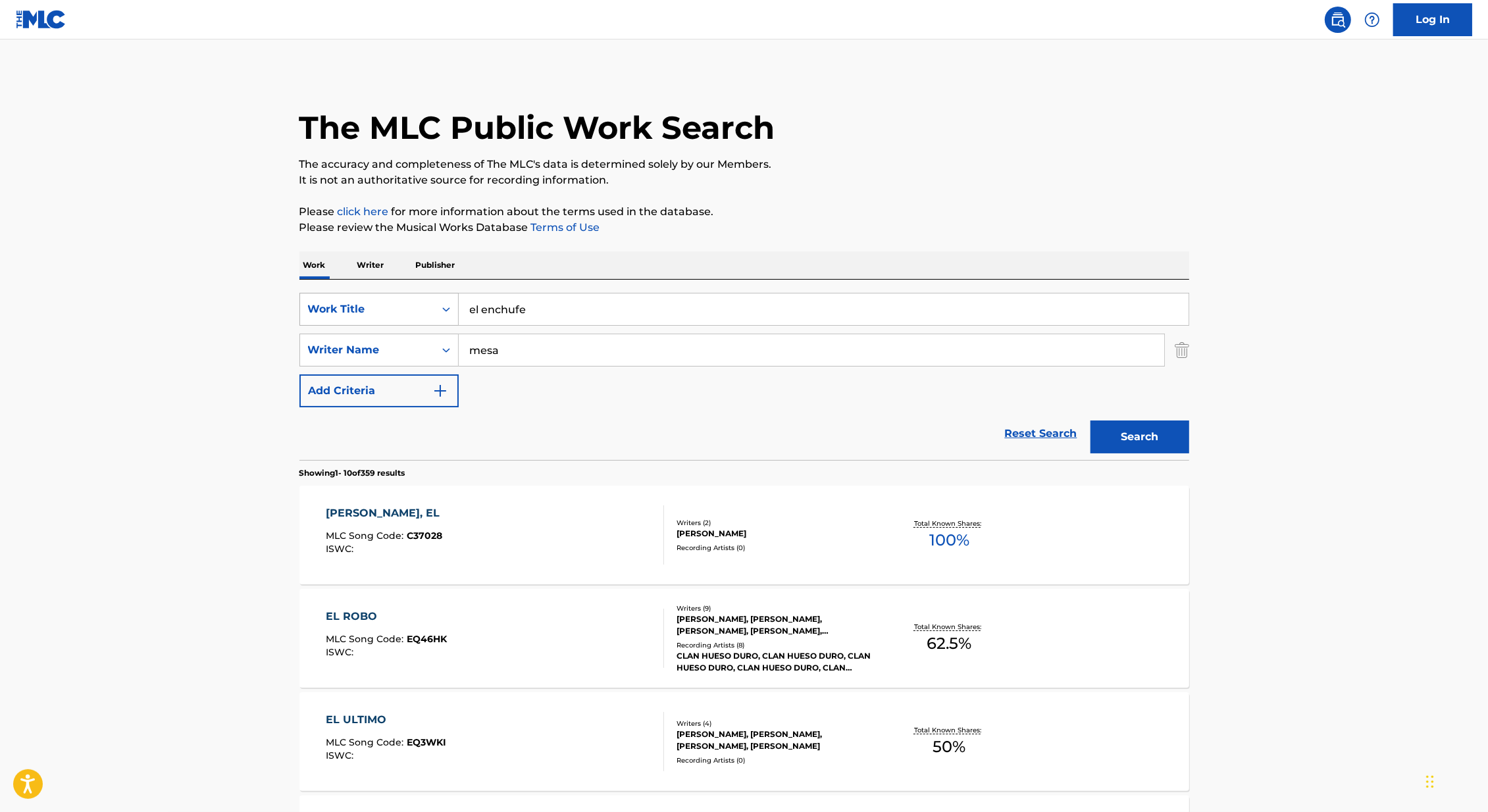
drag, startPoint x: 538, startPoint y: 317, endPoint x: 398, endPoint y: 312, distance: 140.1
click at [398, 312] on div "SearchWithCriteria179bc504-553a-4e2e-bad5-3357b0d71d13 Work Title el enchufe" at bounding box center [744, 309] width 890 height 33
paste input "Me Dejo En La Olla"
type input "Me Dejo En La Olla"
click at [249, 403] on main "The MLC Public Work Search The accuracy and completeness of The MLC's data is d…" at bounding box center [744, 813] width 1488 height 1549
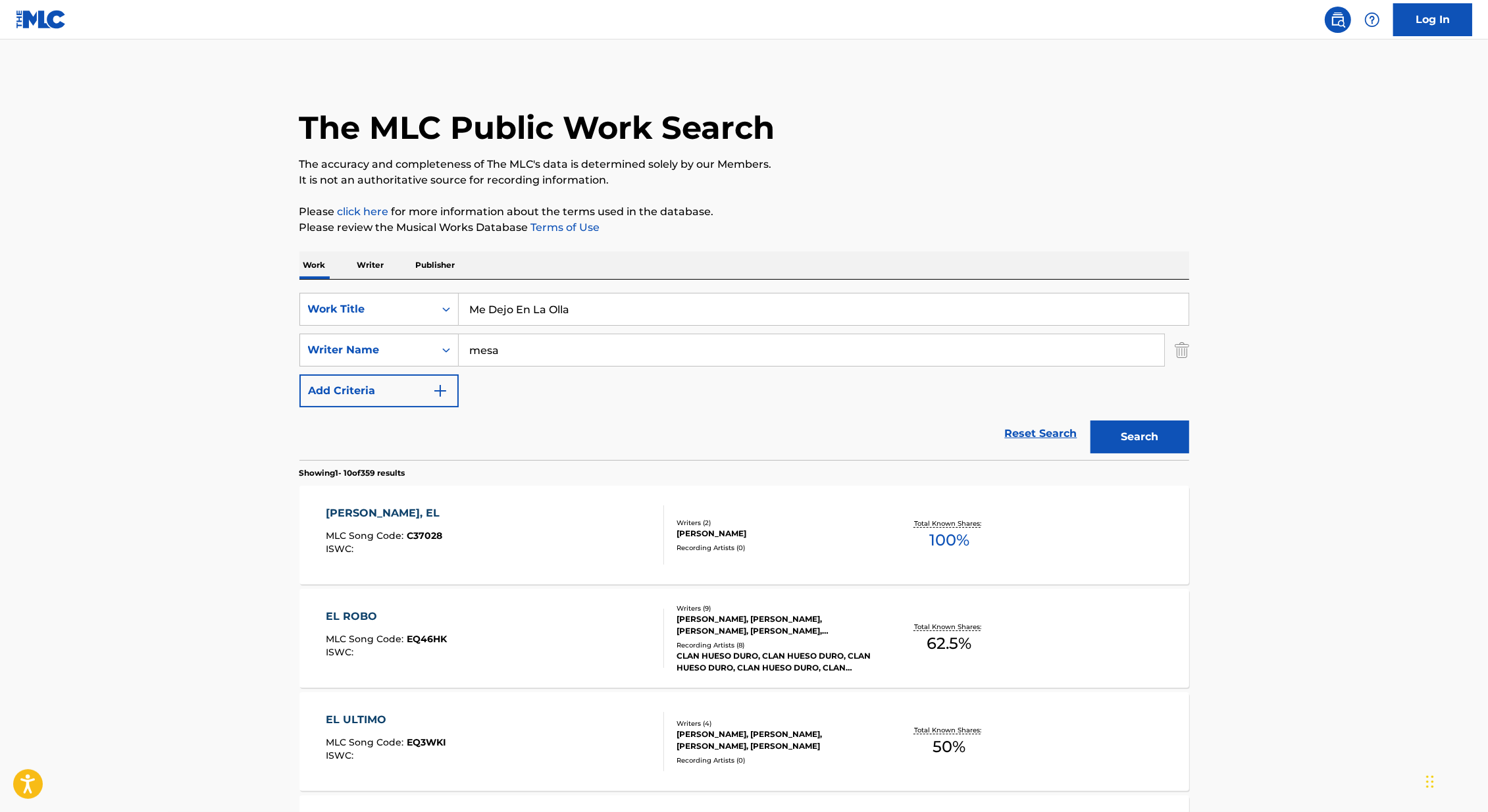
click at [527, 351] on input "mesa" at bounding box center [811, 350] width 706 height 31
click at [1091, 421] on button "Search" at bounding box center [1140, 437] width 98 height 33
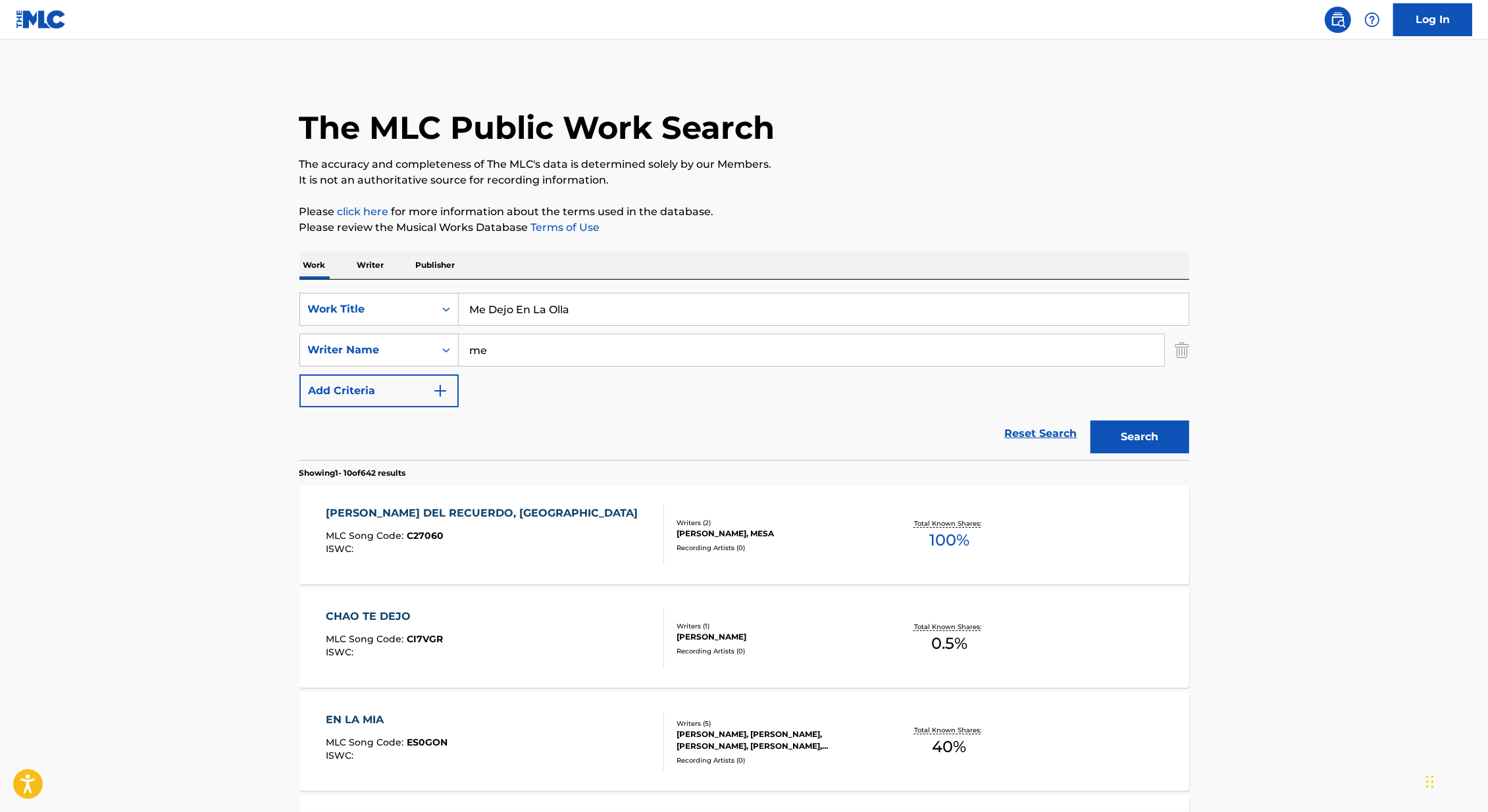
type input "m"
click at [1091, 421] on button "Search" at bounding box center [1140, 437] width 98 height 33
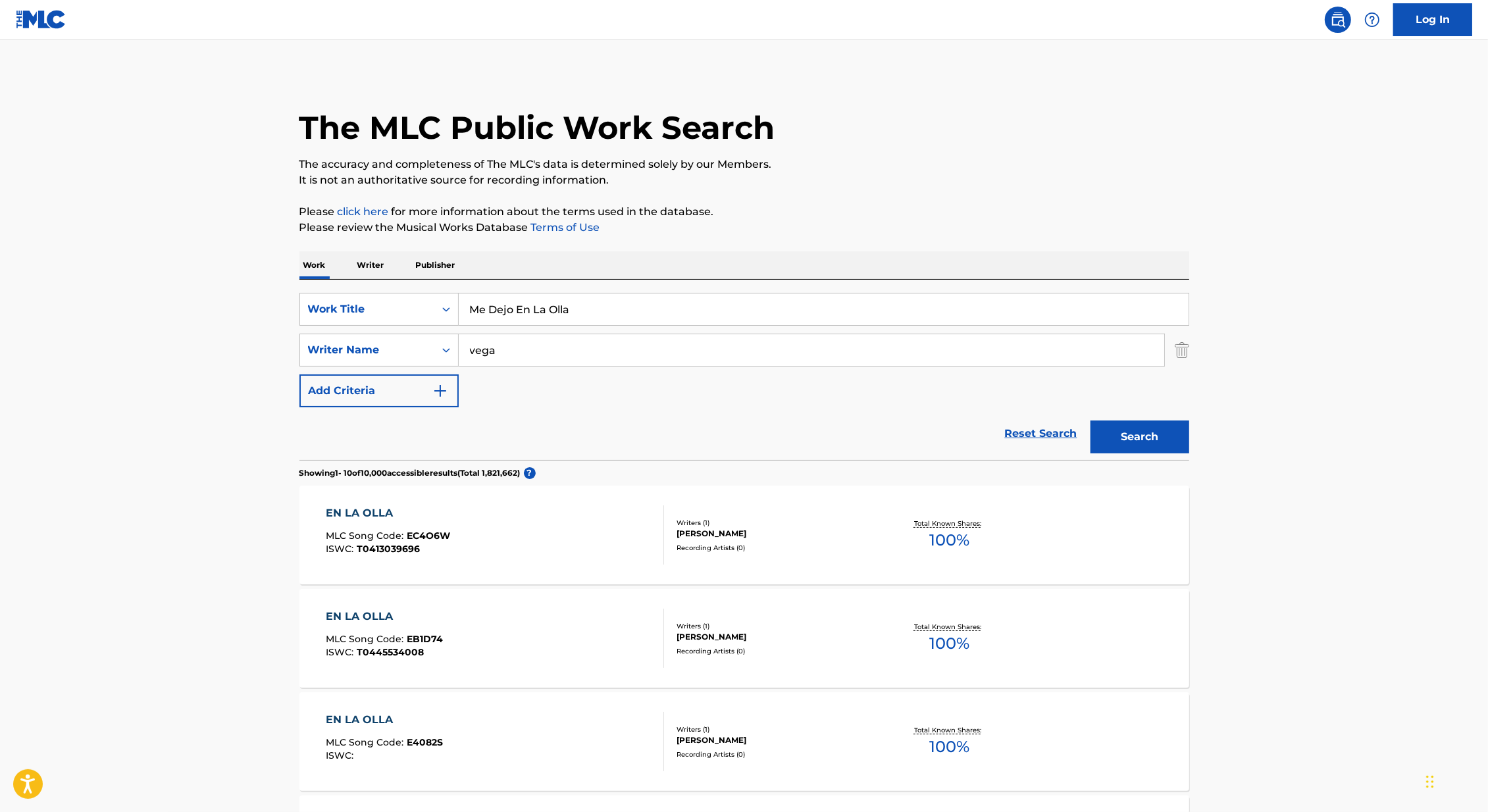
type input "vega"
click at [1091, 421] on button "Search" at bounding box center [1140, 437] width 98 height 33
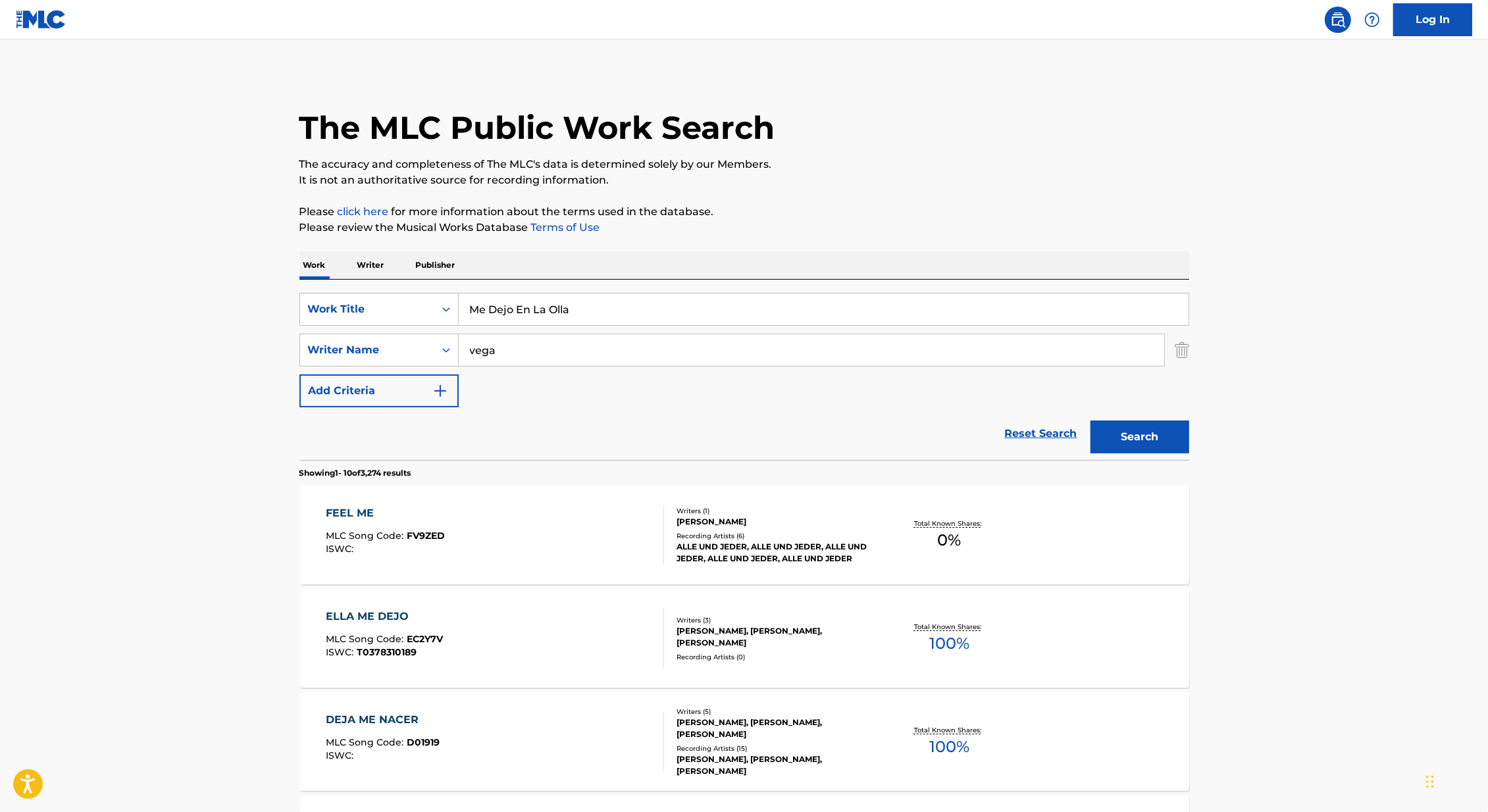
drag, startPoint x: 533, startPoint y: 353, endPoint x: 468, endPoint y: 136, distance: 226.5
click at [474, 143] on div "The MLC Public Work Search The accuracy and completeness of The MLC's data is d…" at bounding box center [744, 828] width 921 height 1510
drag, startPoint x: 608, startPoint y: 312, endPoint x: 435, endPoint y: 300, distance: 173.4
click at [435, 300] on div "SearchWithCriteria179bc504-553a-4e2e-bad5-3357b0d71d13 Work Title Me Dejo En [G…" at bounding box center [744, 309] width 890 height 33
type input "este clavel"
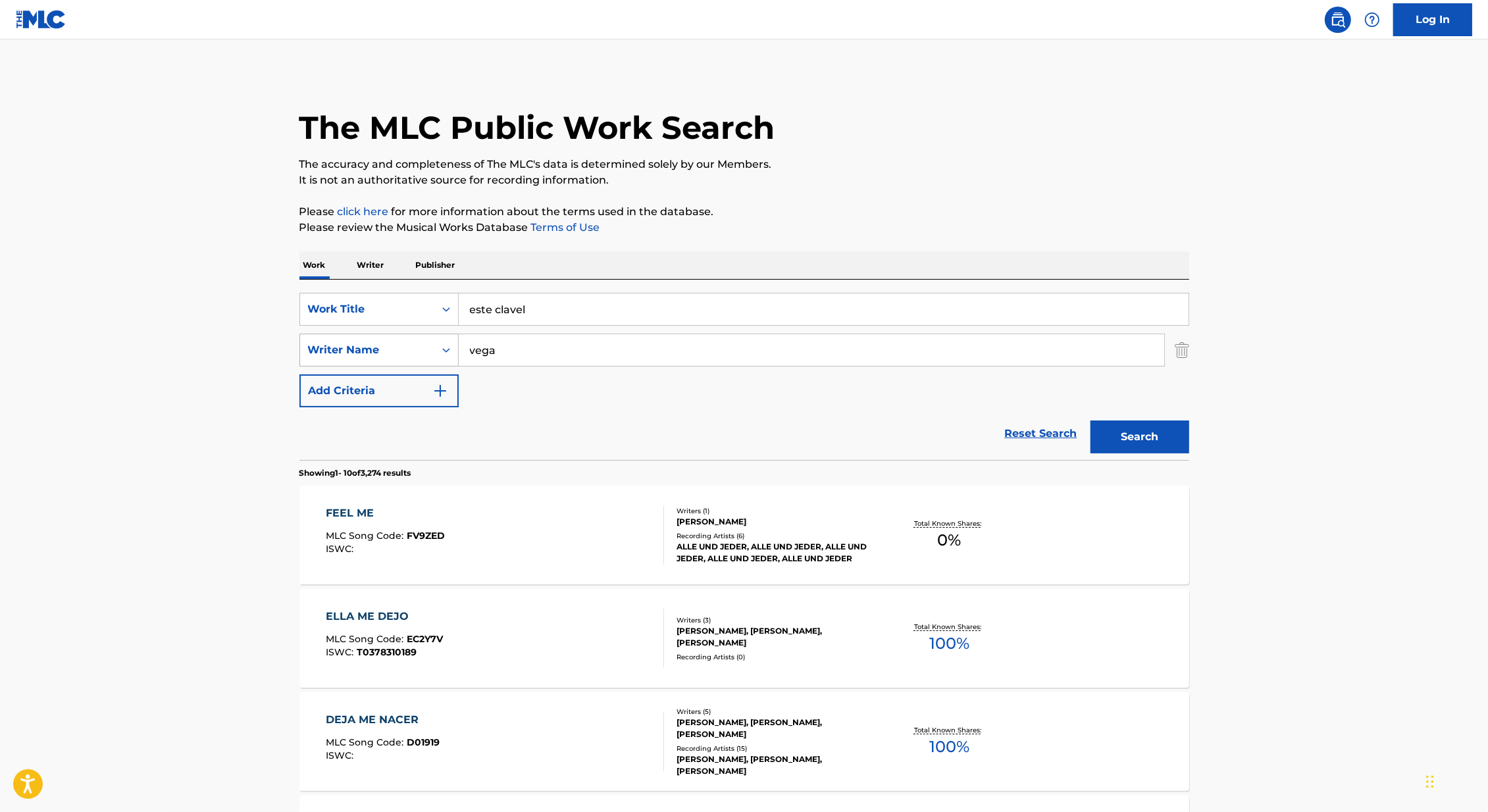
drag, startPoint x: 506, startPoint y: 352, endPoint x: 416, endPoint y: 352, distance: 90.0
click at [416, 352] on div "SearchWithCriteria418c324f-fc0e-44a5-acb5-8532e4a960c9 Writer Name [PERSON_NAME]" at bounding box center [744, 350] width 890 height 33
click at [1091, 421] on button "Search" at bounding box center [1140, 437] width 98 height 33
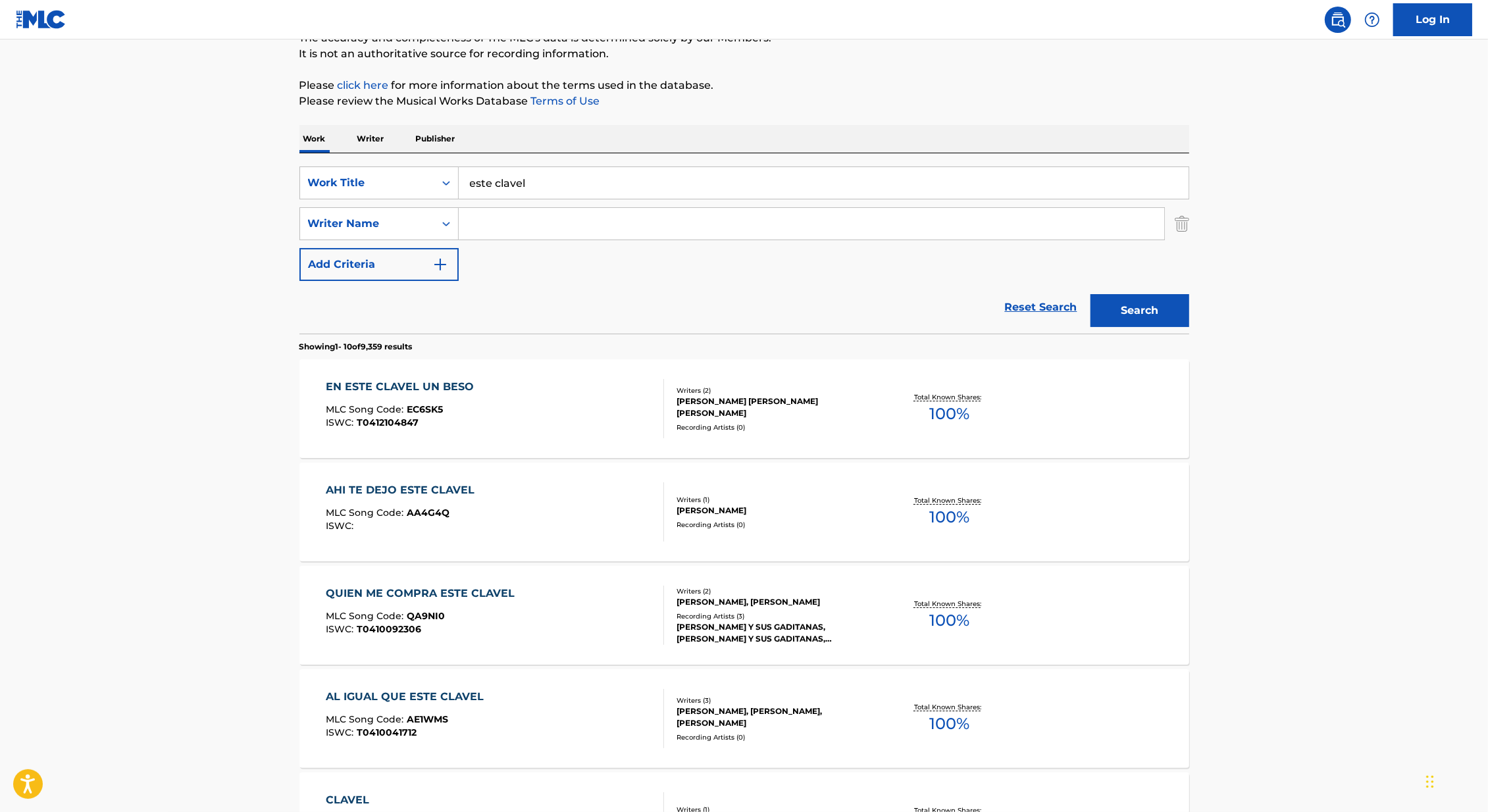
scroll to position [135, 0]
